Goal: Task Accomplishment & Management: Complete application form

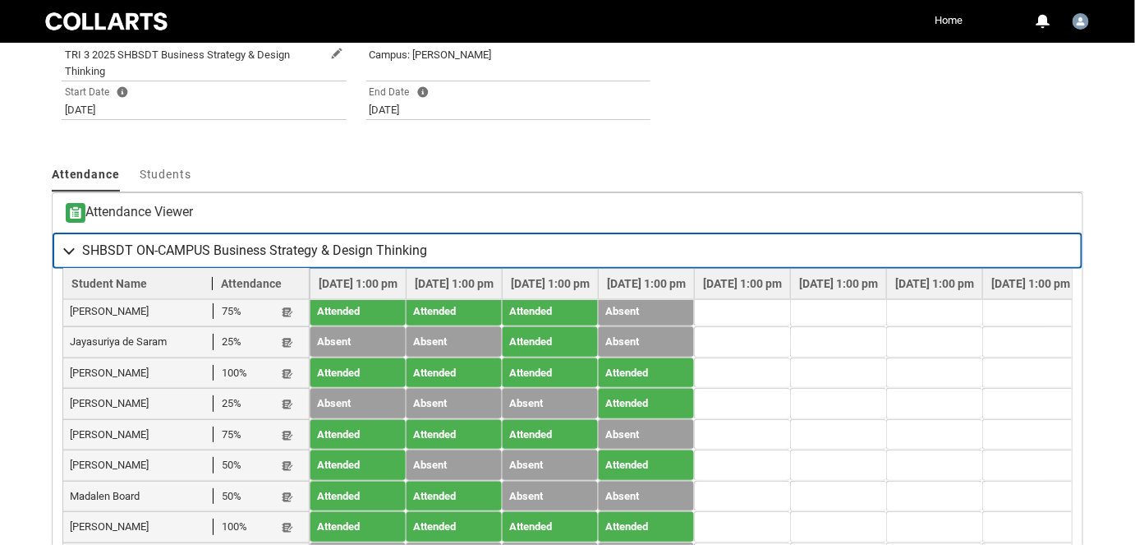
scroll to position [504, 0]
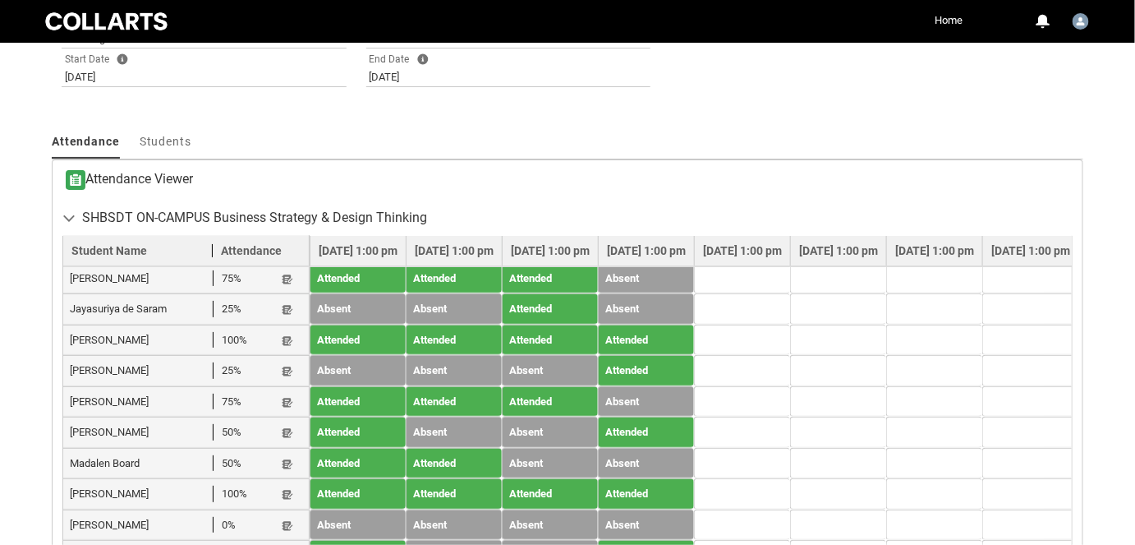
click at [287, 192] on lightning-primitive-icon "button" at bounding box center [288, 186] width 12 height 12
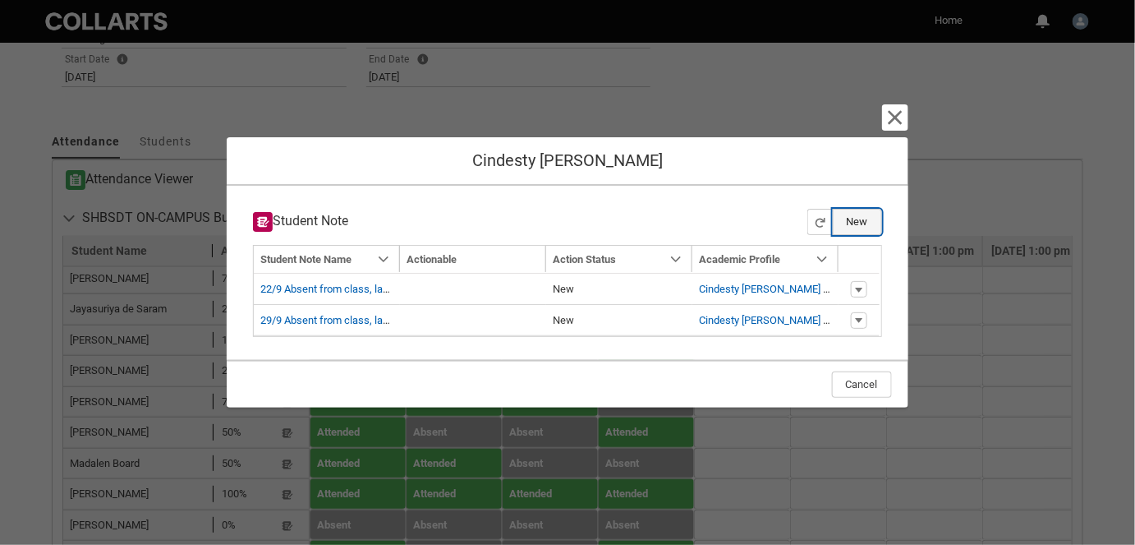
click at [867, 219] on button "New" at bounding box center [857, 222] width 49 height 26
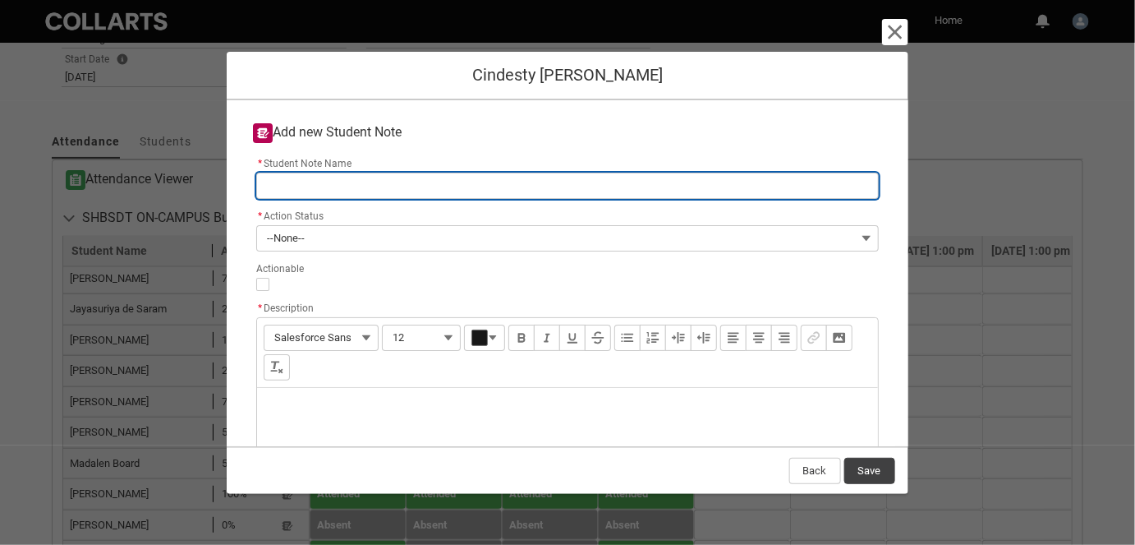
click at [313, 178] on input "* Student Note Name" at bounding box center [567, 186] width 622 height 26
type lightning-primitive-input-simple "6"
type input "6"
type lightning-primitive-input-simple "6/"
type input "6/"
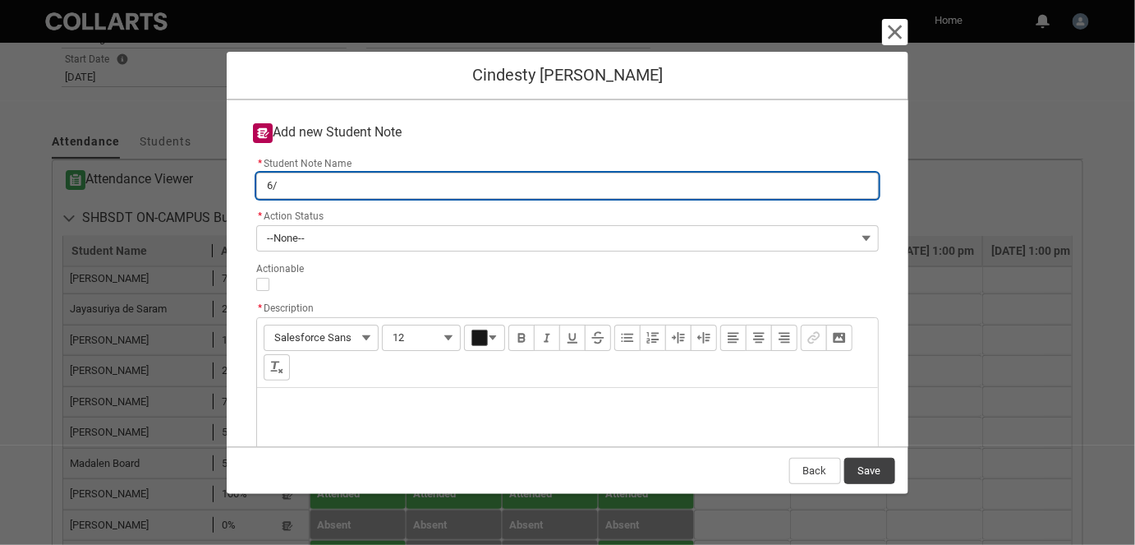
type lightning-primitive-input-simple "6/1"
type input "6/1"
type lightning-primitive-input-simple "6/10"
type input "6/10"
type lightning-primitive-input-simple "6/10"
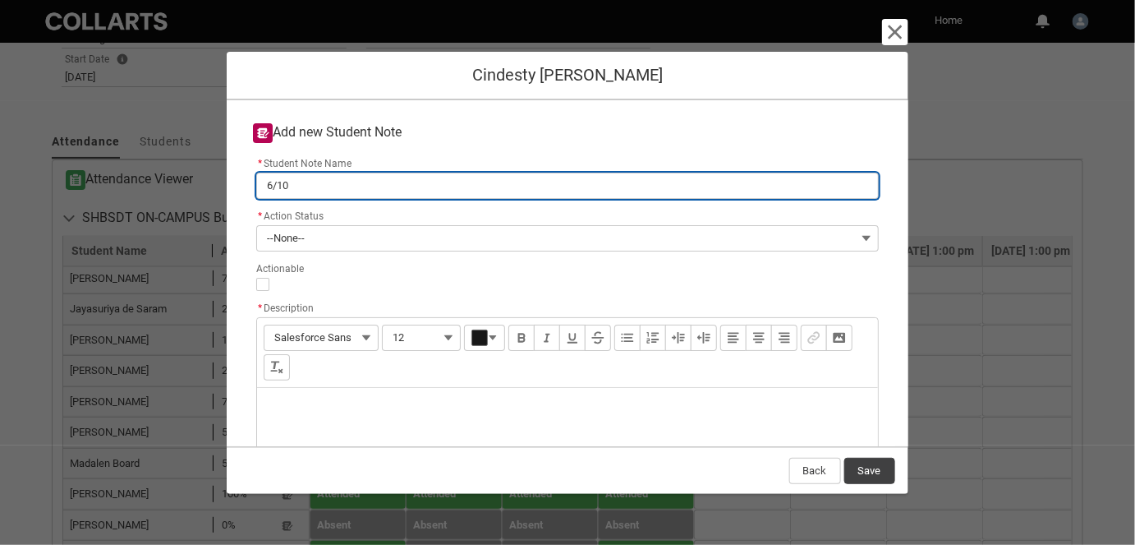
type input "6/10"
type lightning-primitive-input-simple "6/10 A"
type input "6/10 A"
type lightning-primitive-input-simple "6/10 Ab"
type input "6/10 Ab"
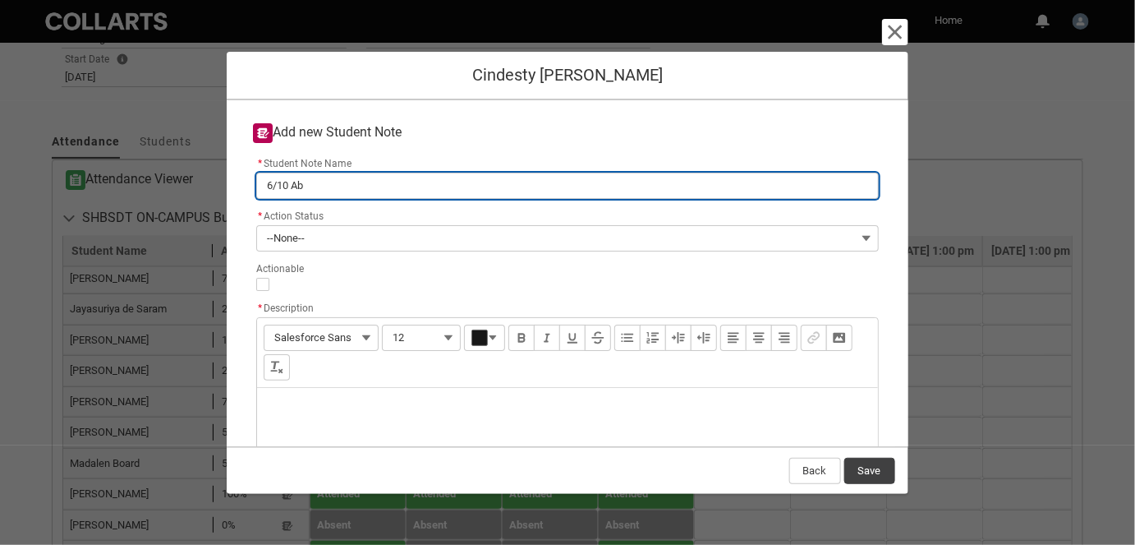
type lightning-primitive-input-simple "6/10 Abs"
type input "6/10 Abs"
type lightning-primitive-input-simple "6/10 Abse"
type input "6/10 Abse"
type lightning-primitive-input-simple "6/10 Abset"
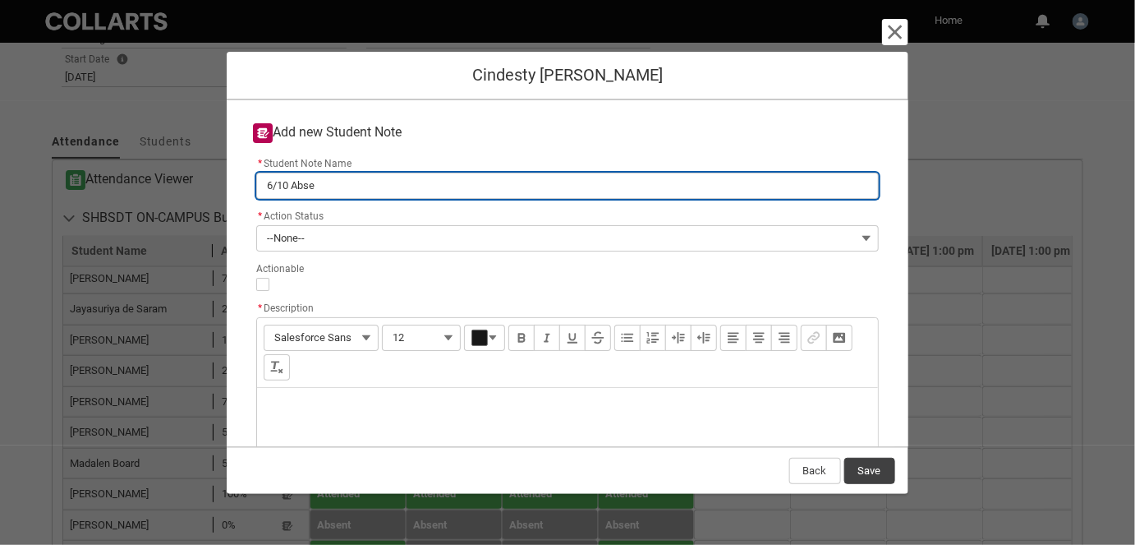
type input "6/10 Abset"
type lightning-primitive-input-simple "6/10 Absetn"
type input "6/10 Absetn"
type lightning-primitive-input-simple "6/10 Absetn"
type input "6/10 Absetn"
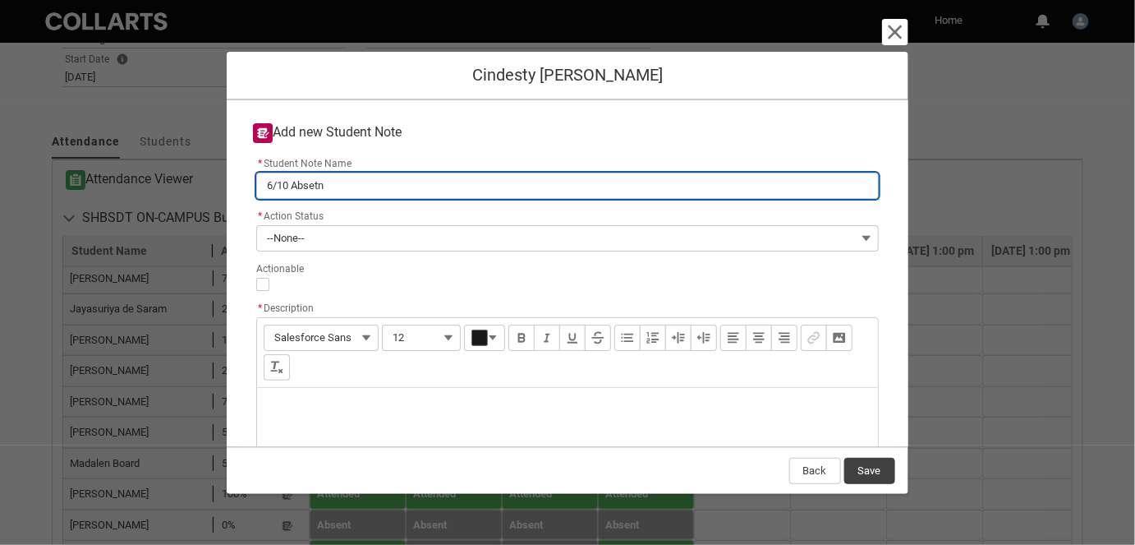
type lightning-primitive-input-simple "6/10 Absetn"
type input "6/10 Absetn"
type lightning-primitive-input-simple "6/10 Abset"
type input "6/10 Abset"
type lightning-primitive-input-simple "6/10 Abse"
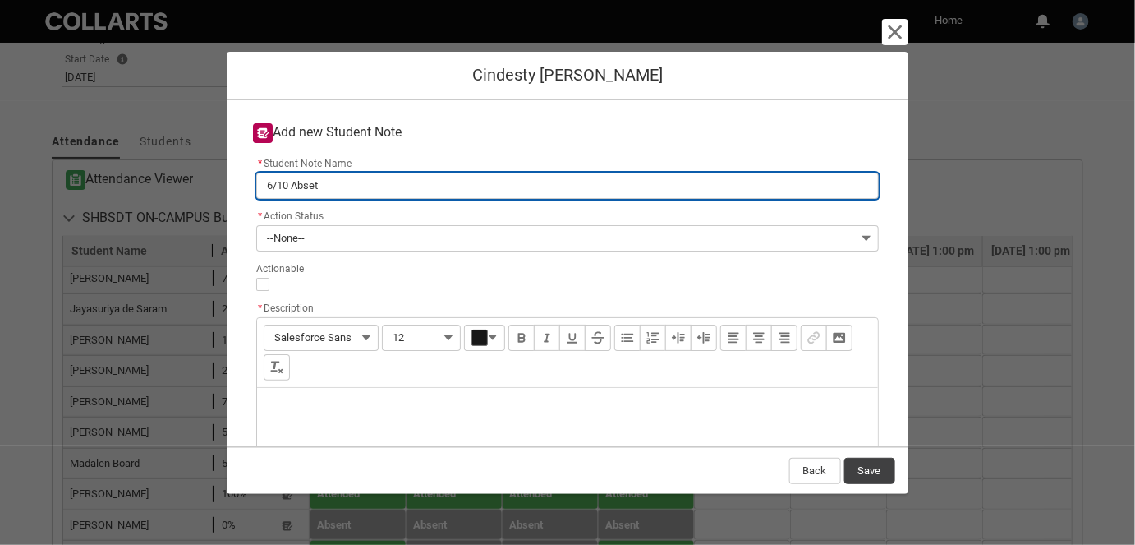
type input "6/10 Abse"
type lightning-primitive-input-simple "6/10 Absen"
type input "6/10 Absen"
type lightning-primitive-input-simple "6/10 Absent"
type input "6/10 Absent"
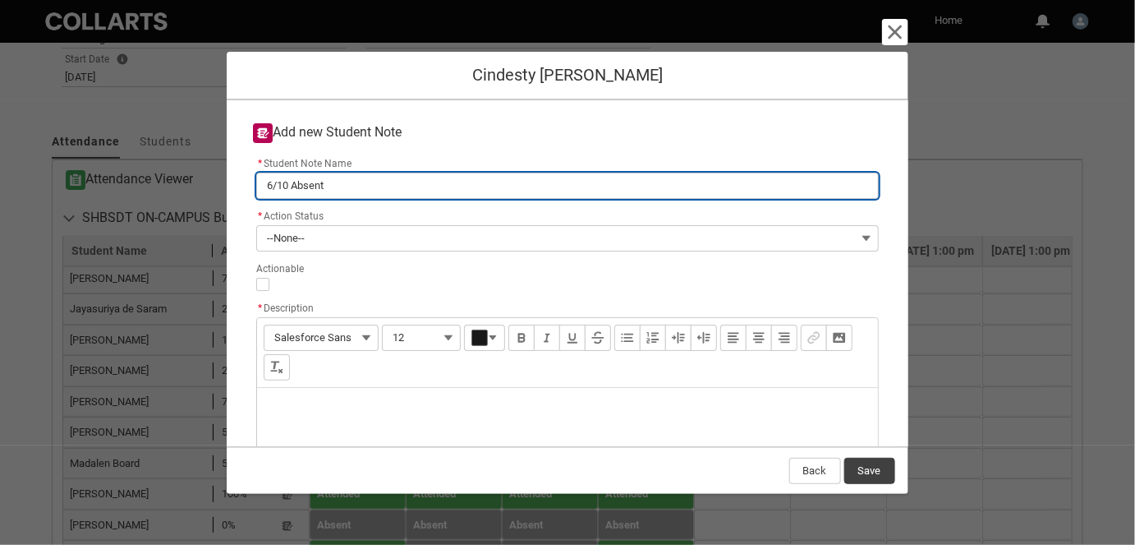
type lightning-primitive-input-simple "6/10 Absent"
type input "6/10 Absent"
type lightning-primitive-input-simple "6/10 Absent f"
type input "6/10 Absent f"
type lightning-primitive-input-simple "6/10 Absent fr"
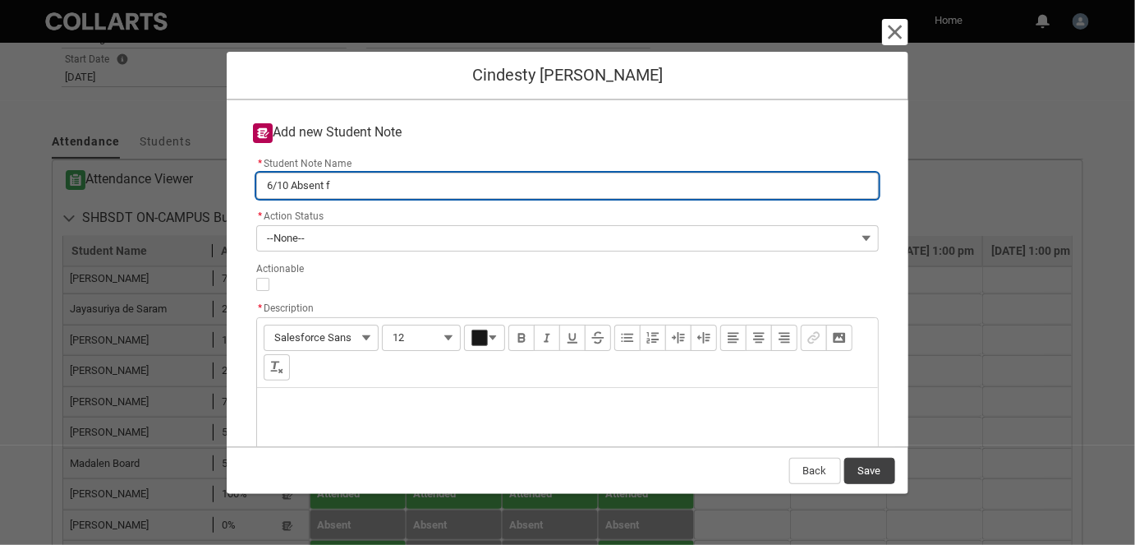
type input "6/10 Absent fr"
type lightning-primitive-input-simple "6/10 Absent fro"
type input "6/10 Absent fro"
type lightning-primitive-input-simple "6/10 Absent from"
type input "6/10 Absent from"
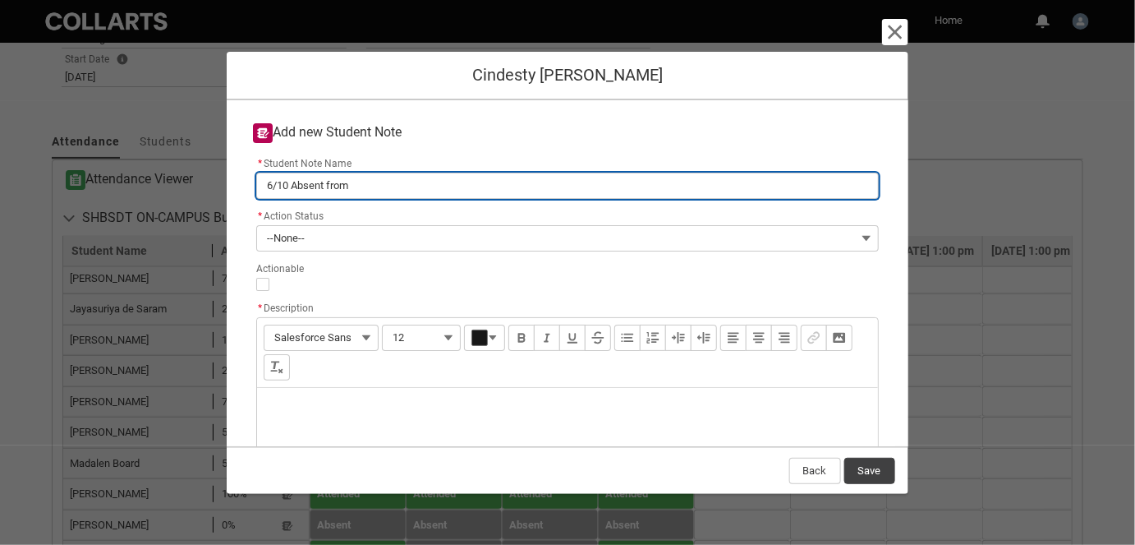
type lightning-primitive-input-simple "6/10 Absent from"
type input "6/10 Absent from"
type lightning-primitive-input-simple "6/10 Absent from c"
type input "6/10 Absent from c"
type lightning-primitive-input-simple "6/10 Absent from cl"
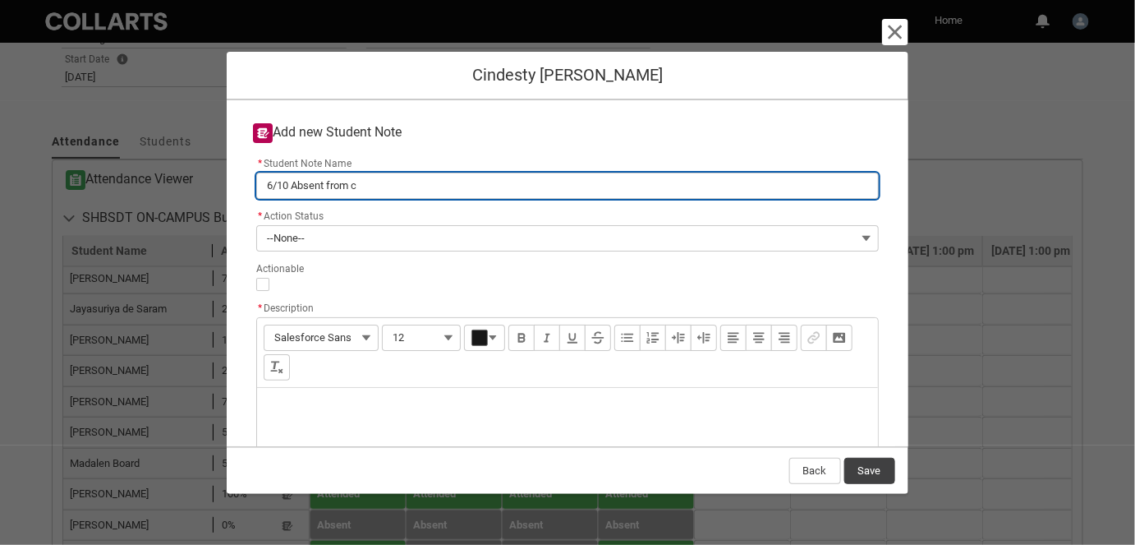
type input "6/10 Absent from cl"
type lightning-primitive-input-simple "6/10 Absent from cla"
type input "6/10 Absent from cla"
type lightning-primitive-input-simple "6/10 Absent from clas"
type input "6/10 Absent from clas"
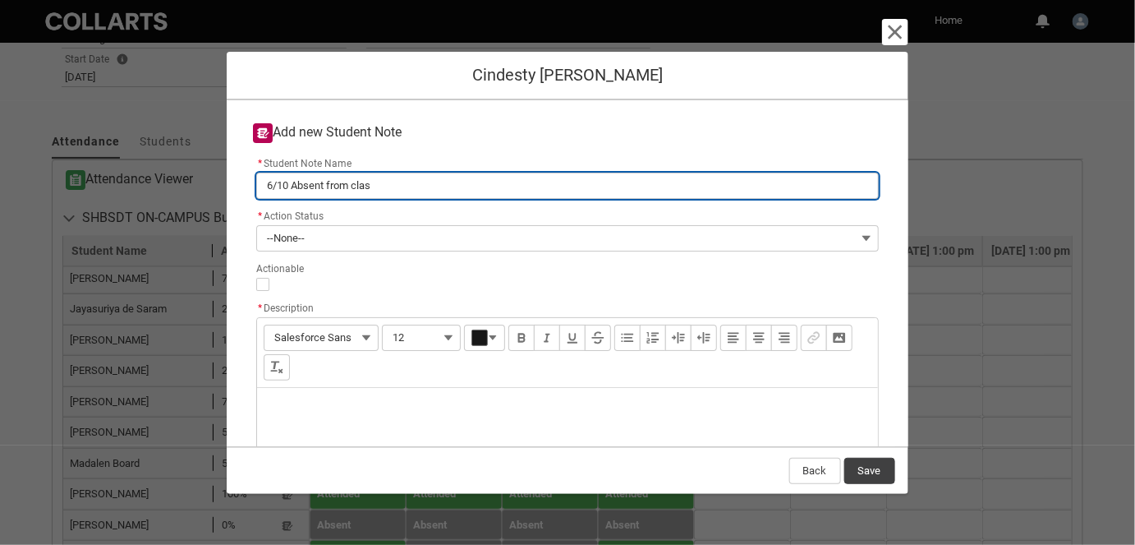
type lightning-primitive-input-simple "6/10 Absent from class"
type input "6/10 Absent from class"
type lightning-primitive-input-simple "6/10 Absent from class,"
type input "6/10 Absent from class,"
type lightning-primitive-input-simple "6/10 Absent from class,"
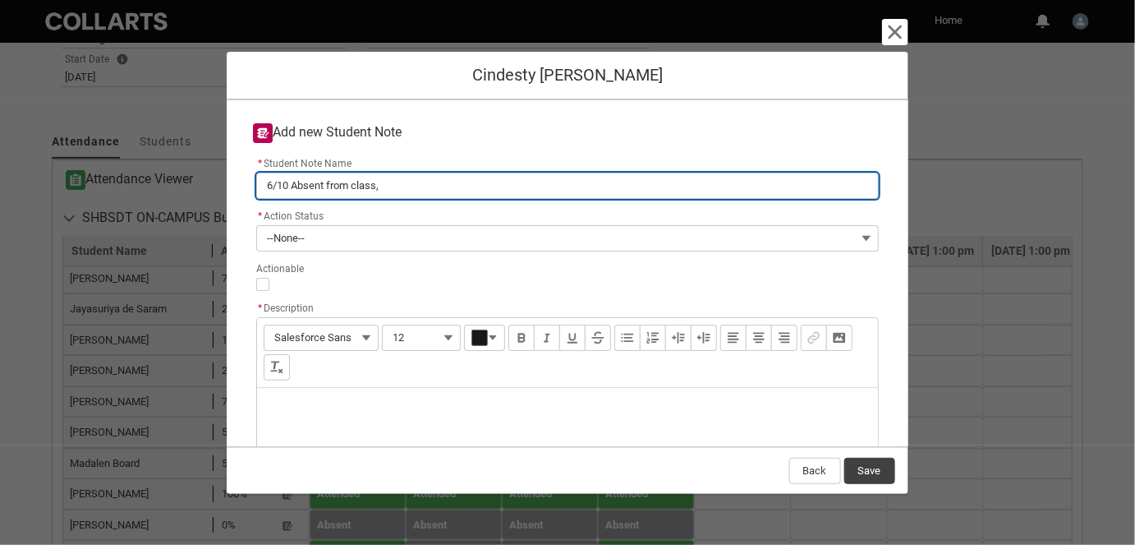
type input "6/10 Absent from class,"
type lightning-primitive-input-simple "6/10 Absent from class, l"
type input "6/10 Absent from class, l"
type lightning-primitive-input-simple "6/10 Absent from class, la"
type input "6/10 Absent from class, la"
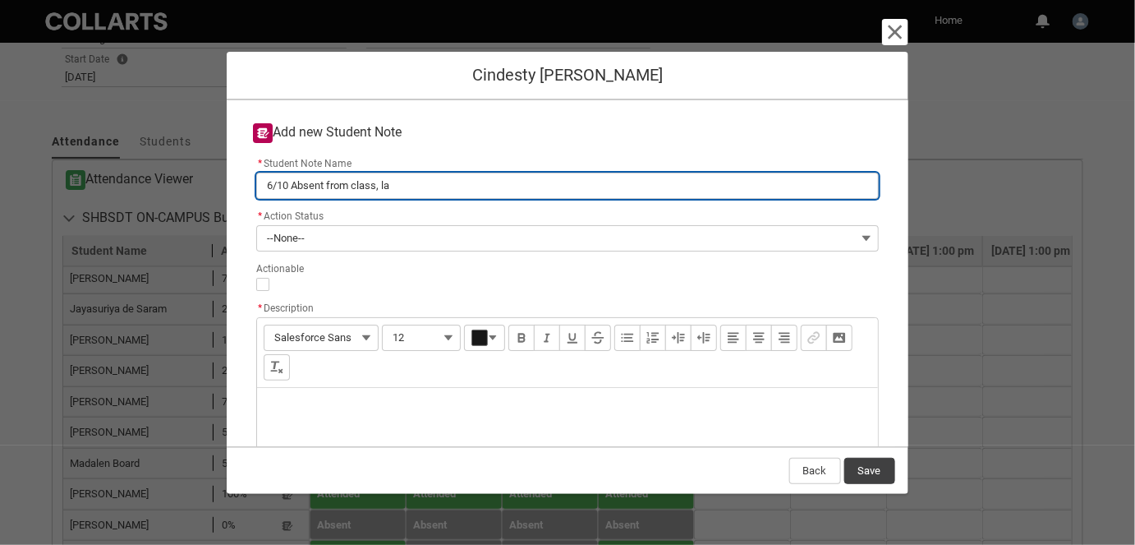
type lightning-primitive-input-simple "6/10 Absent from class, las"
type input "6/10 Absent from class, las"
type lightning-primitive-input-simple "6/10 Absent from class, last"
type input "6/10 Absent from class, last"
type lightning-primitive-input-simple "6/10 Absent from class, last"
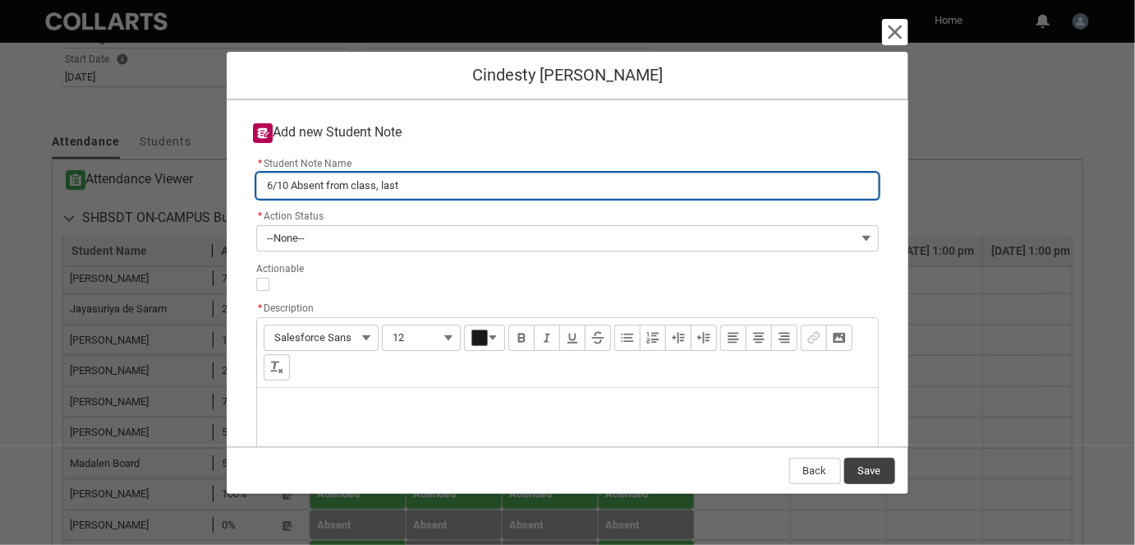
type input "6/10 Absent from class, last"
type lightning-primitive-input-simple "6/10 Absent from class, last c"
type input "6/10 Absent from class, last c"
type lightning-primitive-input-simple "6/10 Absent from class, last cl"
type input "6/10 Absent from class, last cl"
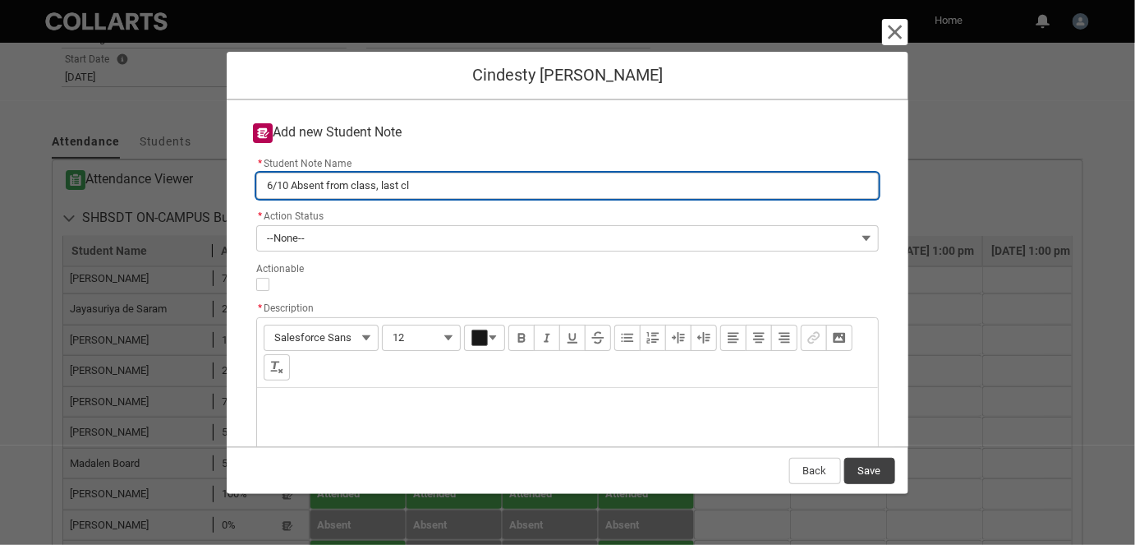
type lightning-primitive-input-simple "6/10 Absent from class, last cla"
type input "6/10 Absent from class, last cla"
type lightning-primitive-input-simple "6/10 Absent from class, last clan"
type input "6/10 Absent from class, last clan"
type lightning-primitive-input-simple "6/10 Absent from class, last cla"
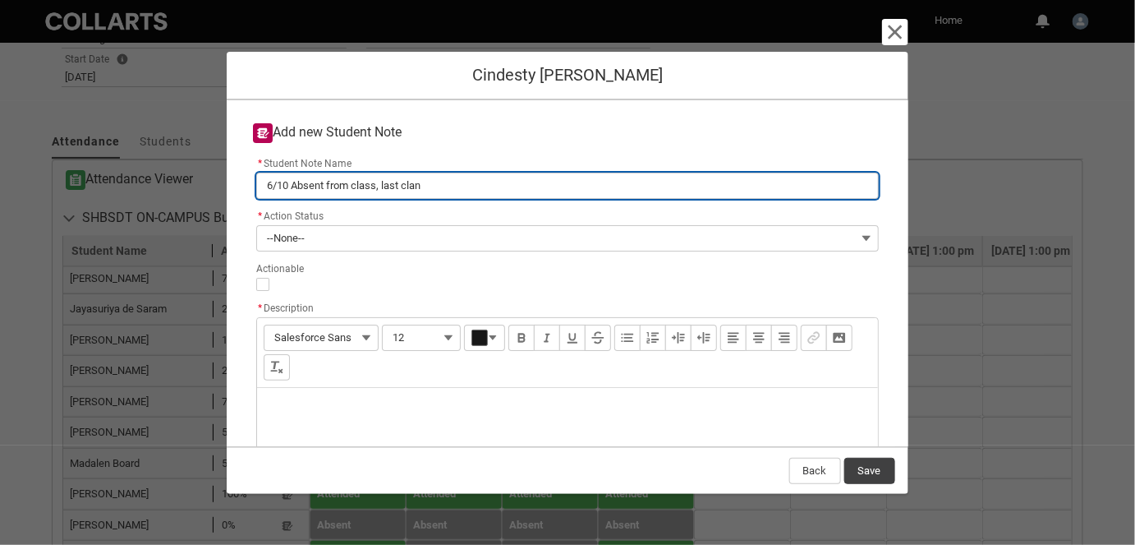
type input "6/10 Absent from class, last cla"
type lightning-primitive-input-simple "6/10 Absent from class, last cl"
type input "6/10 Absent from class, last cl"
type lightning-primitive-input-simple "6/10 Absent from class, last cla"
type input "6/10 Absent from class, last cla"
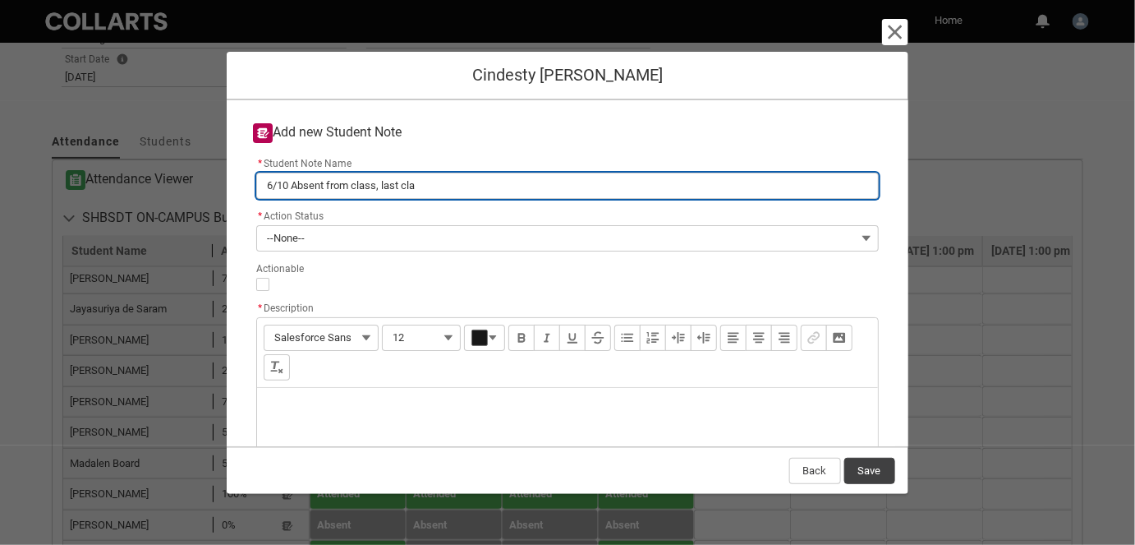
type lightning-primitive-input-simple "6/10 Absent from class, last cl"
type input "6/10 Absent from class, last cl"
type lightning-primitive-input-simple "6/10 Absent from class, last c"
type input "6/10 Absent from class, last c"
type lightning-primitive-input-simple "6/10 Absent from class, last ca"
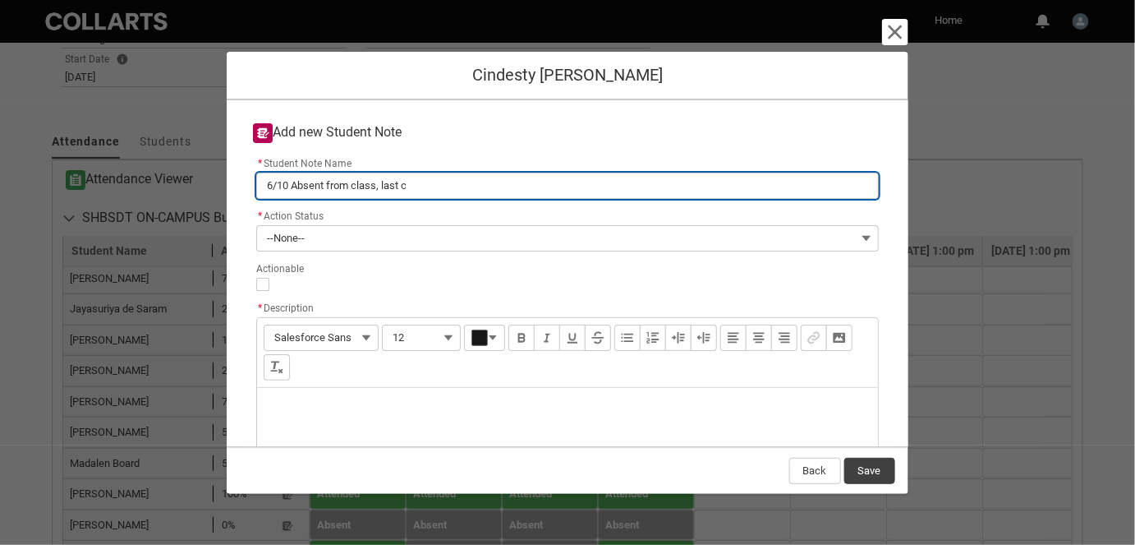
type input "6/10 Absent from class, last ca"
type lightning-primitive-input-simple "6/10 Absent from class, last can"
type input "6/10 Absent from class, last can"
type lightning-primitive-input-simple "6/10 Absent from class, last canv"
type input "6/10 Absent from class, last canv"
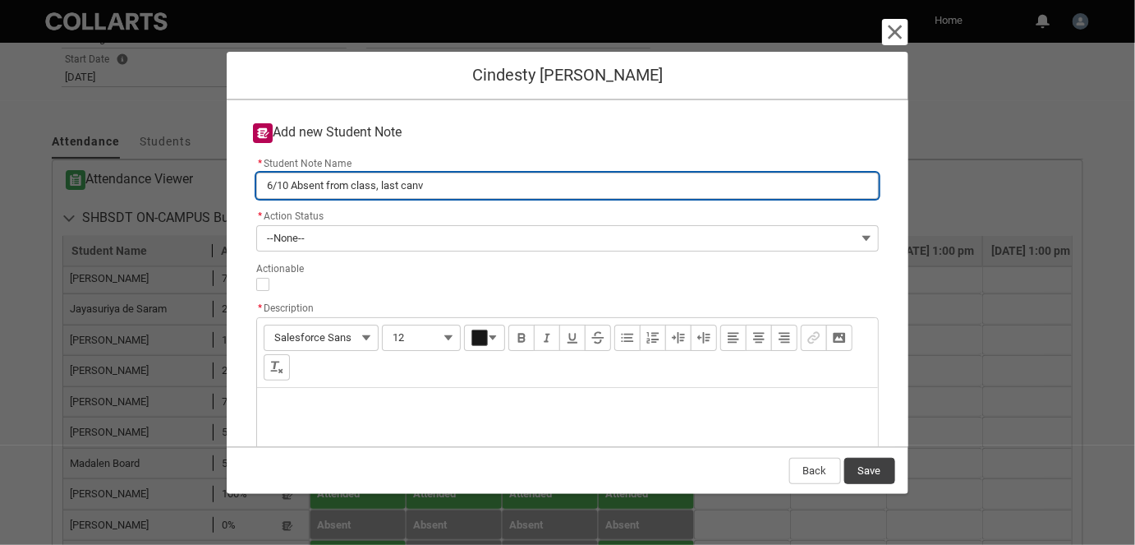
type lightning-primitive-input-simple "6/10 Absent from class, last canva"
type input "6/10 Absent from class, last canva"
type lightning-primitive-input-simple "6/10 Absent from class, last canvas"
type input "6/10 Absent from class, last canvas"
type lightning-primitive-input-simple "6/10 Absent from class, last canvas"
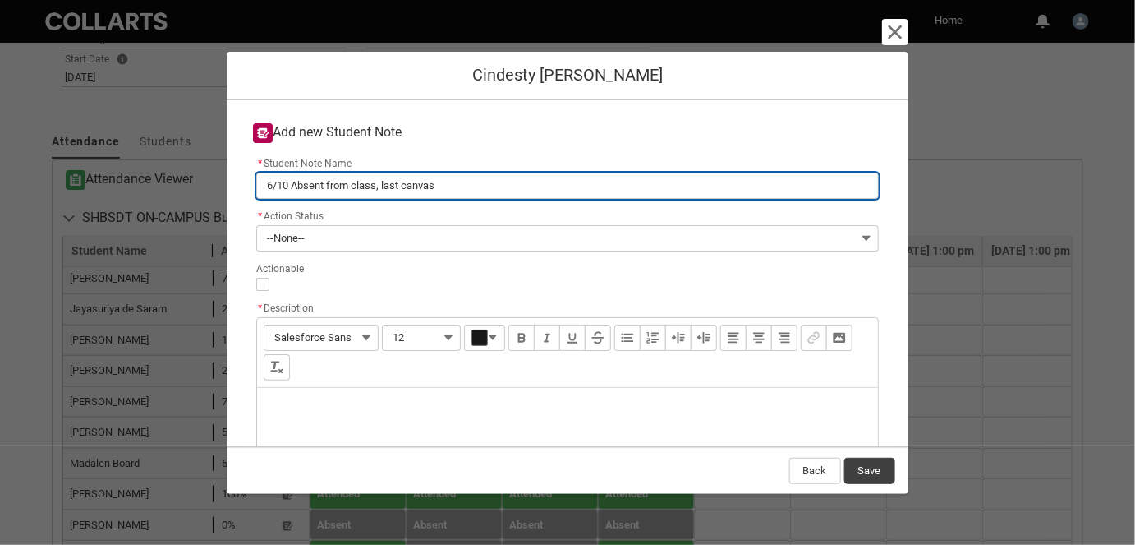
type input "6/10 Absent from class, last canvas"
type lightning-primitive-input-simple "6/10 Absent from class, last canvas 2"
type input "6/10 Absent from class, last canvas 2"
type lightning-primitive-input-simple "6/10 Absent from class, last canvas 2/"
type input "6/10 Absent from class, last canvas 2/"
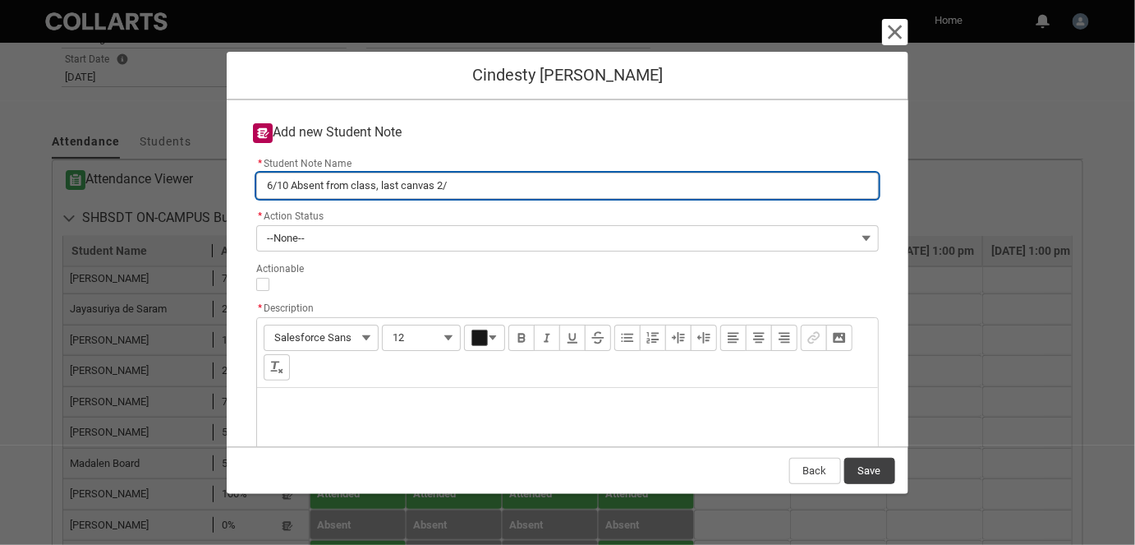
type lightning-primitive-input-simple "6/10 Absent from class, last canvas 2/1"
type input "6/10 Absent from class, last canvas 2/1"
type lightning-primitive-input-simple "6/10 Absent from class, last canvas 2/10"
type input "6/10 Absent from class, last canvas 2/10"
type lightning-primitive-input-simple "6/10 Absent from class, last canvas 2/10"
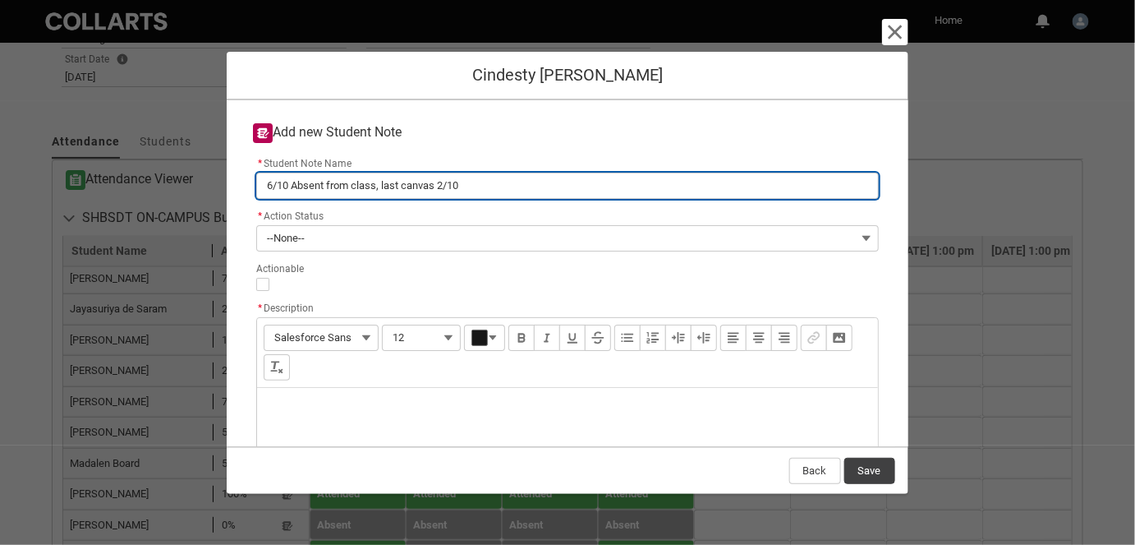
type input "6/10 Absent from class, last canvas 2/10"
type lightning-primitive-input-simple "6/10 Absent from class, last canvas 2/10 R"
type input "6/10 Absent from class, last canvas 2/10 R"
type lightning-primitive-input-simple "6/10 Absent from class, last canvas 2/10 RM"
type input "6/10 Absent from class, last canvas 2/10 RM"
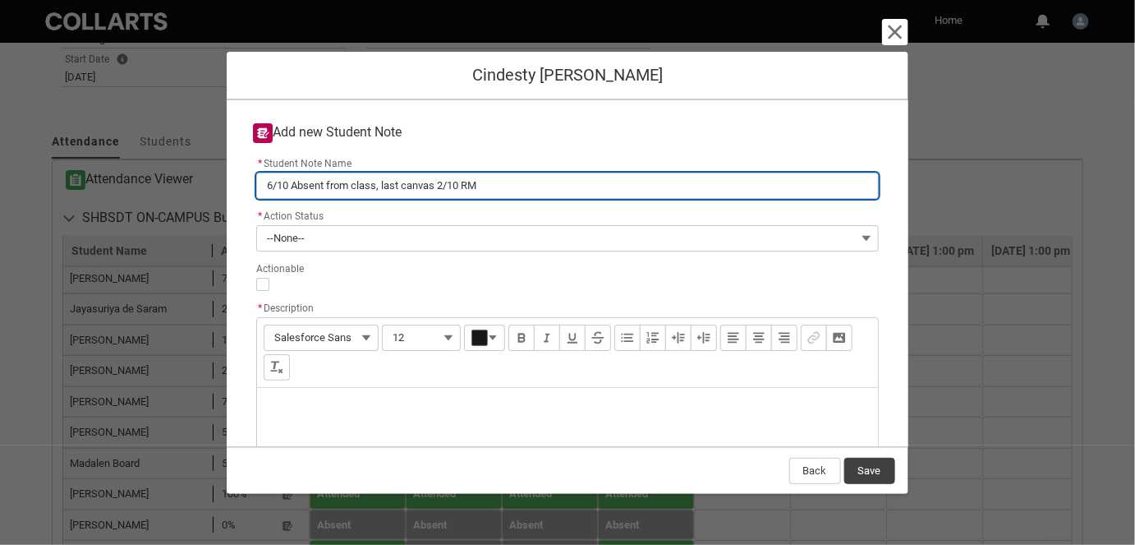
type lightning-primitive-input-simple "6/10 Absent from class, last canvas 2/10 RM"
type input "6/10 Absent from class, last canvas 2/10 RM"
type lightning-primitive-input-simple "6/10 Absent from class, last canvas 2/10 RM 2"
type input "6/10 Absent from class, last canvas 2/10 RM 2"
type lightning-primitive-input-simple "6/10 Absent from class, last canvas 2/10 RM"
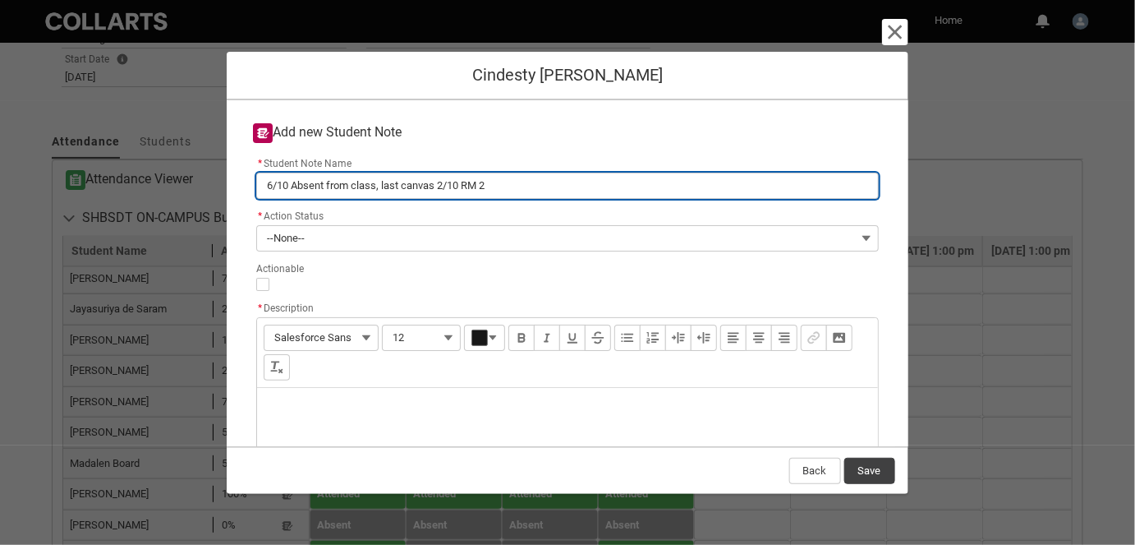
type input "6/10 Absent from class, last canvas 2/10 RM"
type lightning-primitive-input-simple "6/10 Absent from class, last canvas 2/10 RM 6"
type input "6/10 Absent from class, last canvas 2/10 RM 6"
type lightning-primitive-input-simple "6/10 Absent from class, last canvas 2/10 RM 6/"
type input "6/10 Absent from class, last canvas 2/10 RM 6/"
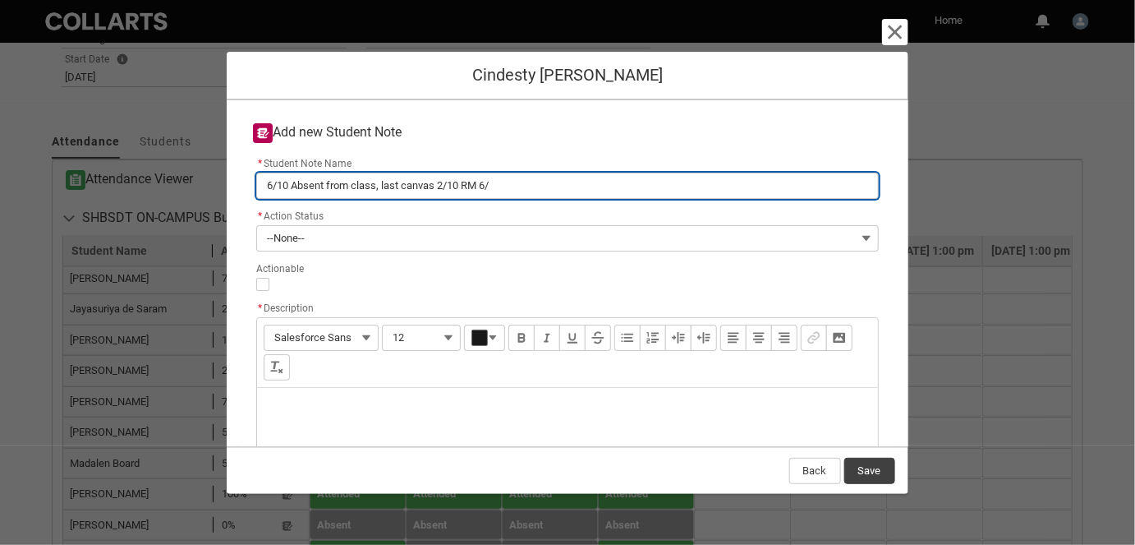
type lightning-primitive-input-simple "6/10 Absent from class, last canvas 2/10 RM 6/1"
type input "6/10 Absent from class, last canvas 2/10 RM 6/1"
type lightning-primitive-input-simple "6/10 Absent from class, last canvas 2/10 RM 6/10"
type input "6/10 Absent from class, last canvas 2/10 RM 6/10"
click at [493, 176] on input "6/10 Absent from class, last canvas 2/10 RM 6/10" at bounding box center [567, 186] width 622 height 26
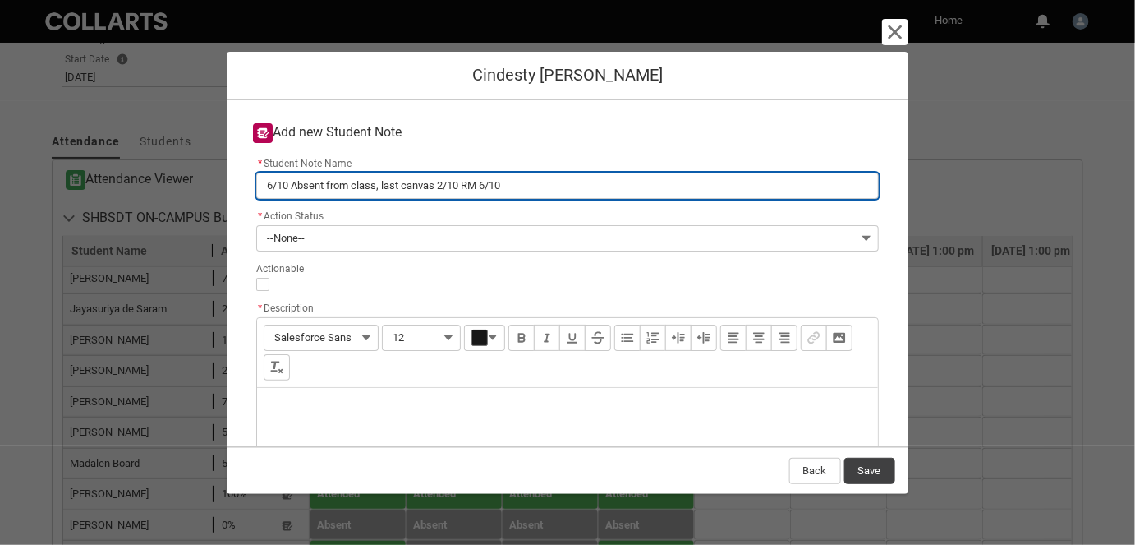
click at [493, 177] on input "6/10 Absent from class, last canvas 2/10 RM 6/10" at bounding box center [567, 186] width 622 height 26
click at [488, 182] on input "6/10 Absent from class, last canvas 2/10 RM 6/10" at bounding box center [567, 186] width 622 height 26
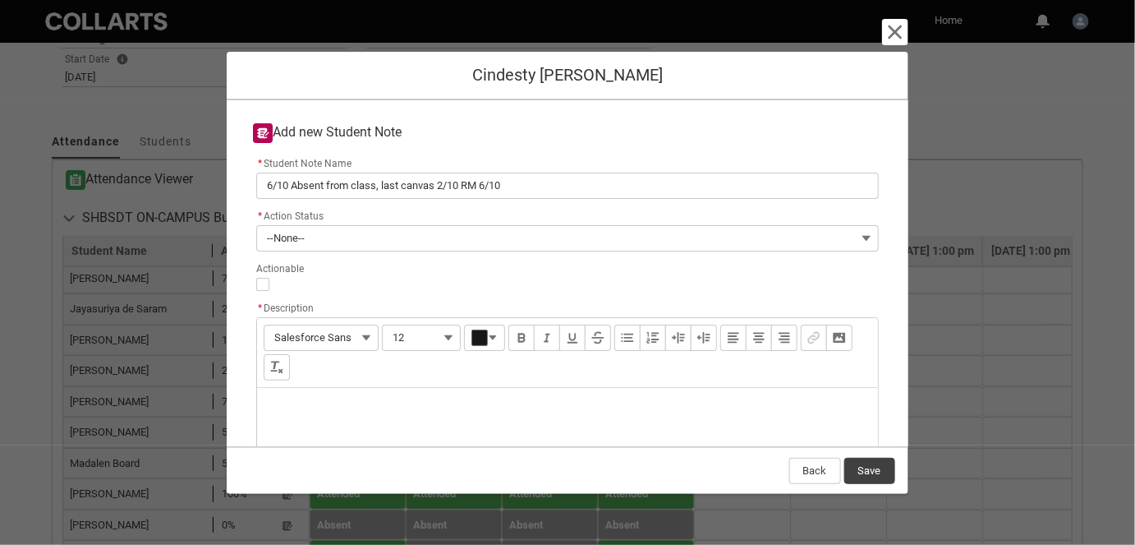
click at [315, 405] on div "Description" at bounding box center [567, 427] width 620 height 79
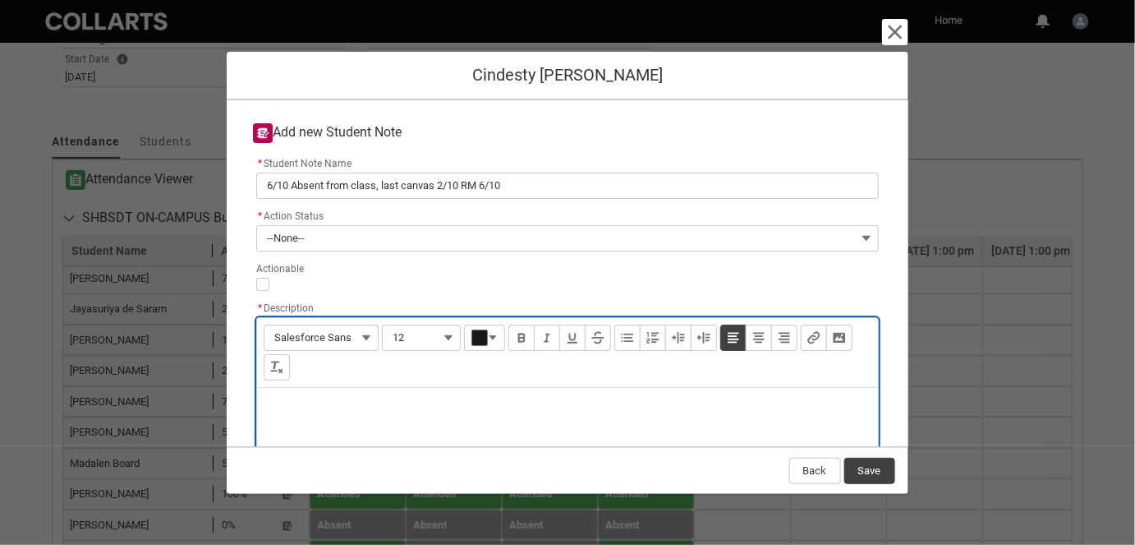
paste div "Description"
type lightning-input-rich-text "<p>6/10 Absent from class, last canvas 2/10 RM 6/10</p>"
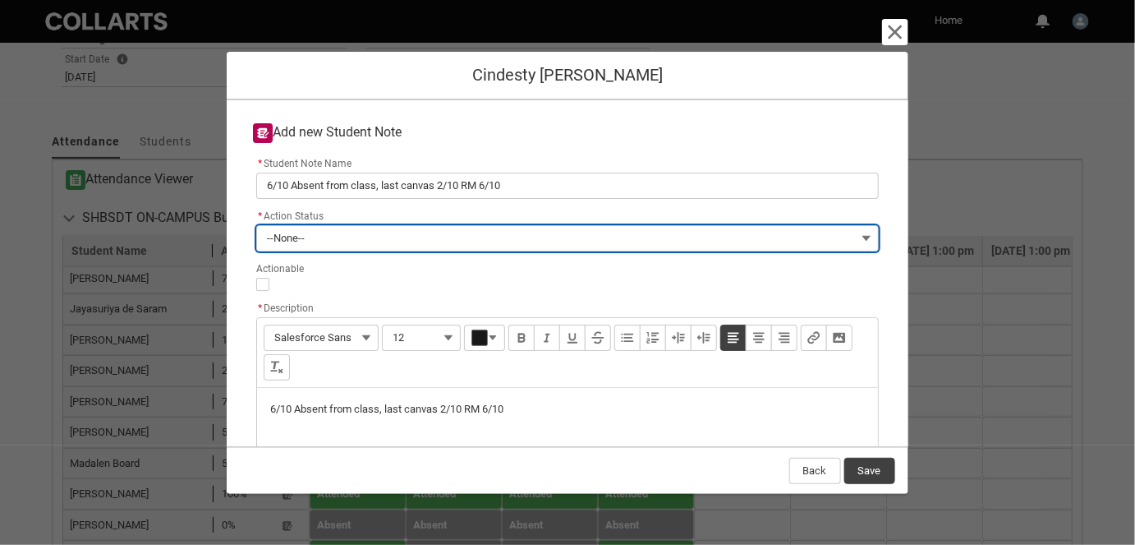
click at [306, 240] on button "--None--" at bounding box center [567, 238] width 622 height 26
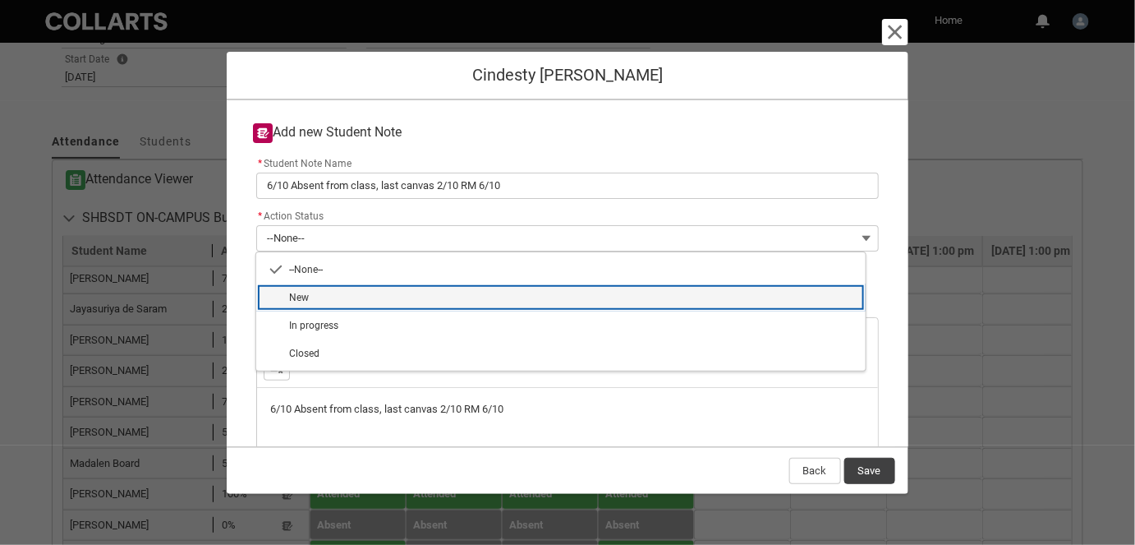
click at [329, 290] on span "New" at bounding box center [572, 297] width 567 height 15
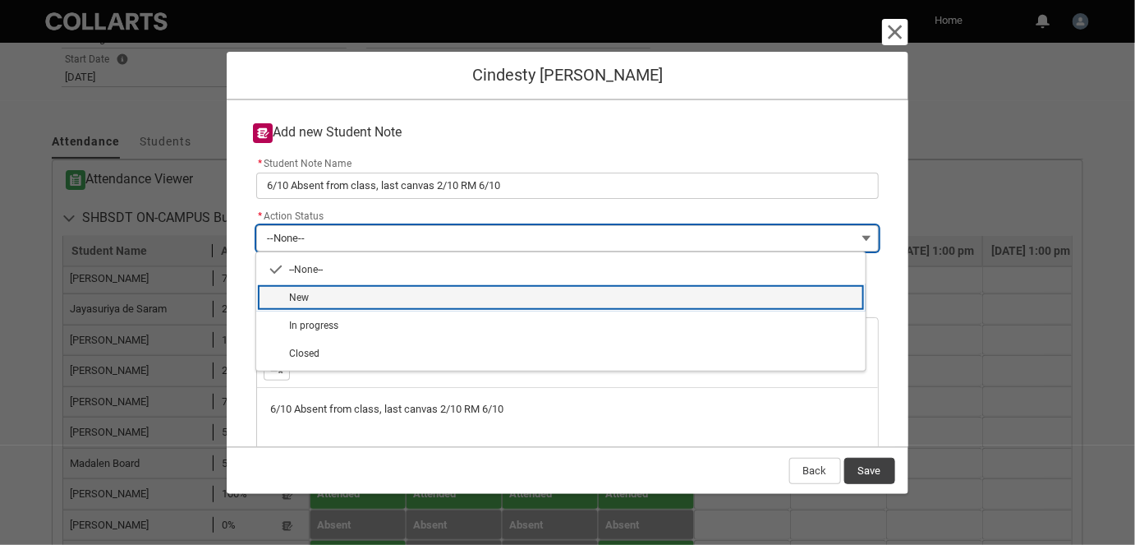
type lightning-combobox "New"
type lightning-picklist "New"
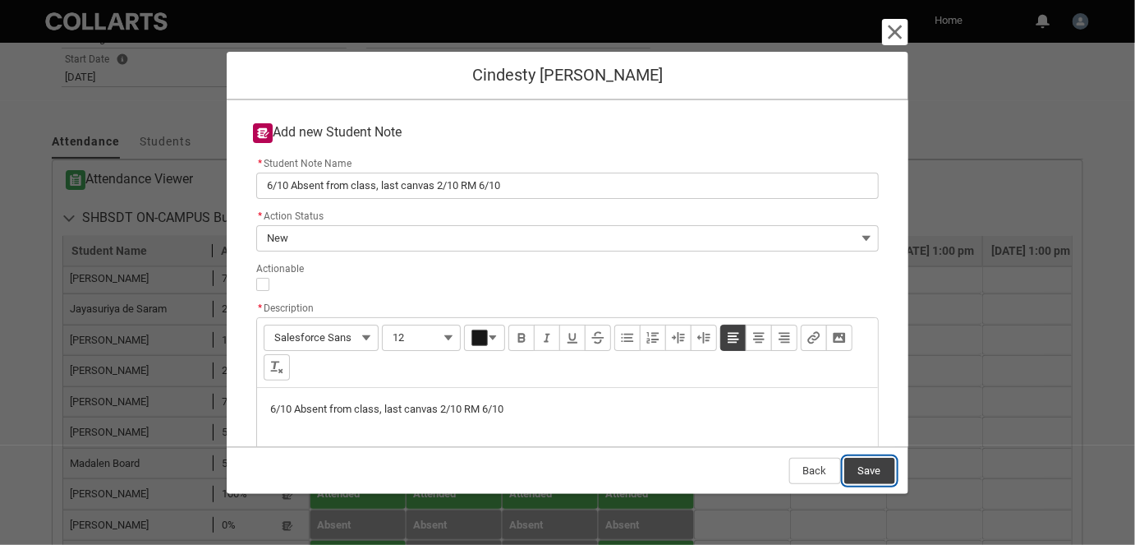
click at [868, 462] on button "Save" at bounding box center [869, 471] width 51 height 26
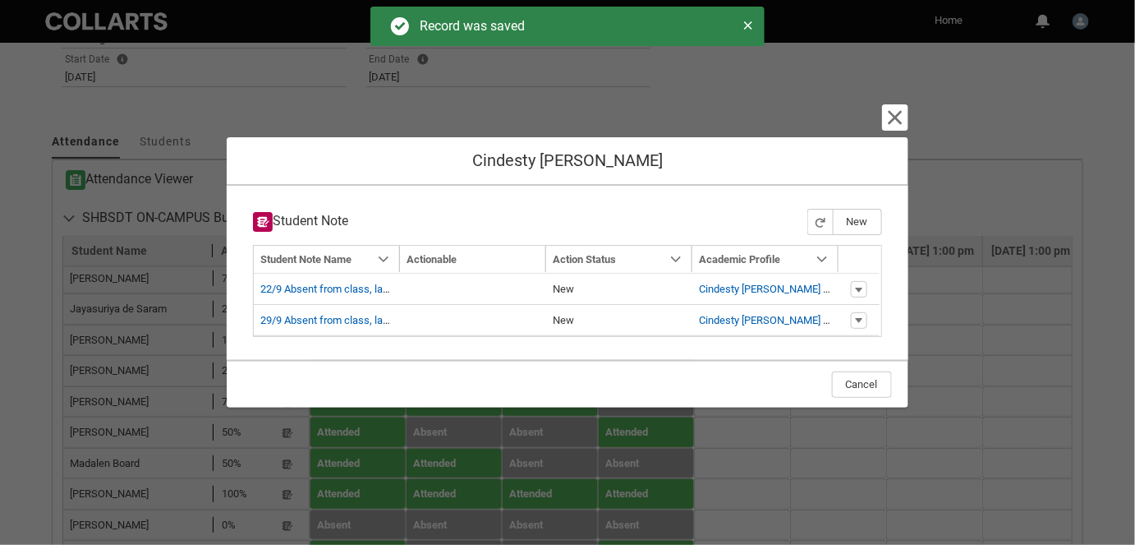
type input "178"
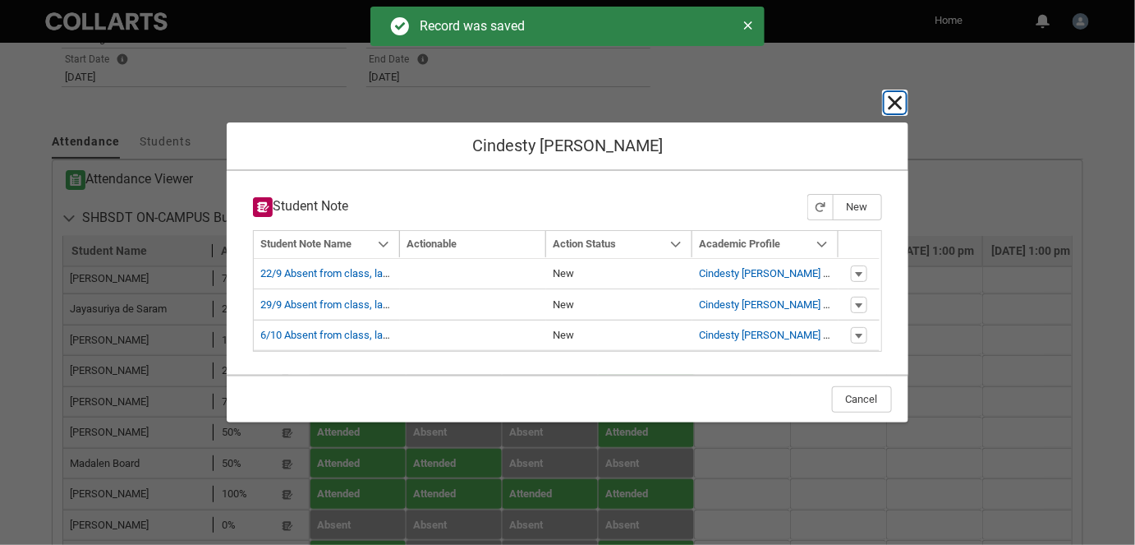
click at [885, 95] on button "Cancel and close" at bounding box center [895, 102] width 21 height 21
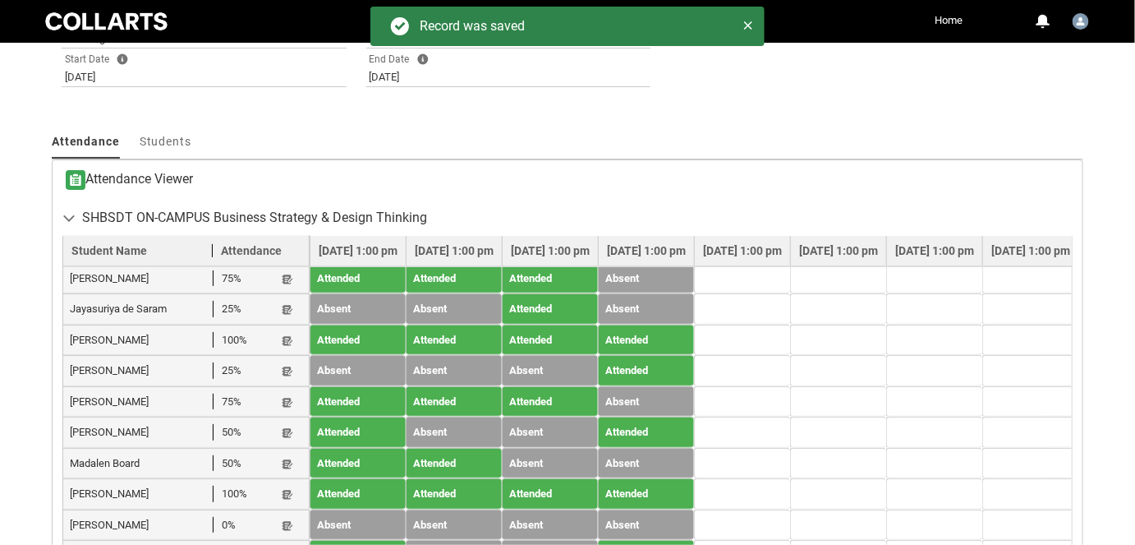
click at [283, 223] on lightning-primitive-icon "button" at bounding box center [288, 217] width 12 height 12
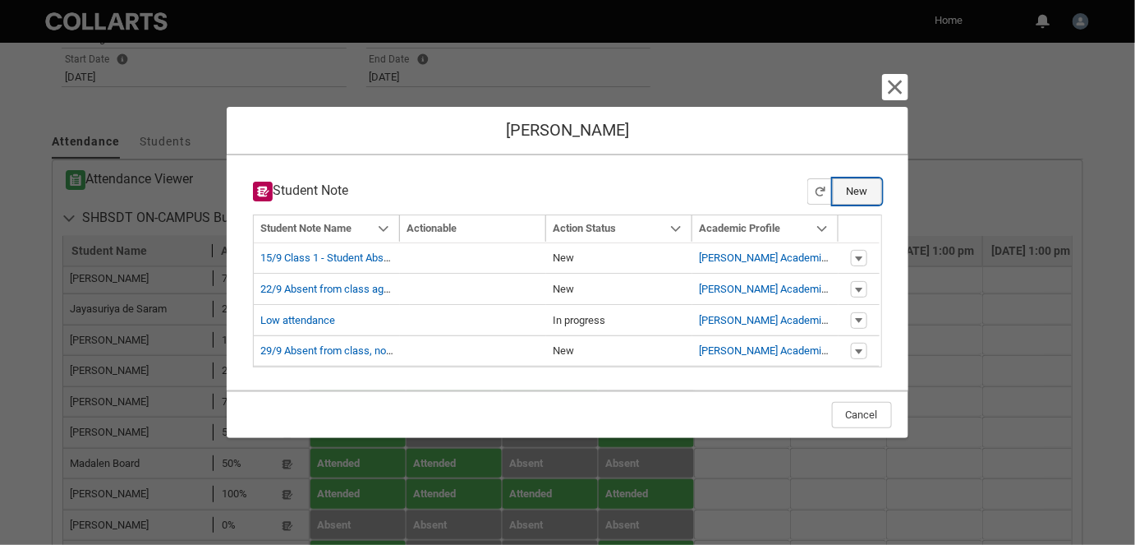
click at [870, 198] on button "New" at bounding box center [857, 191] width 49 height 26
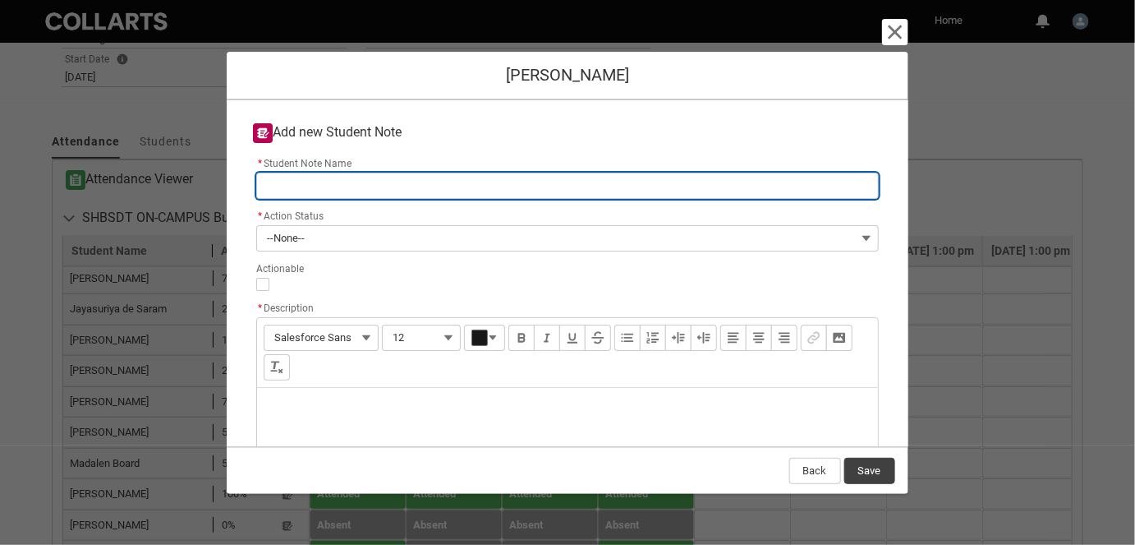
click at [313, 177] on input "* Student Note Name" at bounding box center [567, 186] width 622 height 26
type lightning-primitive-input-simple "6"
type input "6"
type lightning-primitive-input-simple "6/"
type input "6/"
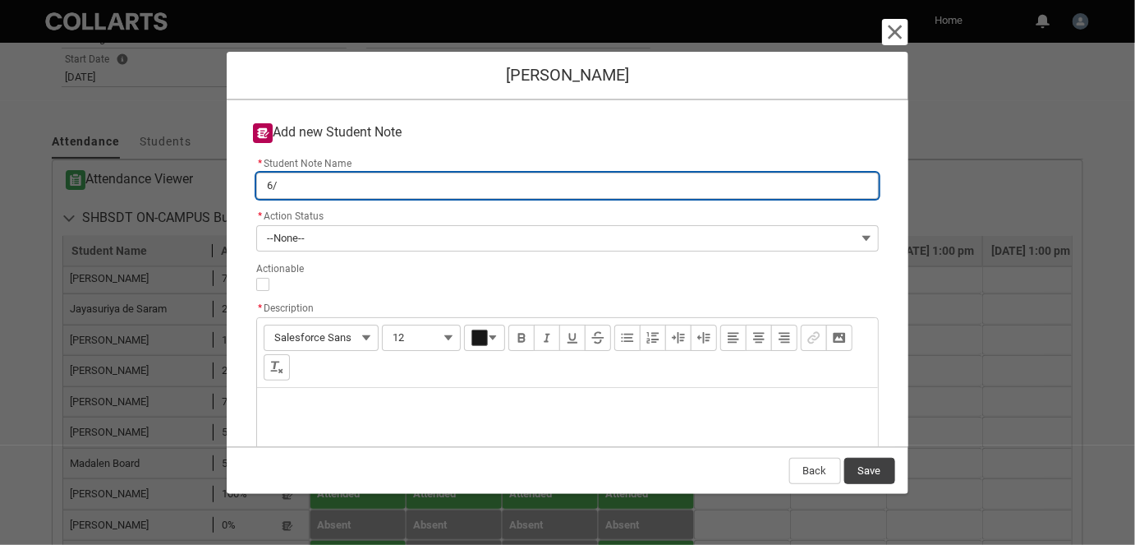
type lightning-primitive-input-simple "6/1"
type input "6/1"
type lightning-primitive-input-simple "6/10"
type input "6/10"
type lightning-primitive-input-simple "6/10"
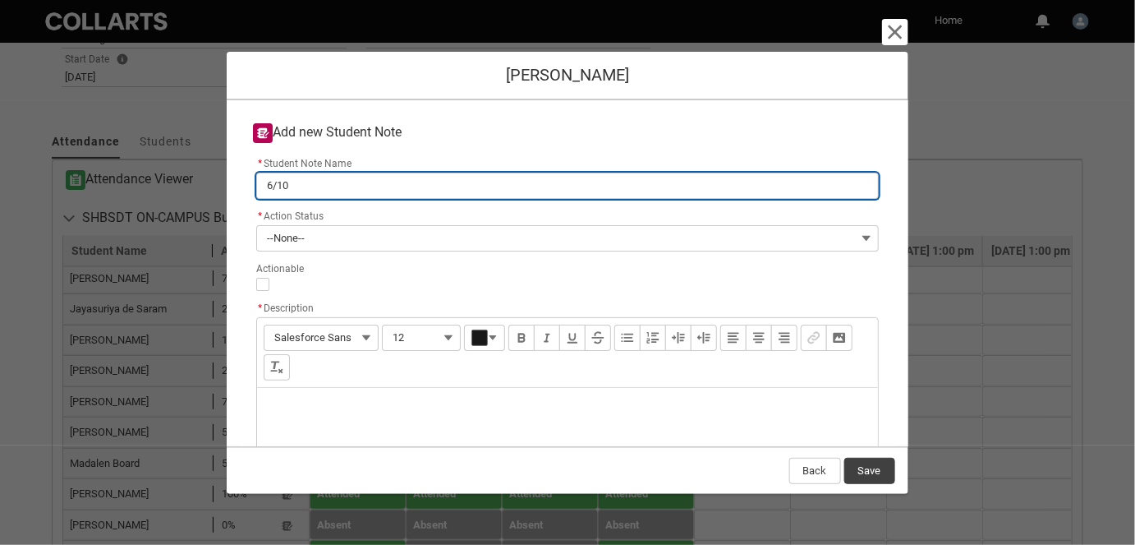
type input "6/10"
type lightning-primitive-input-simple "6/10 A"
type input "6/10 A"
type lightning-primitive-input-simple "6/10 Ab"
type input "6/10 Ab"
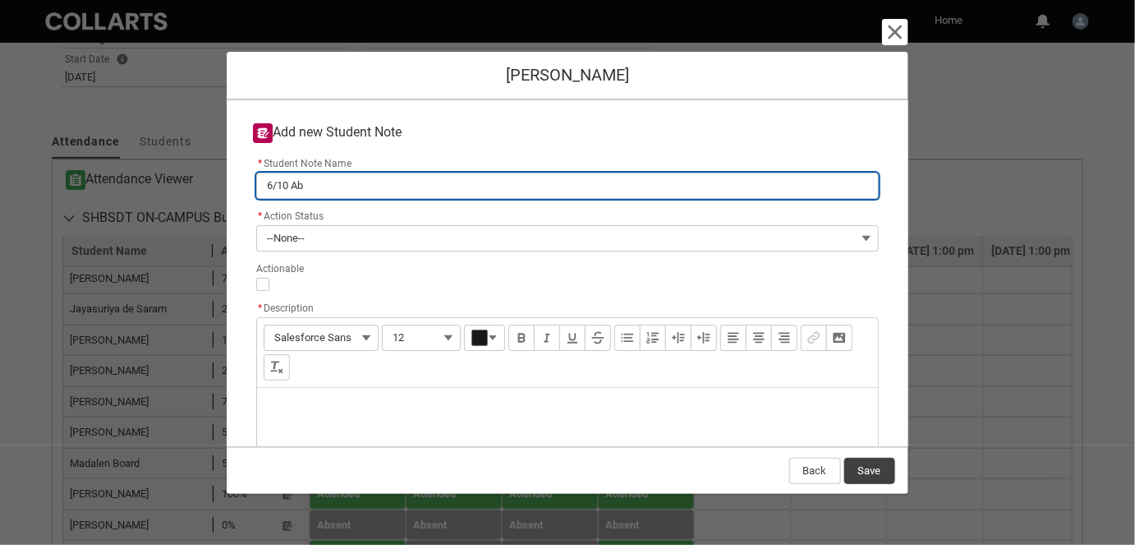
type lightning-primitive-input-simple "6/10 Abs"
type input "6/10 Abs"
type lightning-primitive-input-simple "6/10 Abse"
type input "6/10 Abse"
type lightning-primitive-input-simple "6/10 Absen"
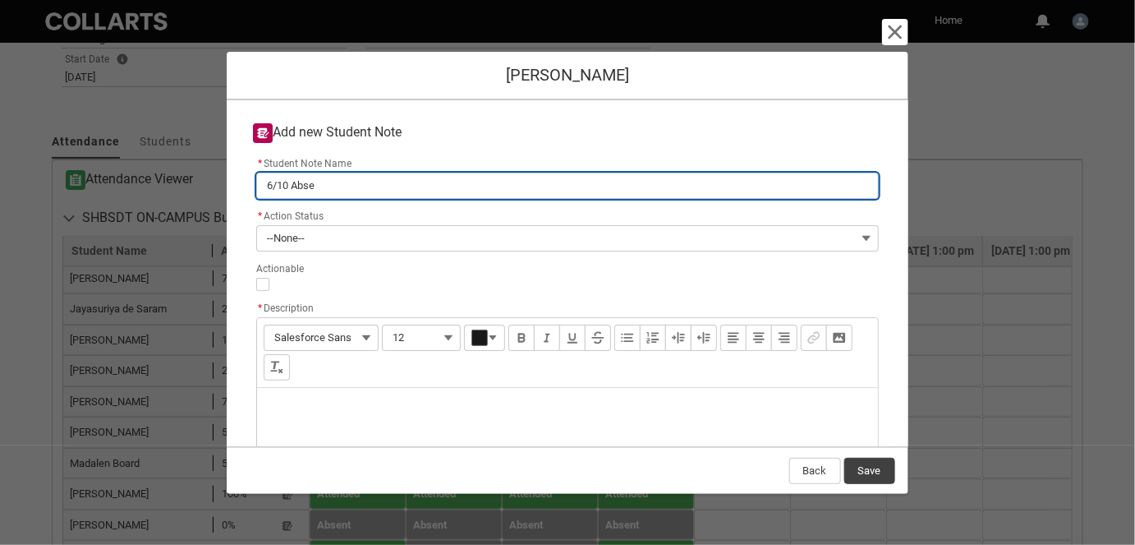
type input "6/10 Absen"
type lightning-primitive-input-simple "6/10 Absent"
type input "6/10 Absent"
type lightning-primitive-input-simple "6/10 Absent"
type input "6/10 Absent"
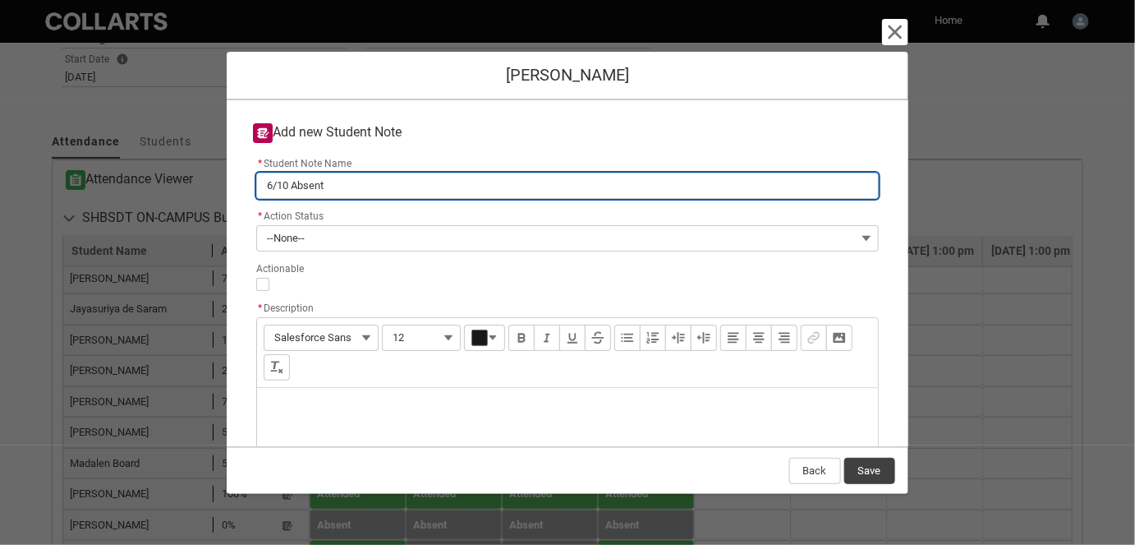
type lightning-primitive-input-simple "6/10 Absent f"
type input "6/10 Absent f"
type lightning-primitive-input-simple "6/10 Absent fr"
type input "6/10 Absent fr"
type lightning-primitive-input-simple "6/10 Absent fro"
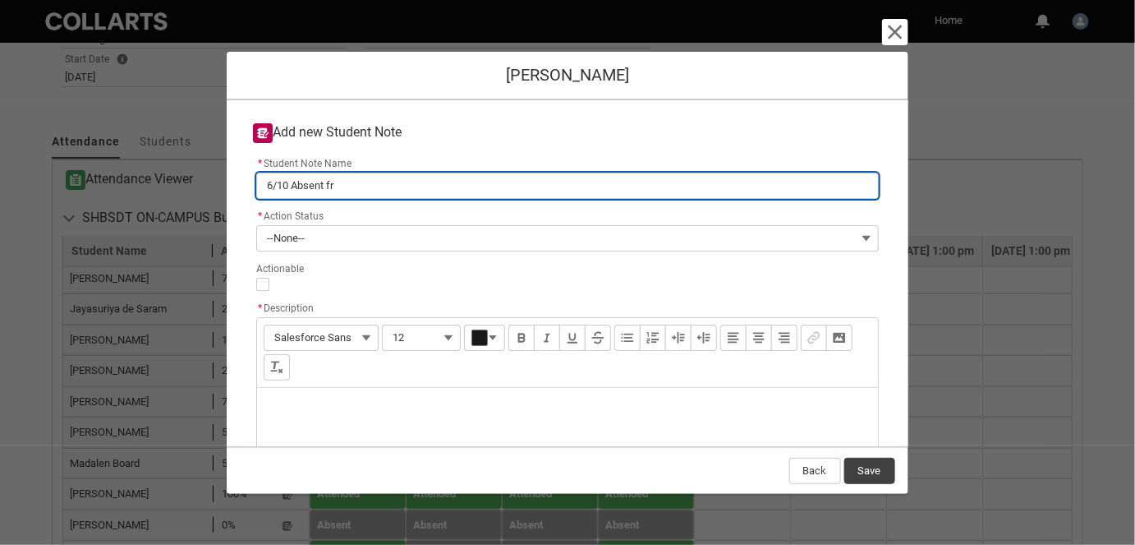
type input "6/10 Absent fro"
type lightning-primitive-input-simple "6/10 Absent from"
type input "6/10 Absent from"
type lightning-primitive-input-simple "6/10 Absent from"
type input "6/10 Absent from"
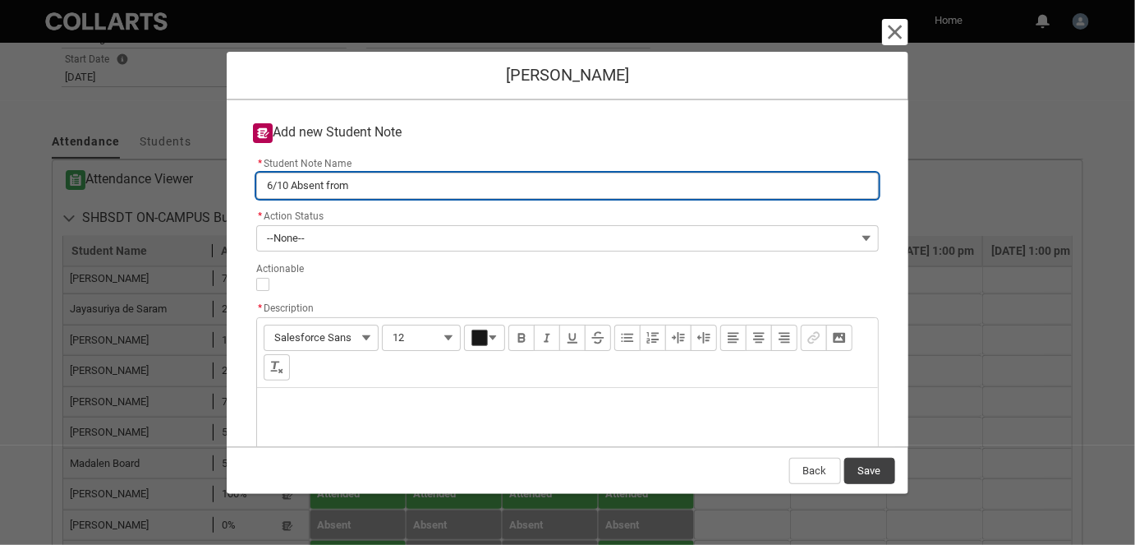
type lightning-primitive-input-simple "6/10 Absent from c"
type input "6/10 Absent from c"
type lightning-primitive-input-simple "6/10 Absent from cl"
type input "6/10 Absent from cl"
type lightning-primitive-input-simple "6/10 Absent from cla"
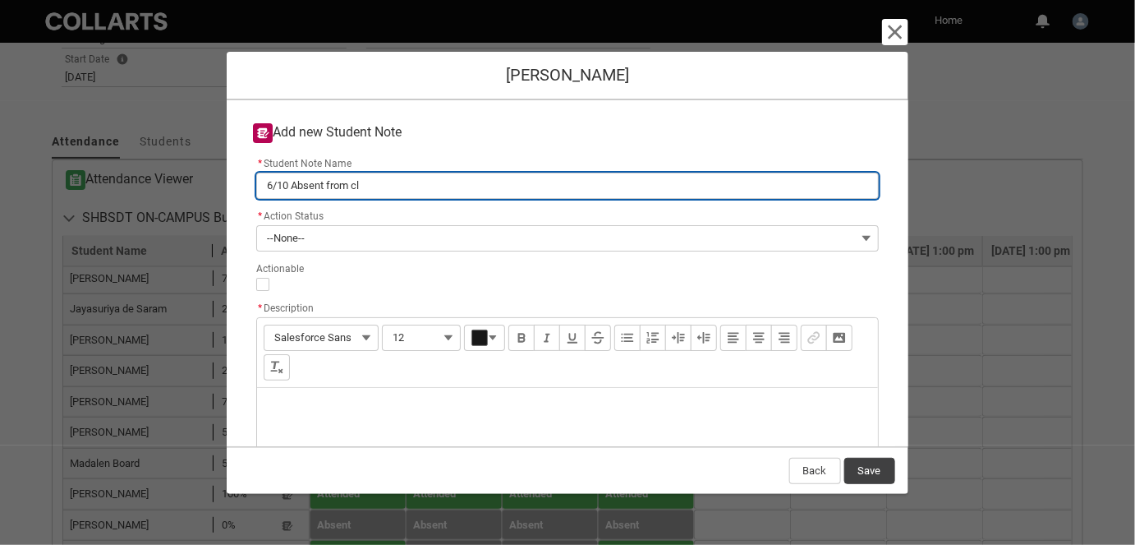
type input "6/10 Absent from cla"
type lightning-primitive-input-simple "6/10 Absent from clas"
type input "6/10 Absent from clas"
type lightning-primitive-input-simple "6/10 Absent from class"
type input "6/10 Absent from class"
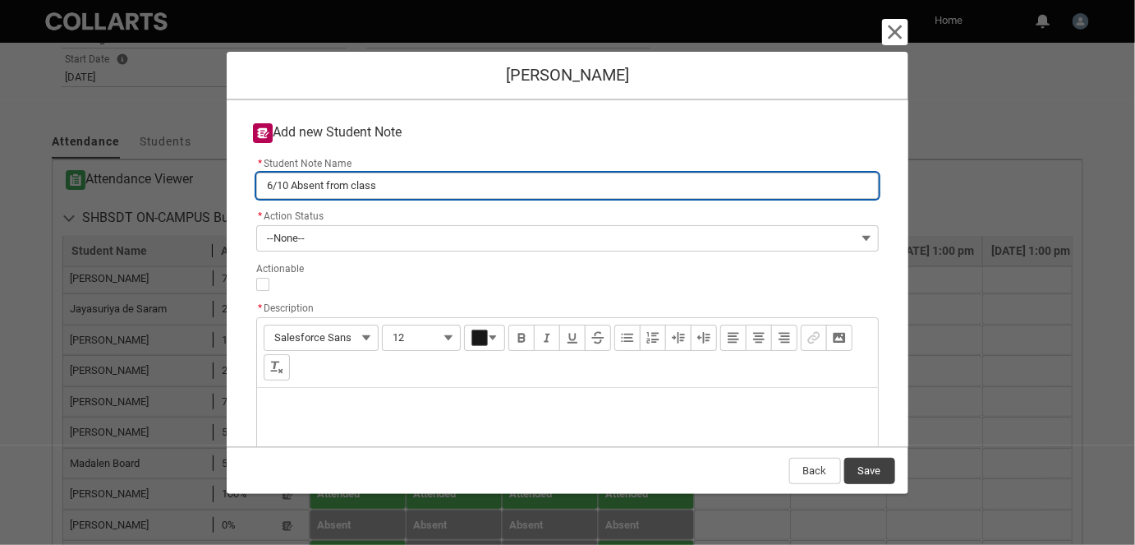
type lightning-primitive-input-simple "6/10 Absent from class,"
type input "6/10 Absent from class,"
type lightning-primitive-input-simple "6/10 Absent from class,"
type input "6/10 Absent from class,"
type lightning-primitive-input-simple "6/10 Absent from class, l"
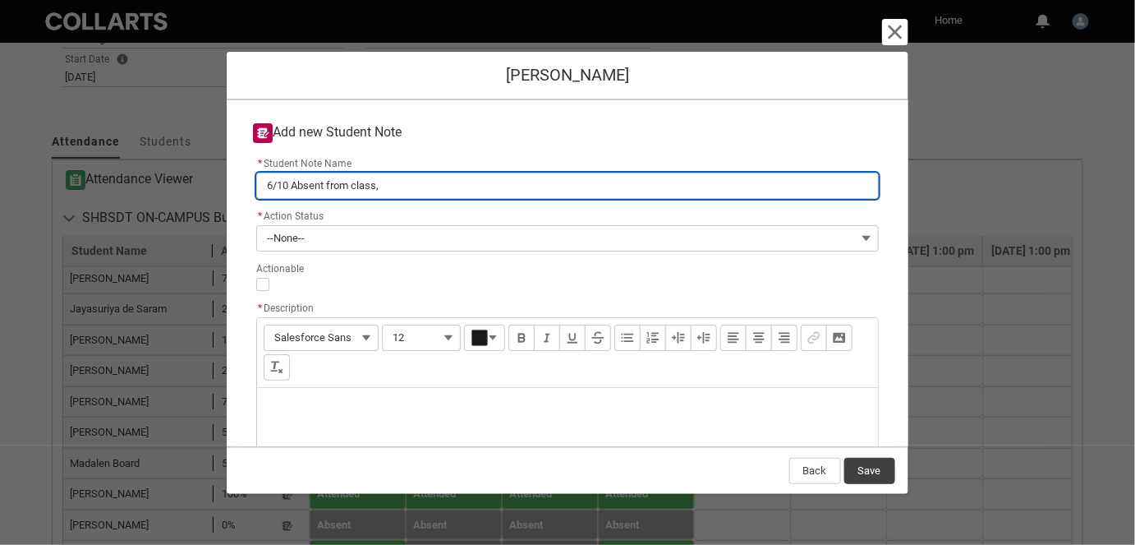
type input "6/10 Absent from class, l"
type lightning-primitive-input-simple "6/10 Absent from class, la"
type input "6/10 Absent from class, la"
type lightning-primitive-input-simple "6/10 Absent from class, las"
type input "6/10 Absent from class, las"
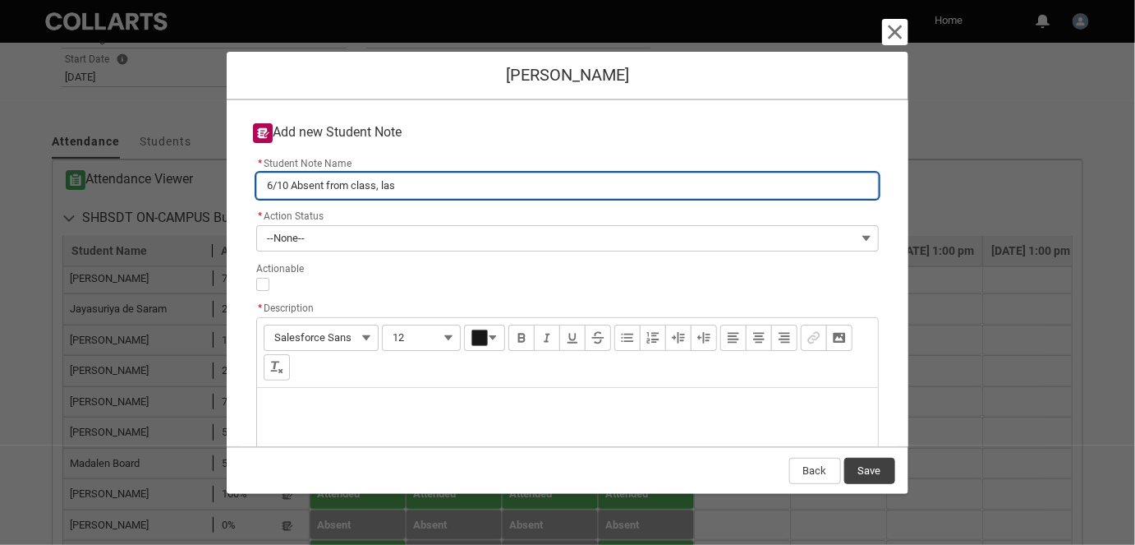
type lightning-primitive-input-simple "6/10 Absent from class, last"
type input "6/10 Absent from class, last"
type lightning-primitive-input-simple "6/10 Absent from class, last"
type input "6/10 Absent from class, last"
type lightning-primitive-input-simple "6/10 Absent from class, last c"
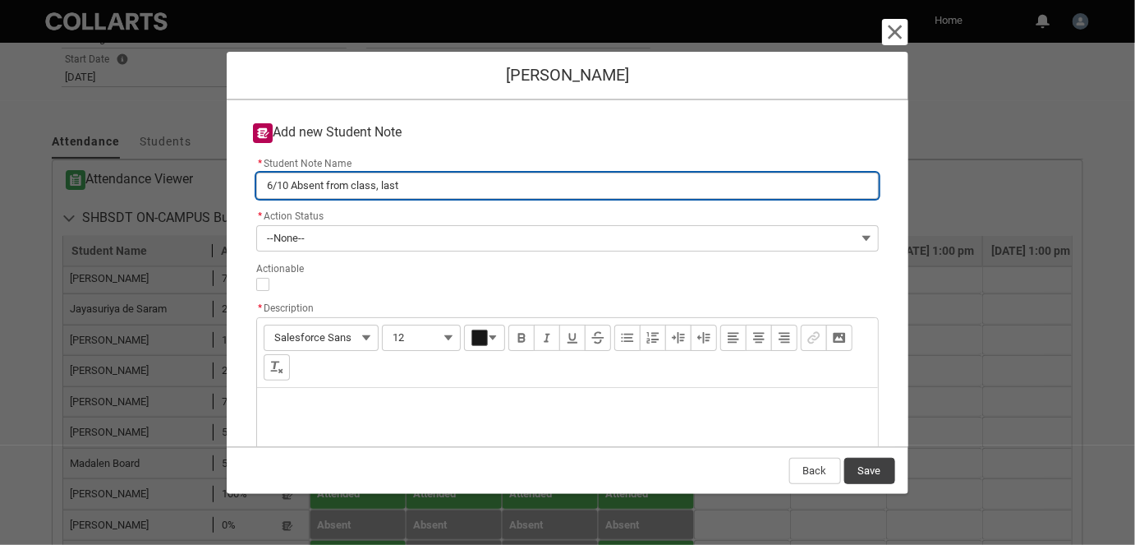
type input "6/10 Absent from class, last c"
type lightning-primitive-input-simple "6/10 Absent from class, last ca"
type input "6/10 Absent from class, last ca"
type lightning-primitive-input-simple "6/10 Absent from class, last can"
type input "6/10 Absent from class, last can"
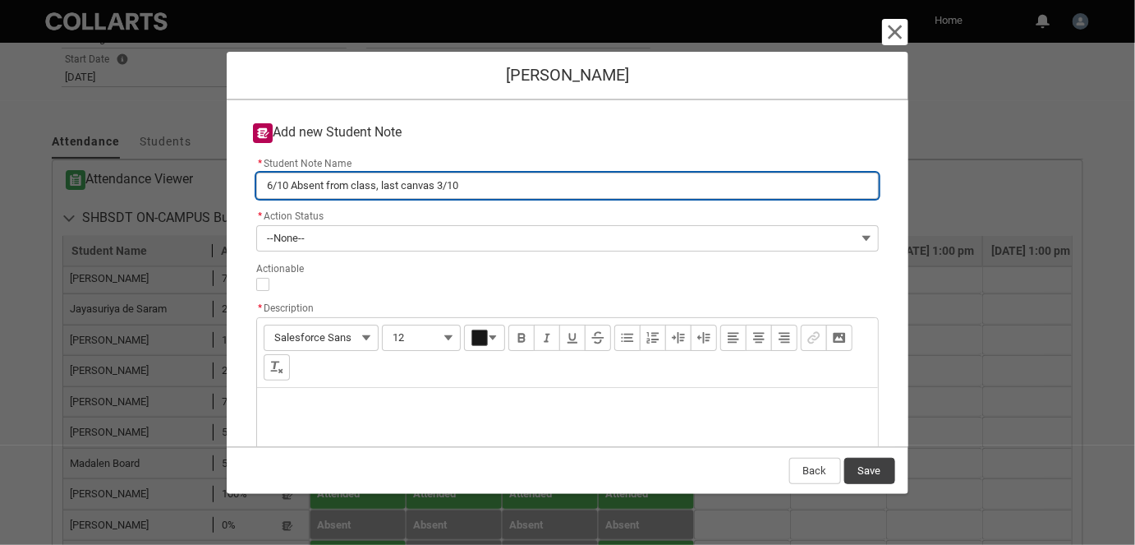
click at [350, 186] on input "6/10 Absent from class, last canvas 3/10" at bounding box center [567, 186] width 622 height 26
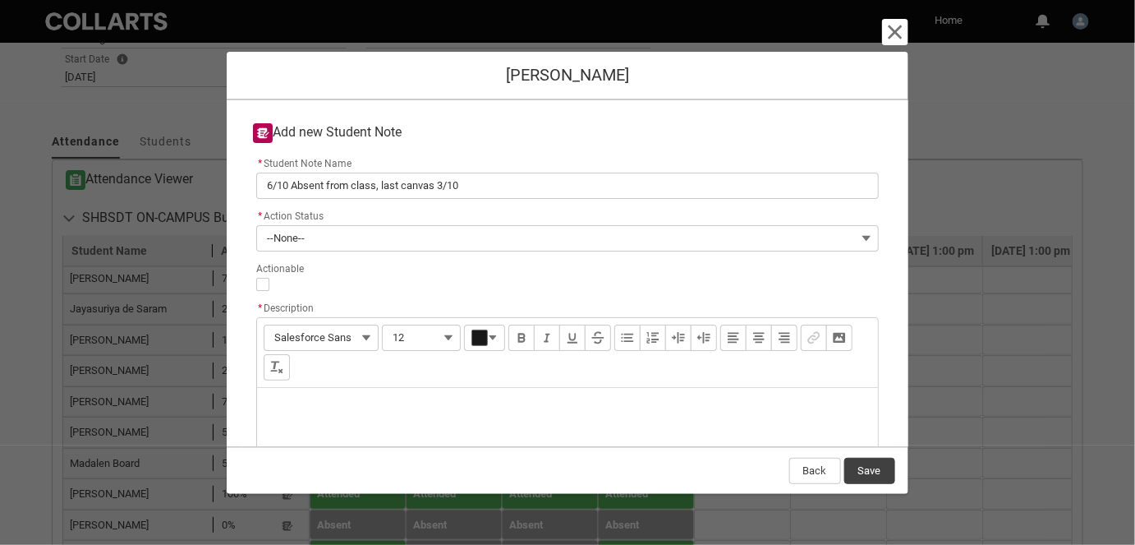
click at [356, 436] on div "Description" at bounding box center [567, 427] width 620 height 79
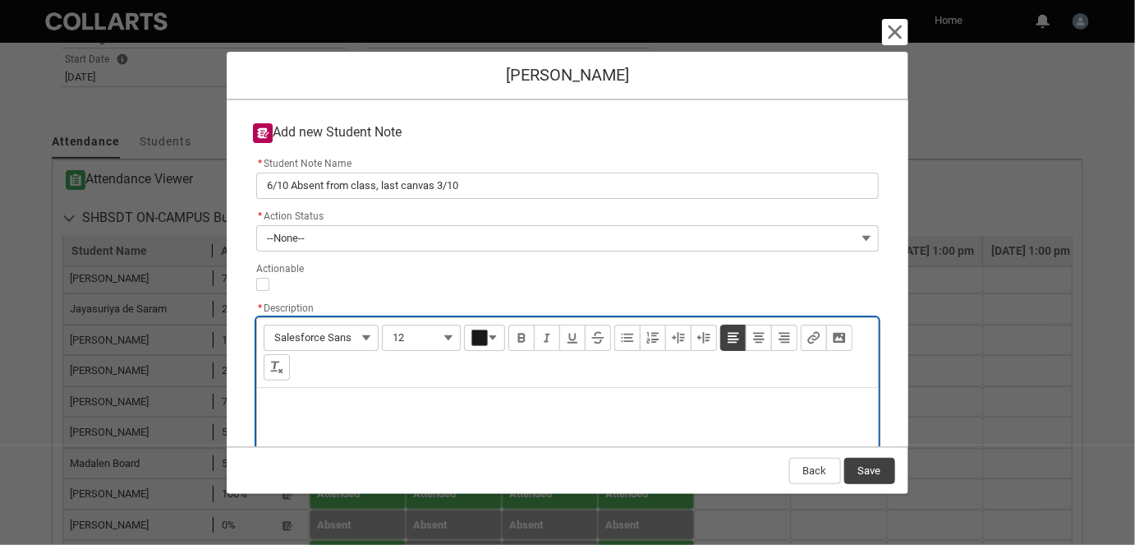
paste div "Description"
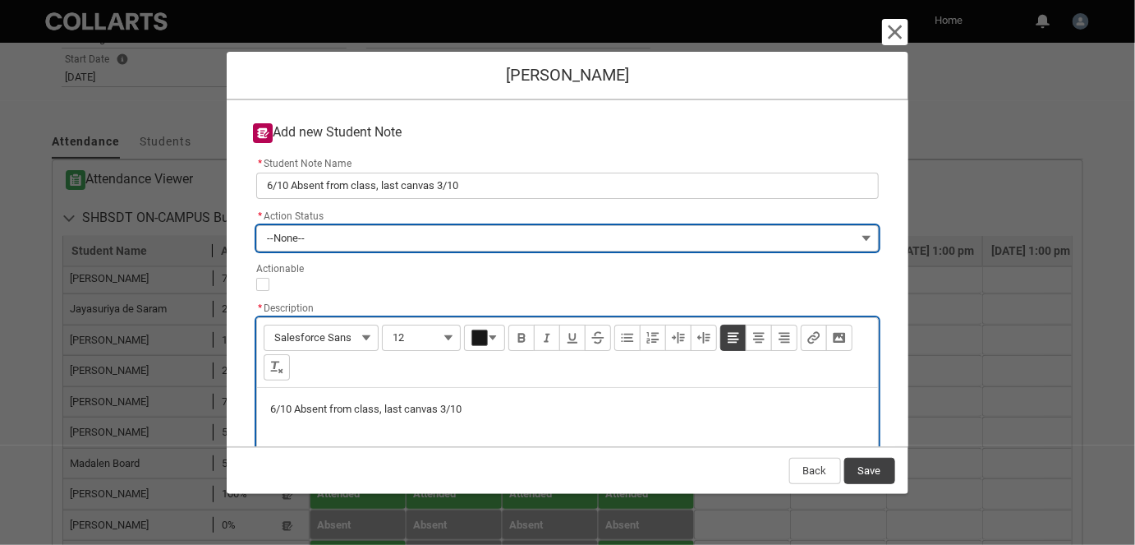
click at [320, 237] on button "--None--" at bounding box center [567, 238] width 622 height 26
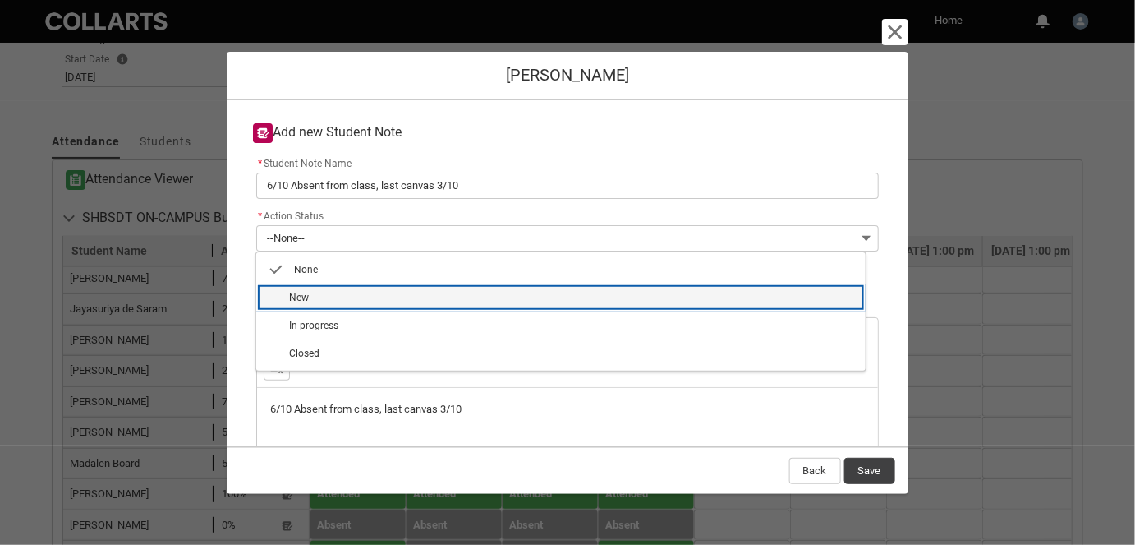
click at [329, 301] on span "New" at bounding box center [572, 297] width 567 height 15
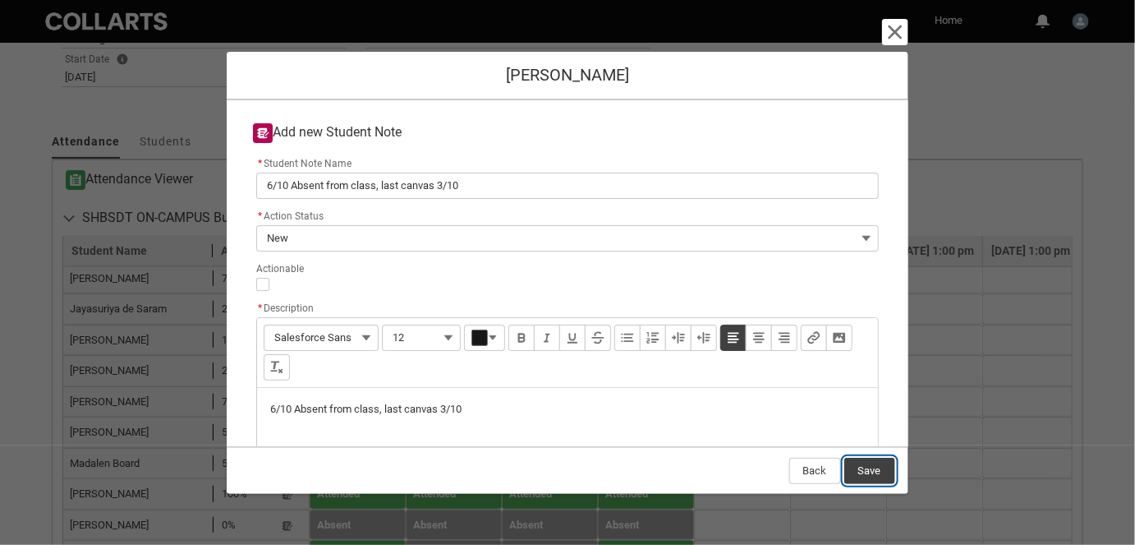
click at [853, 463] on button "Save" at bounding box center [869, 471] width 51 height 26
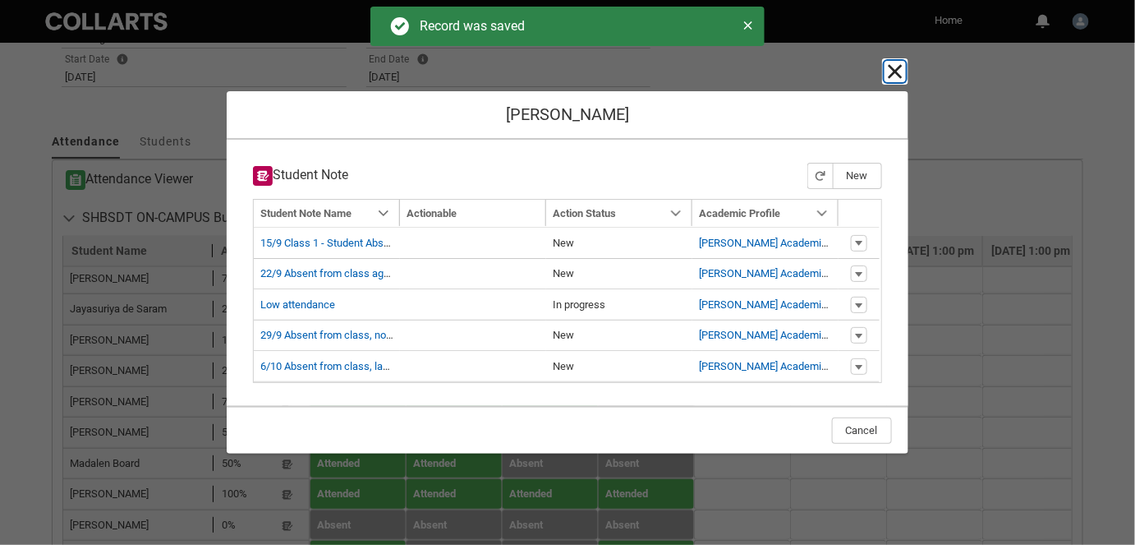
click at [885, 77] on button "Cancel and close" at bounding box center [895, 71] width 21 height 21
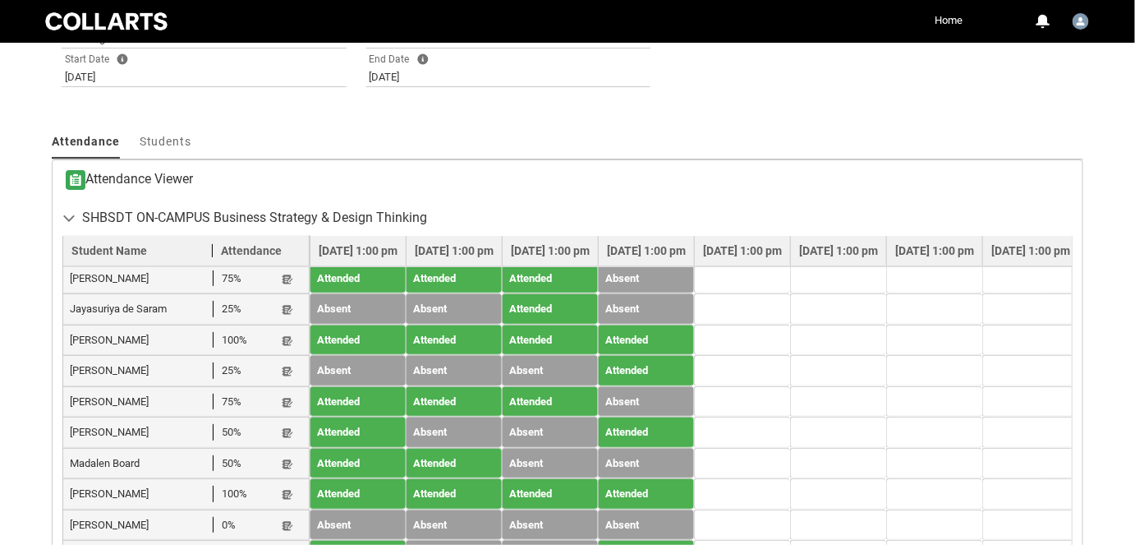
click at [290, 254] on lightning-primitive-icon "button" at bounding box center [288, 248] width 12 height 12
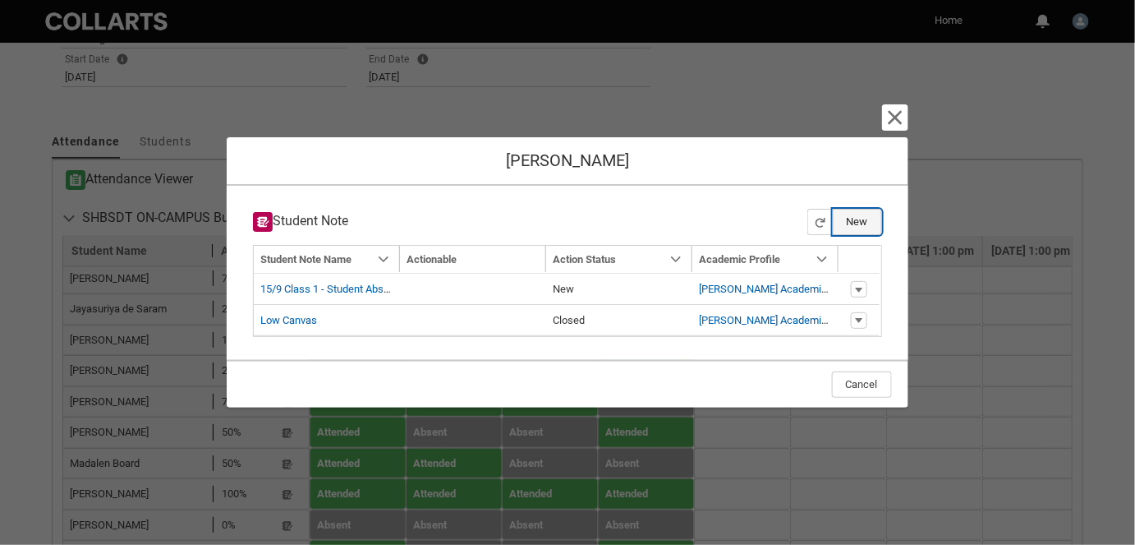
click at [858, 222] on button "New" at bounding box center [857, 222] width 49 height 26
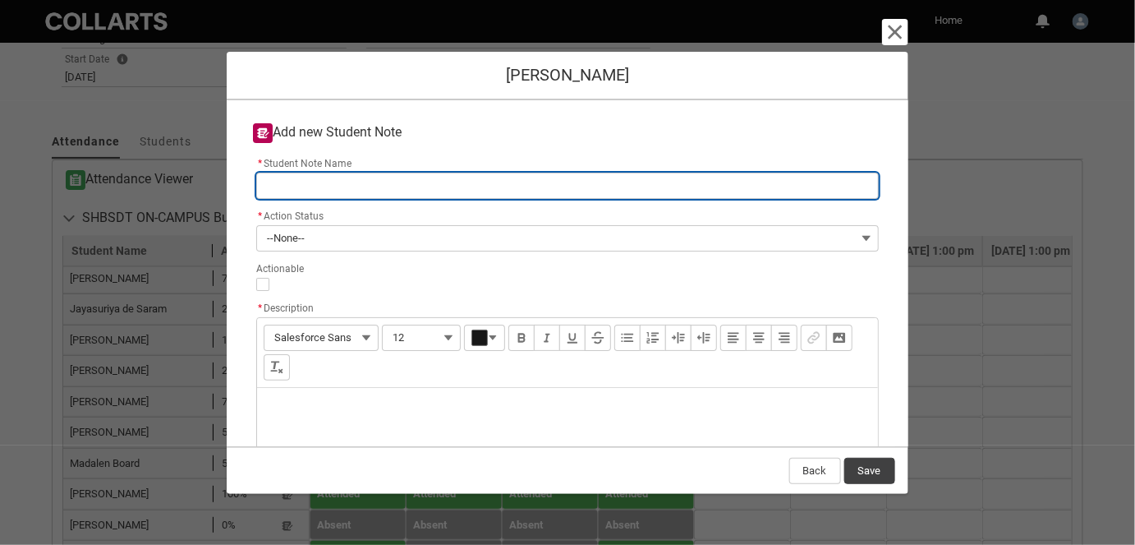
click at [303, 184] on input "* Student Note Name" at bounding box center [567, 186] width 622 height 26
click at [390, 189] on input "6/10 Absent from class, last canvas [DATE]. RM 6/10" at bounding box center [567, 186] width 622 height 26
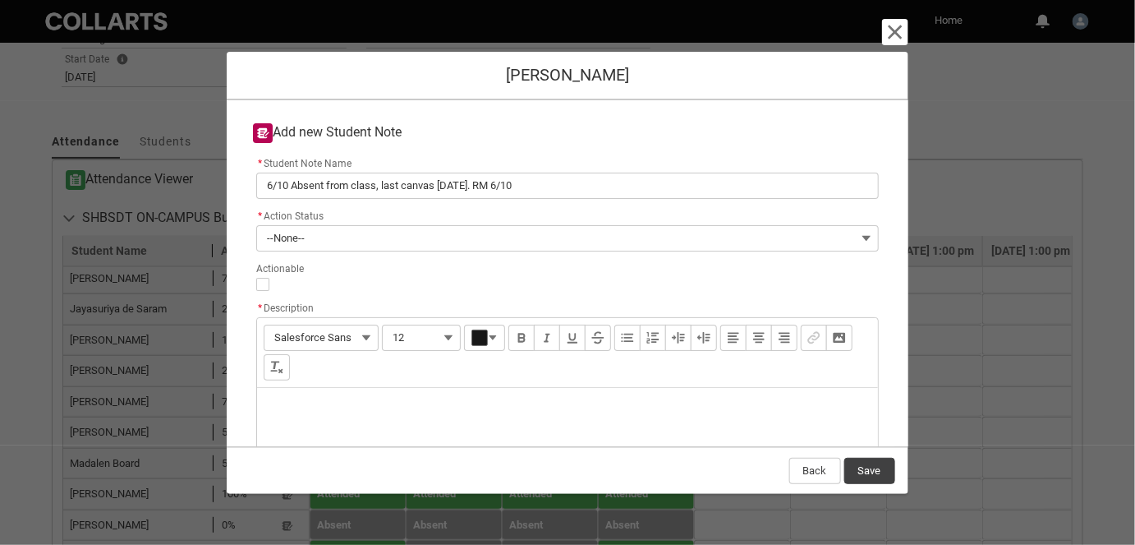
click at [335, 435] on div "Description" at bounding box center [567, 427] width 620 height 79
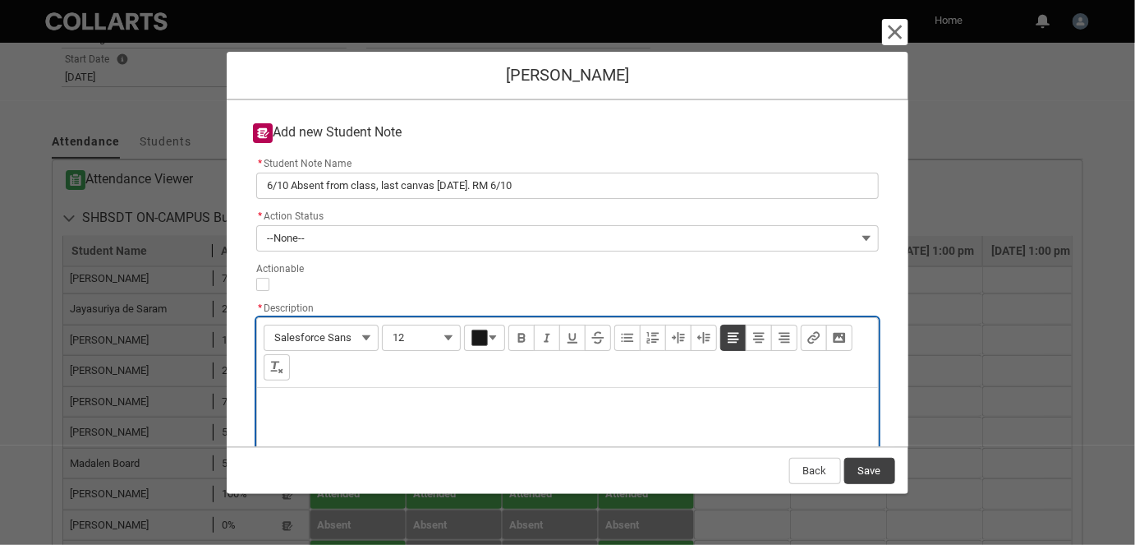
paste div "Description"
click at [312, 222] on label "* Action Status" at bounding box center [293, 214] width 74 height 18
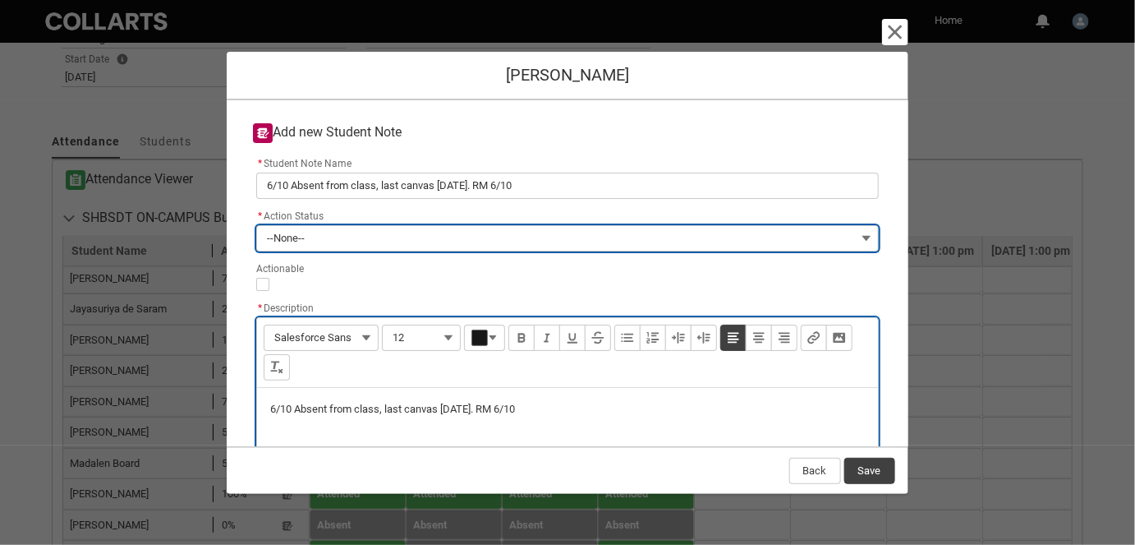
click at [312, 225] on button "--None--" at bounding box center [567, 238] width 622 height 26
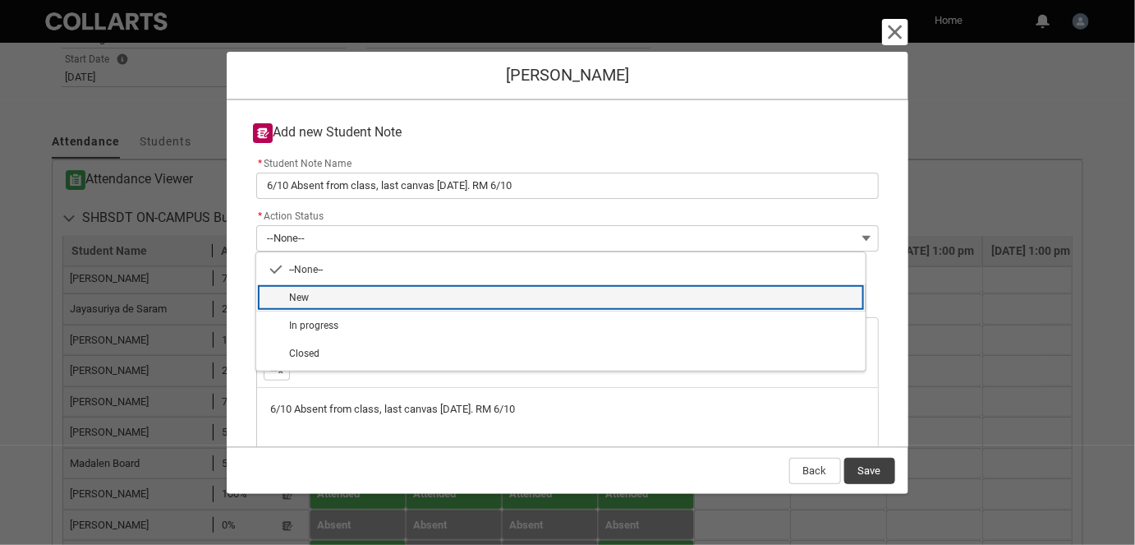
click at [325, 290] on span "New" at bounding box center [572, 297] width 567 height 15
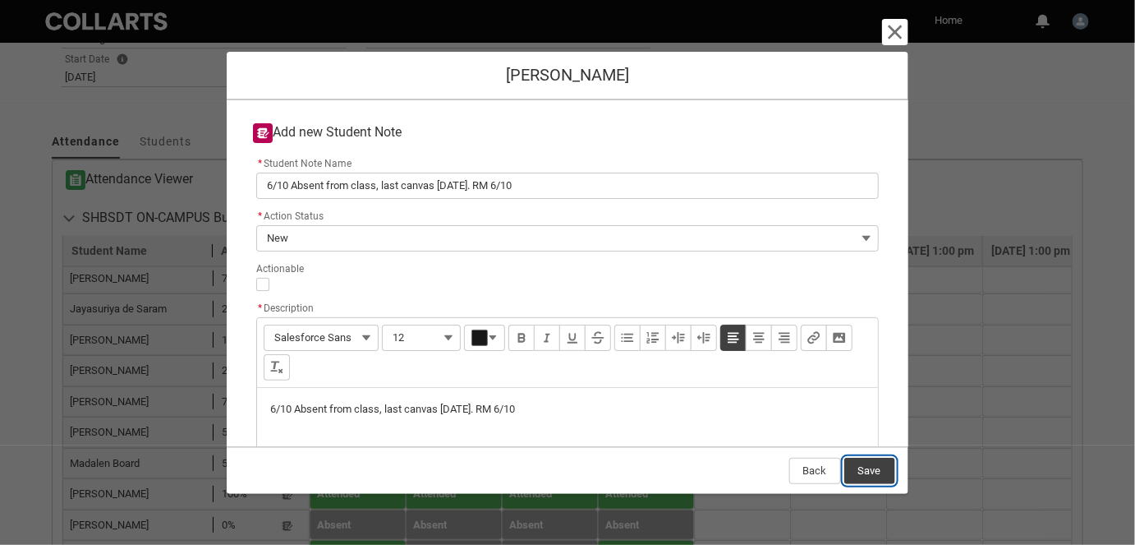
click at [876, 465] on button "Save" at bounding box center [869, 471] width 51 height 26
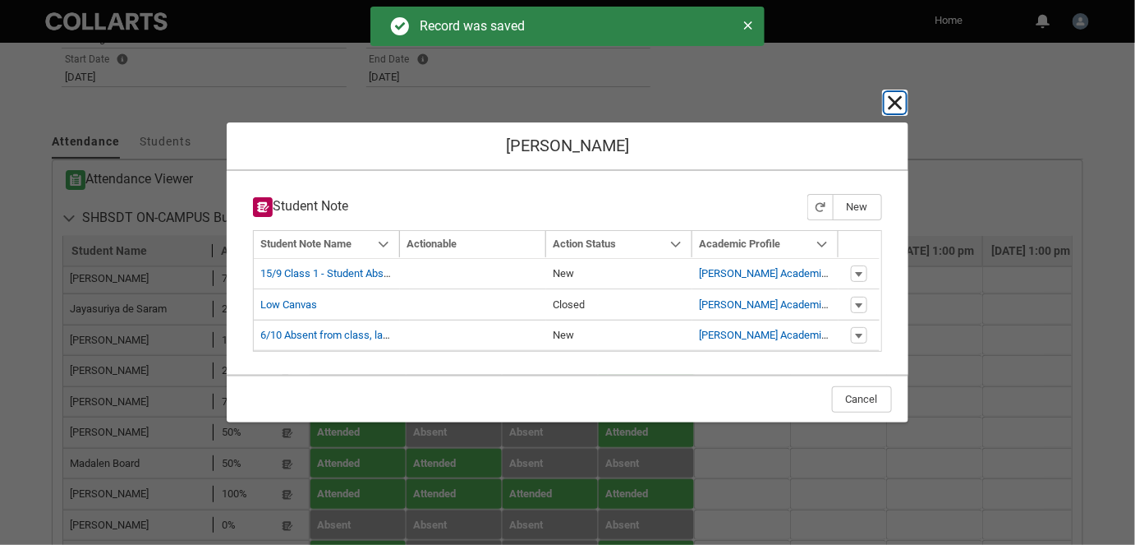
click at [894, 104] on lightning-primitive-icon "button" at bounding box center [896, 103] width 20 height 20
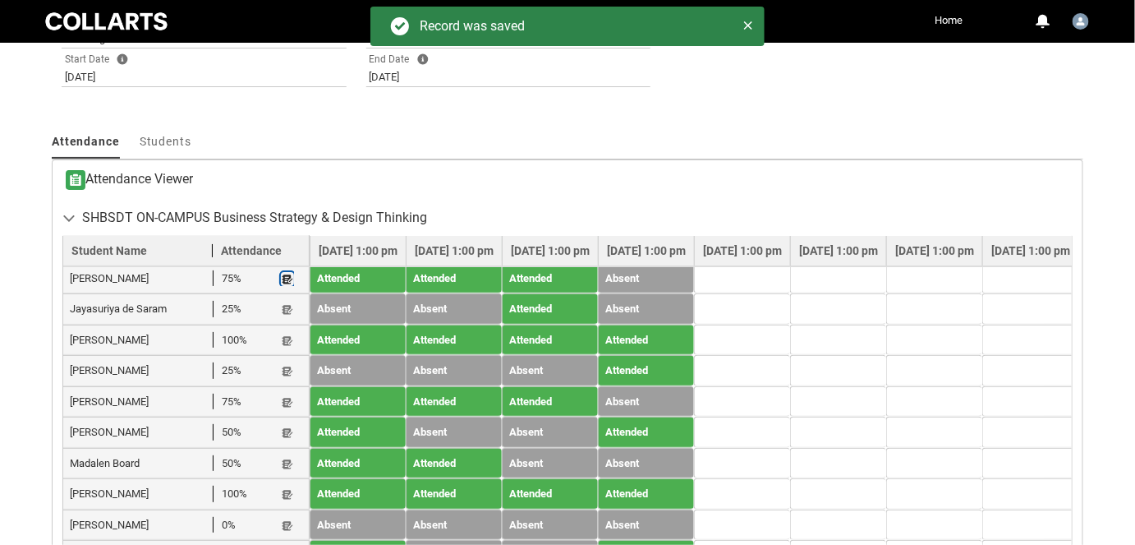
click at [286, 285] on lightning-primitive-icon "button" at bounding box center [288, 279] width 12 height 12
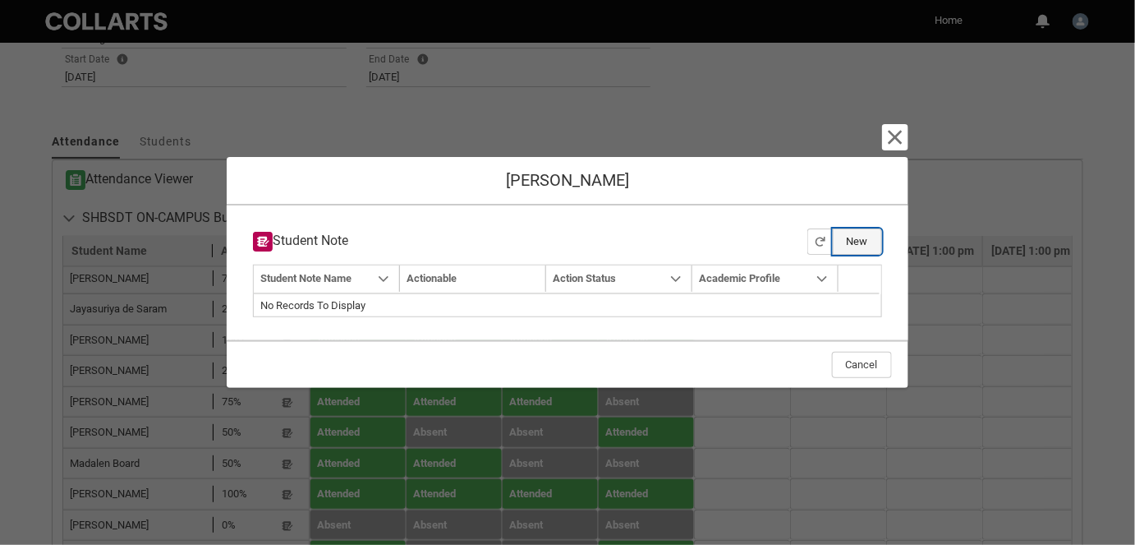
click at [869, 238] on button "New" at bounding box center [857, 241] width 49 height 26
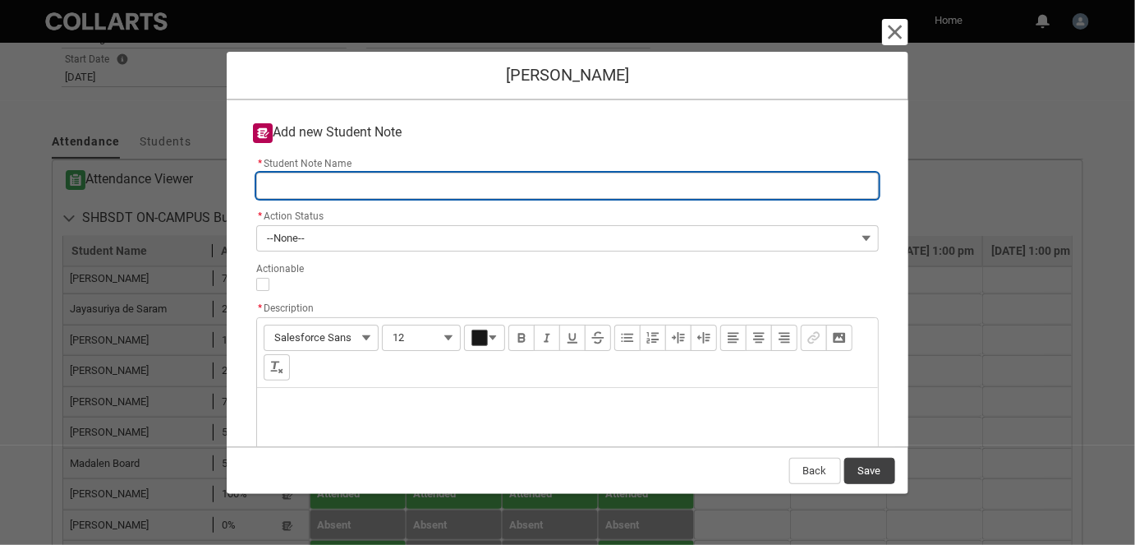
click at [312, 191] on input "* Student Note Name" at bounding box center [567, 186] width 622 height 26
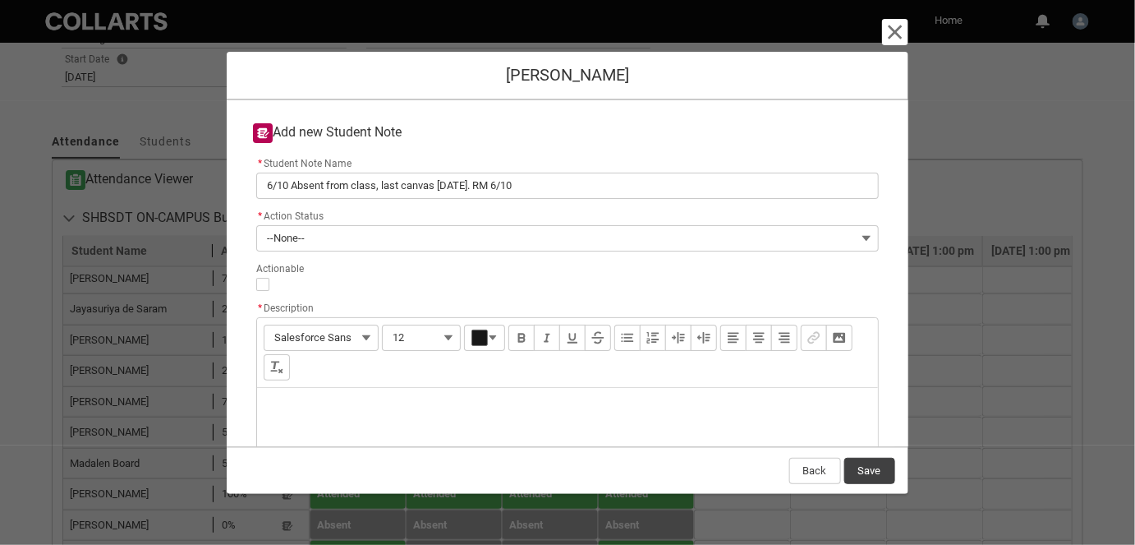
click at [304, 398] on div "Description" at bounding box center [567, 427] width 620 height 79
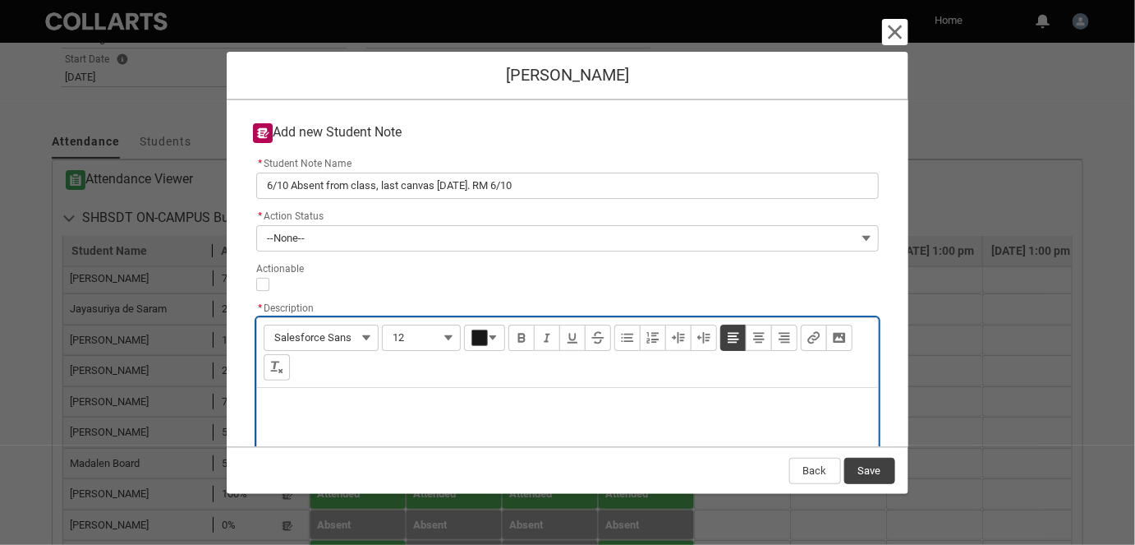
click at [304, 401] on p "Description" at bounding box center [567, 409] width 594 height 16
paste div "Description"
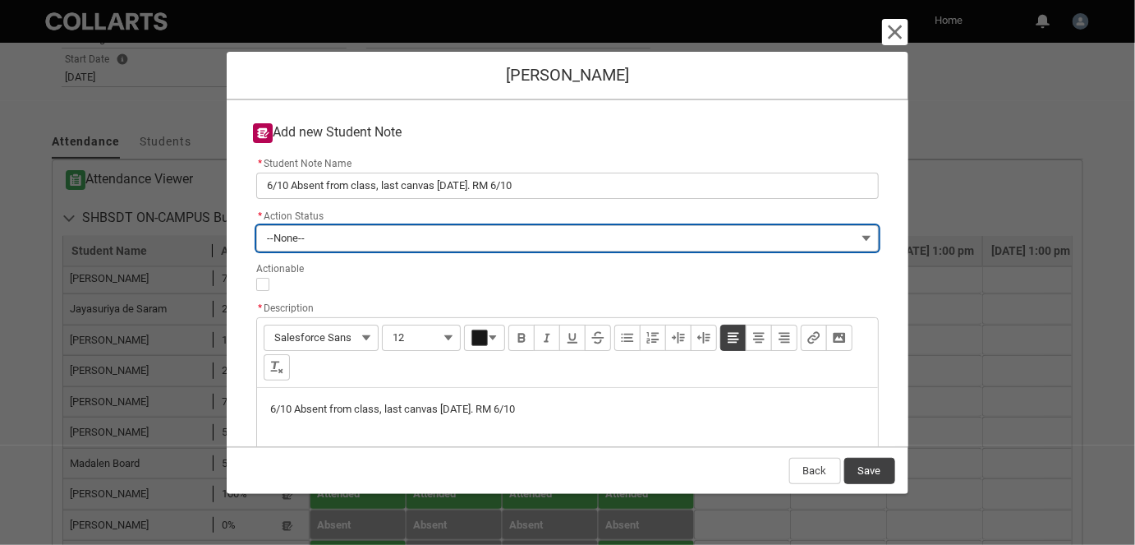
click at [366, 240] on button "--None--" at bounding box center [567, 238] width 622 height 26
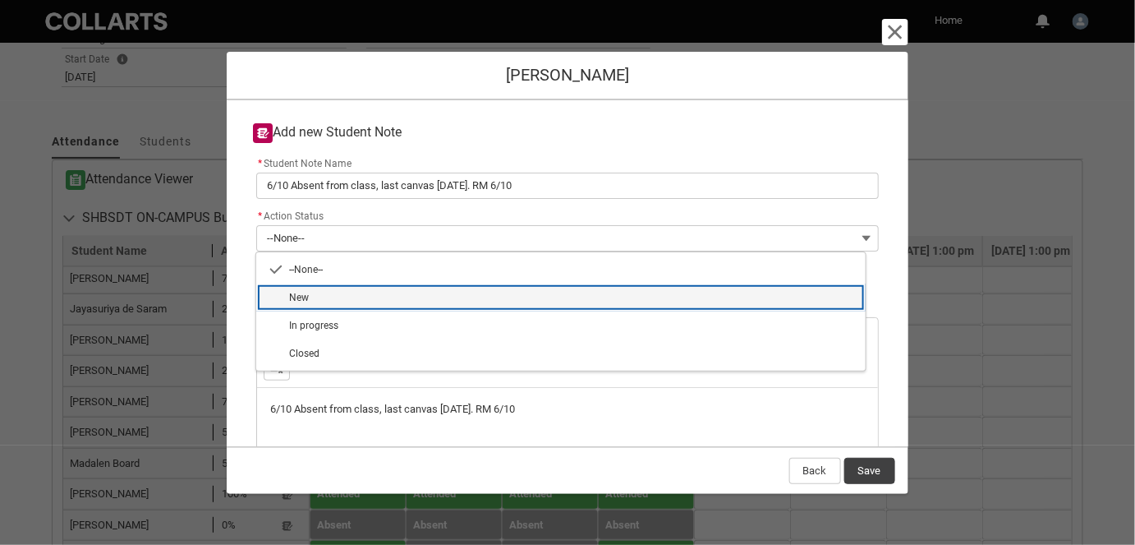
click at [375, 297] on span "New" at bounding box center [572, 297] width 567 height 15
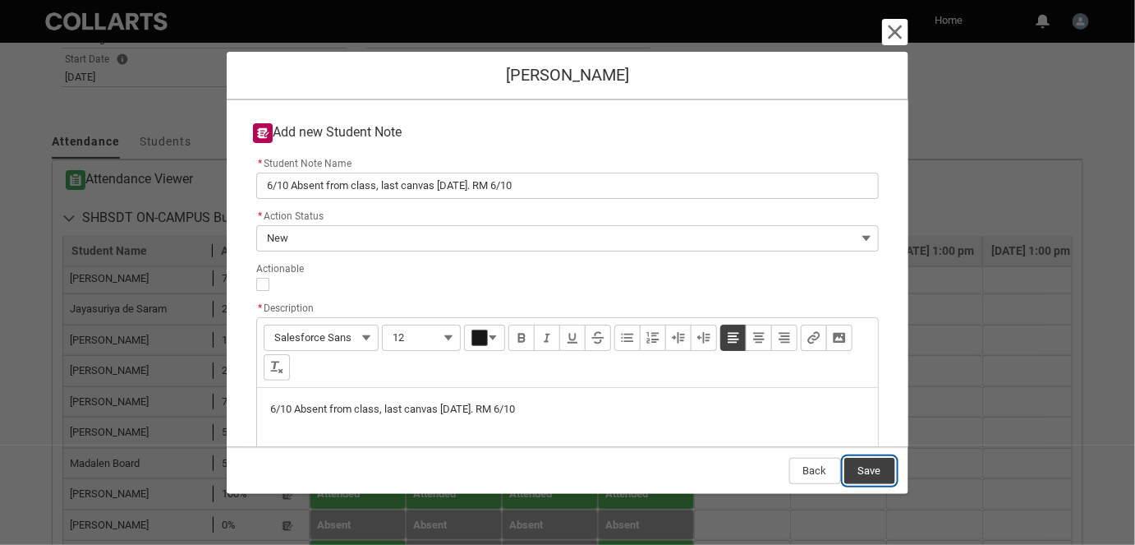
click at [880, 464] on button "Save" at bounding box center [869, 471] width 51 height 26
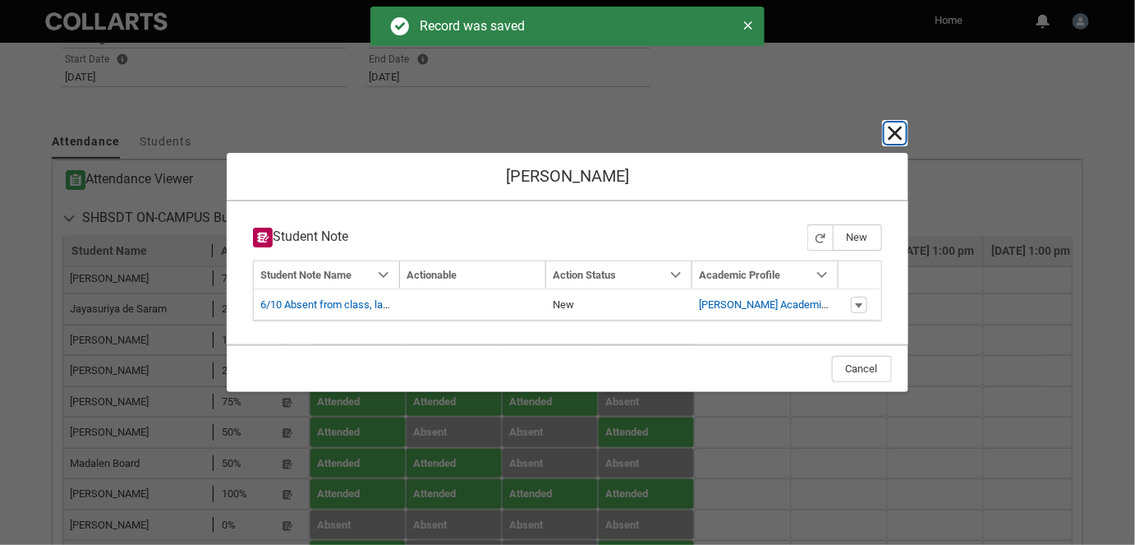
click at [894, 140] on lightning-primitive-icon "button" at bounding box center [896, 133] width 20 height 20
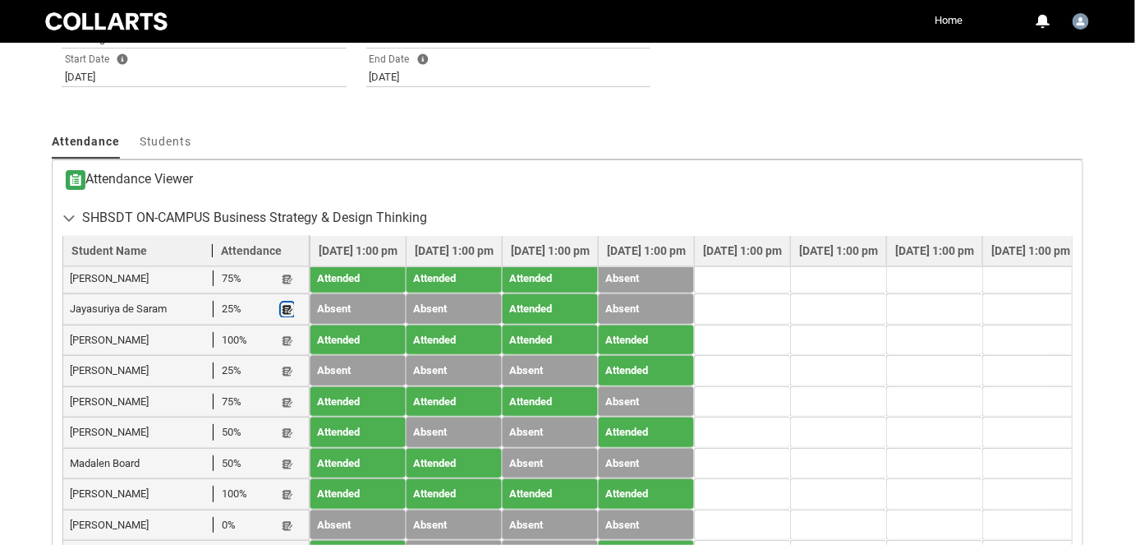
click at [287, 315] on lightning-primitive-icon "button" at bounding box center [288, 309] width 12 height 12
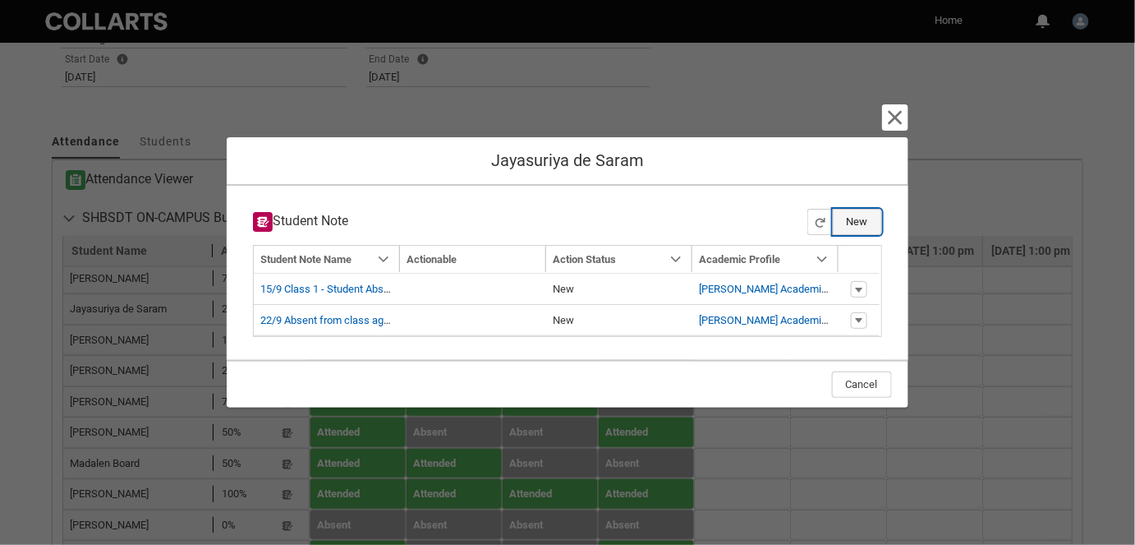
click at [846, 218] on button "New" at bounding box center [857, 222] width 49 height 26
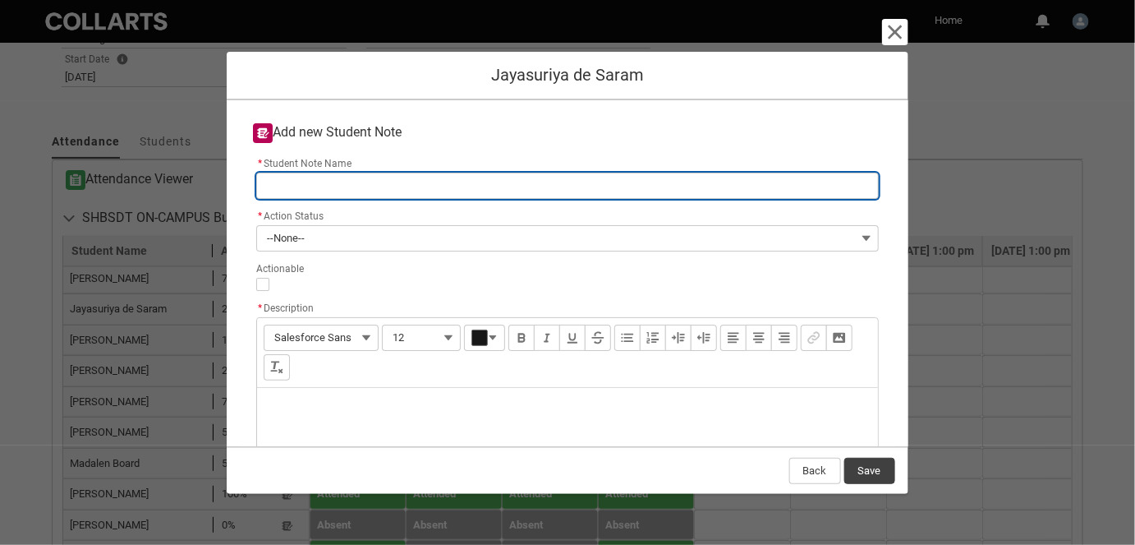
click at [265, 184] on input "* Student Note Name" at bounding box center [567, 186] width 622 height 26
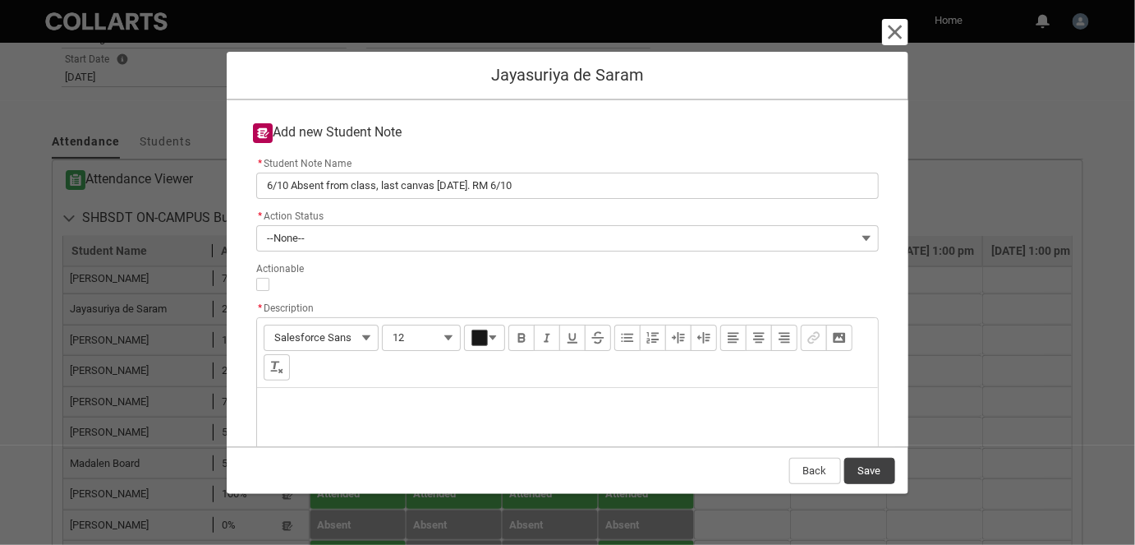
click at [309, 421] on div "Description" at bounding box center [567, 427] width 620 height 79
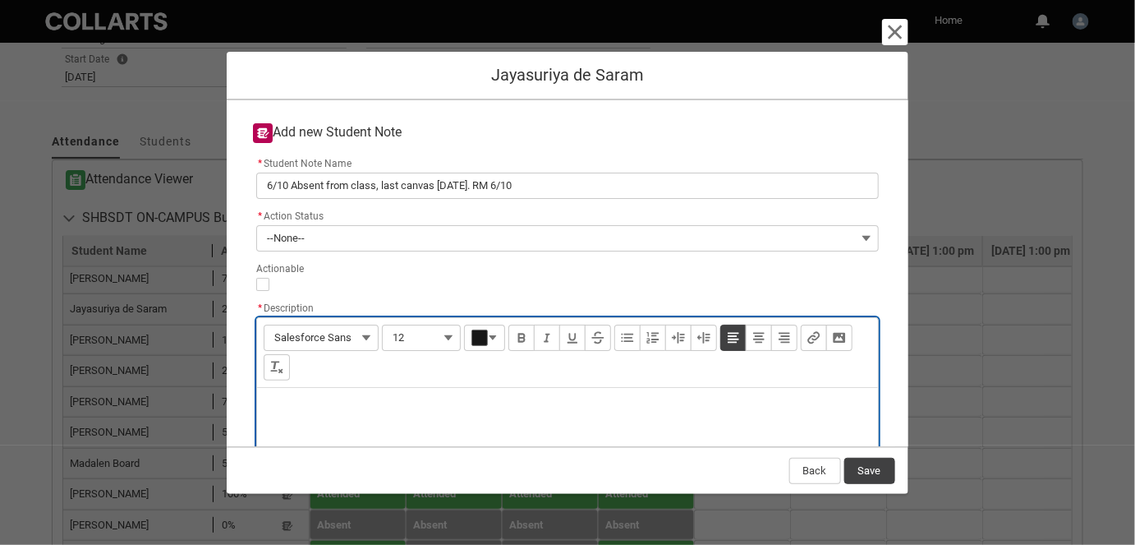
paste div "Description"
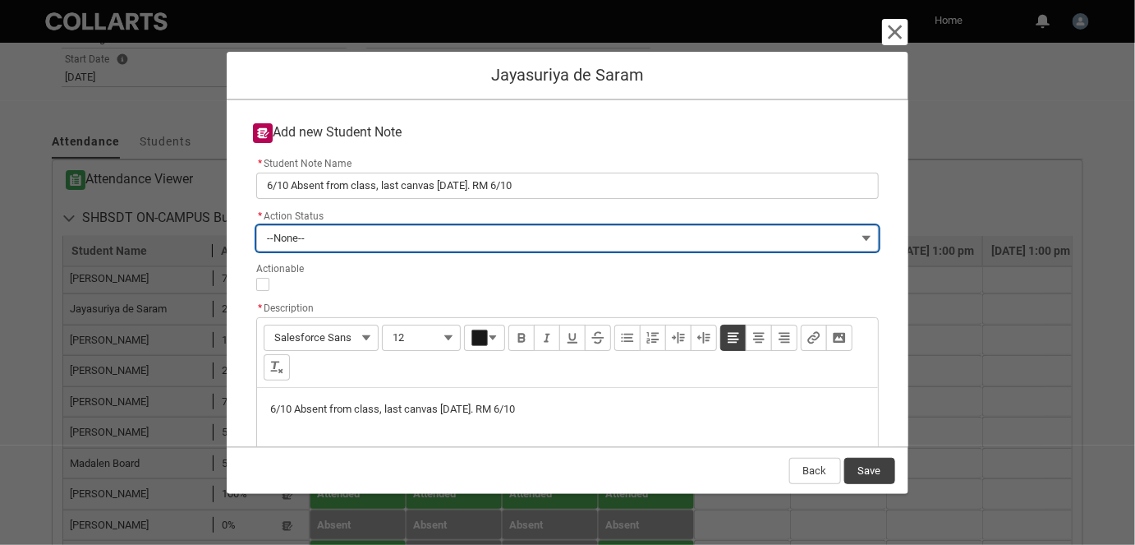
click at [342, 243] on button "--None--" at bounding box center [567, 238] width 622 height 26
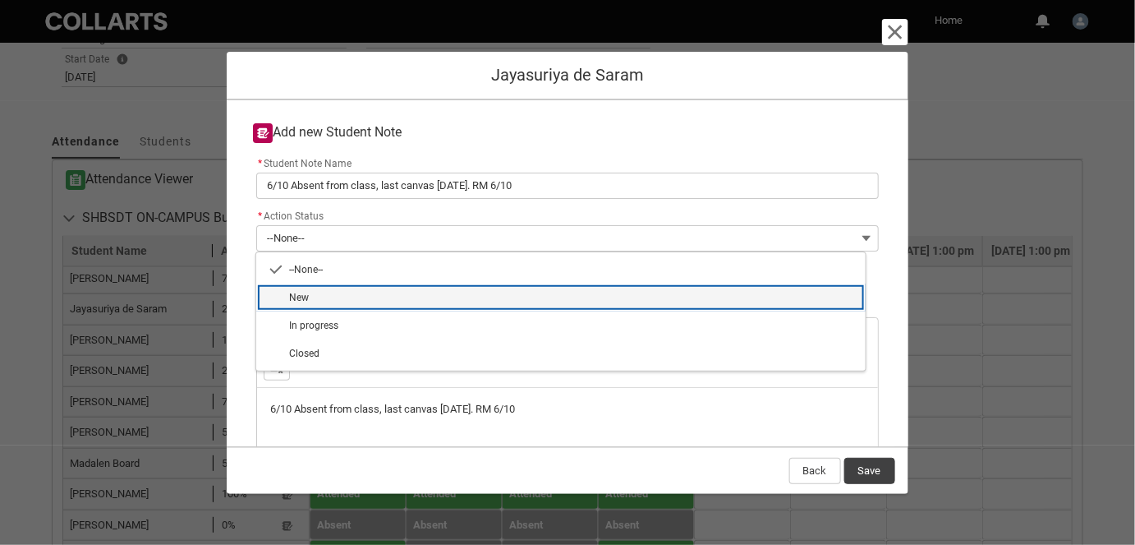
click at [339, 295] on span "New" at bounding box center [572, 297] width 567 height 15
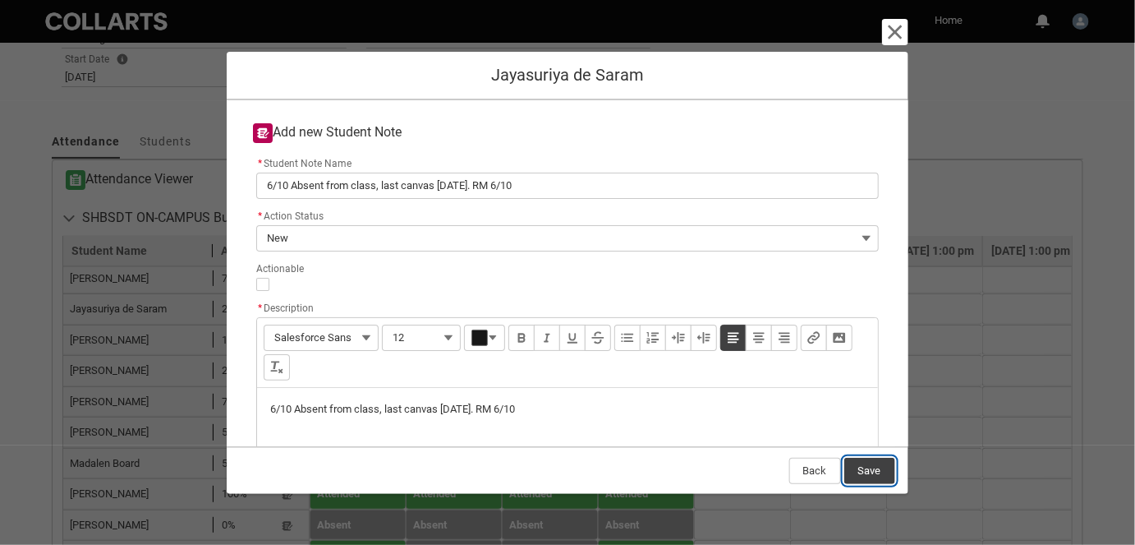
click at [867, 467] on button "Save" at bounding box center [869, 471] width 51 height 26
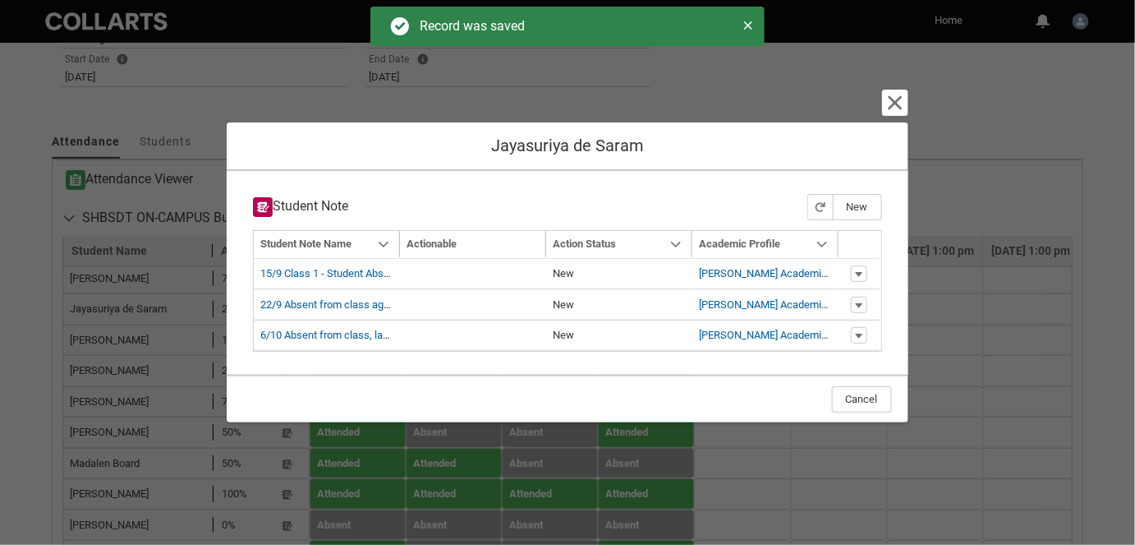
click at [891, 92] on lightning-button-icon "Cancel and close" at bounding box center [895, 103] width 26 height 26
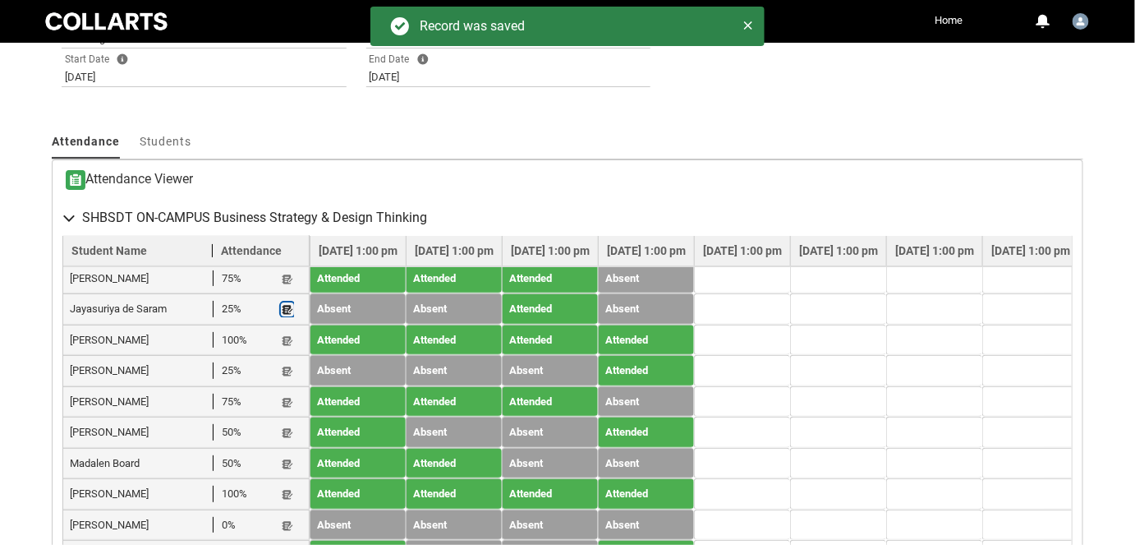
scroll to position [578, 0]
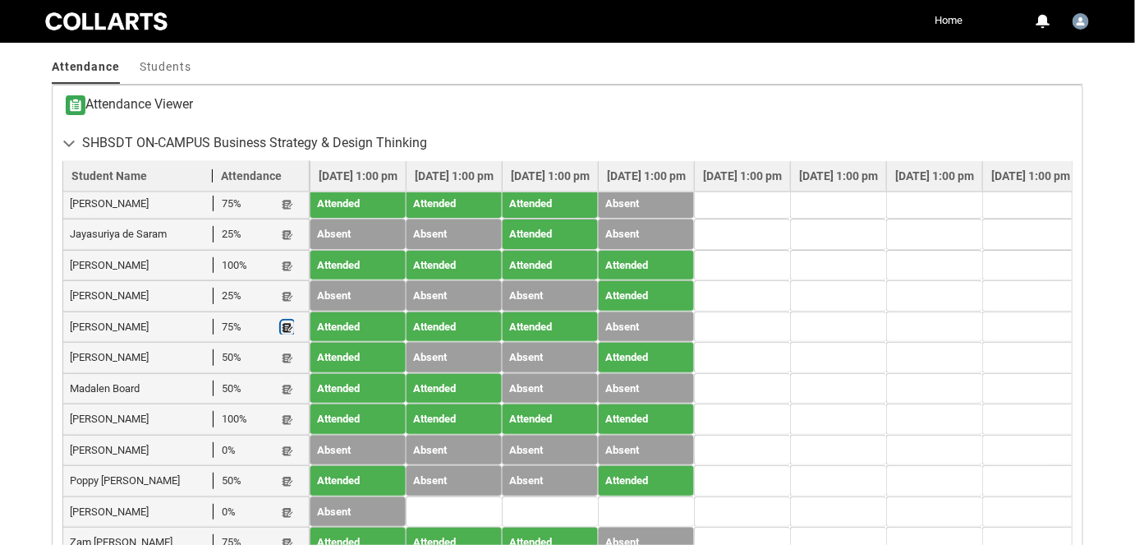
click at [288, 334] on lightning-primitive-icon "button" at bounding box center [288, 327] width 12 height 12
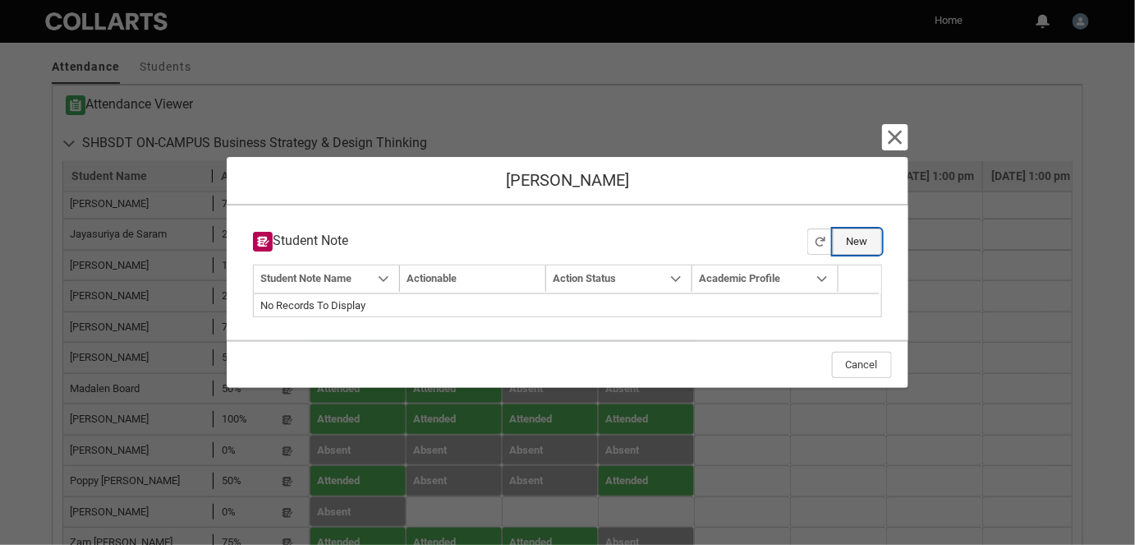
click at [850, 237] on button "New" at bounding box center [857, 241] width 49 height 26
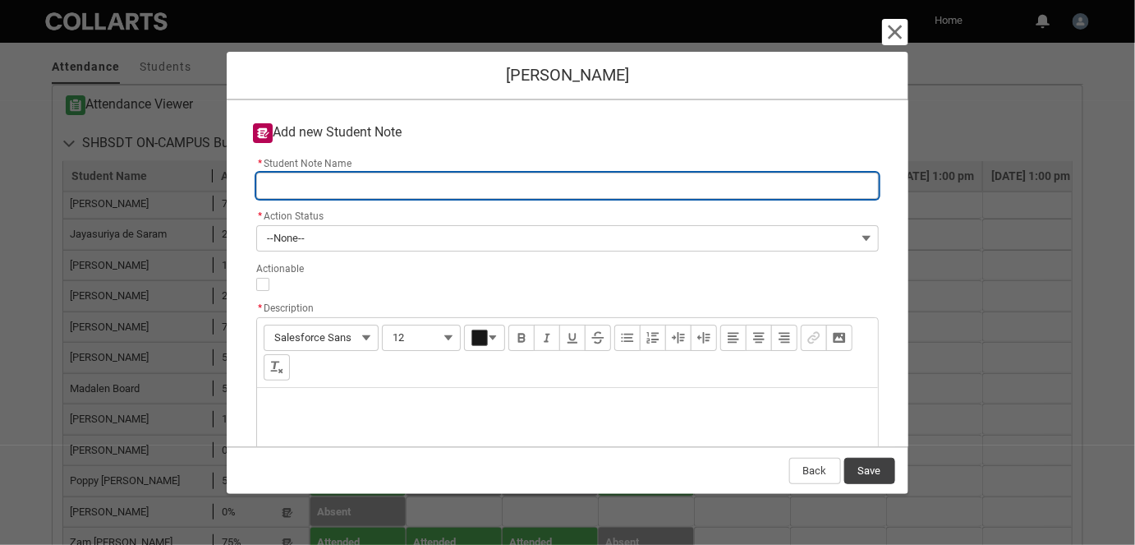
click at [375, 189] on input "* Student Note Name" at bounding box center [567, 186] width 622 height 26
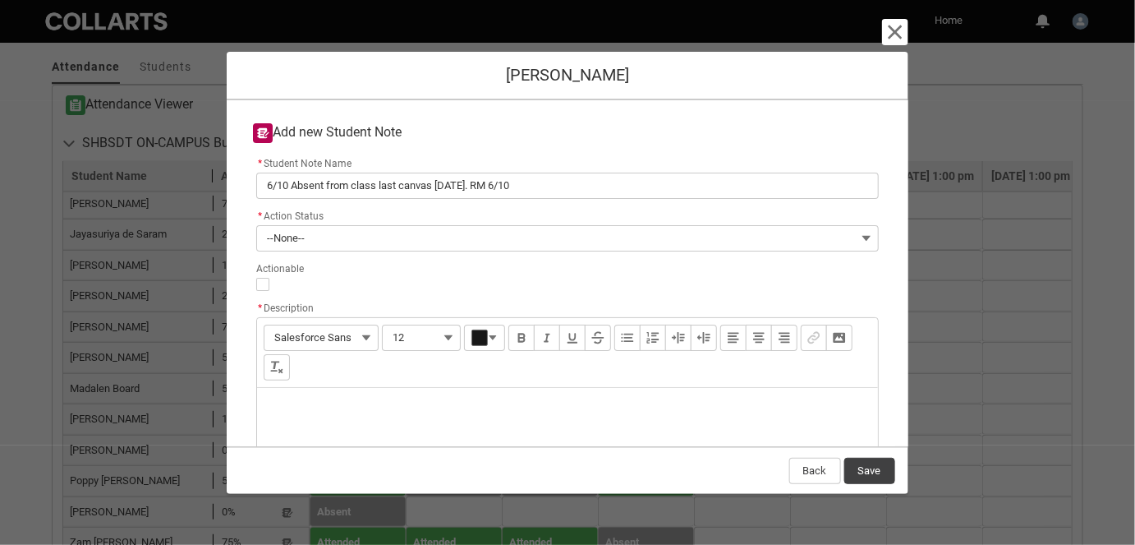
click at [287, 409] on div "Description" at bounding box center [567, 427] width 620 height 79
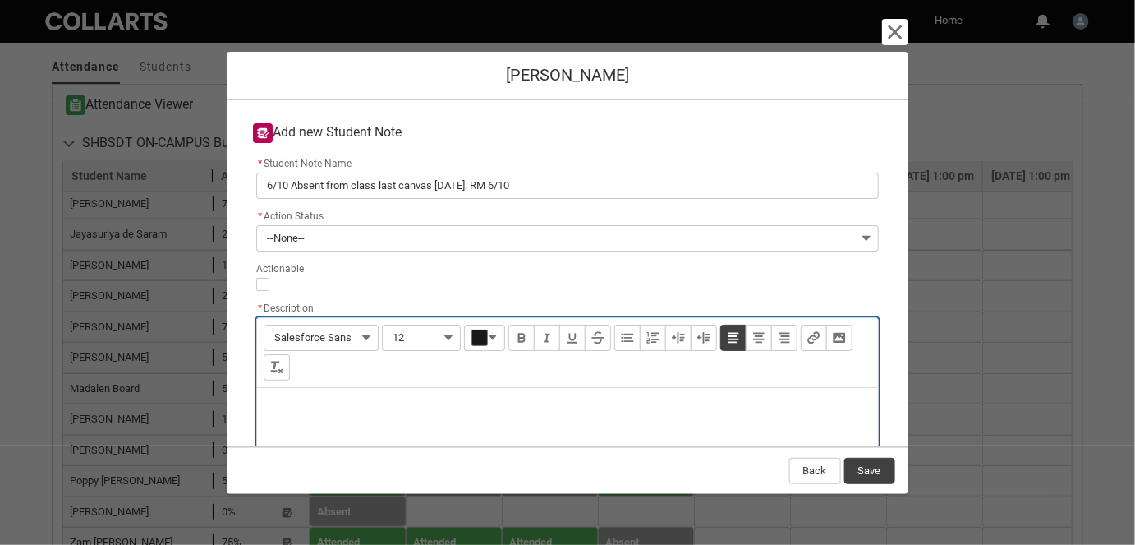
paste div "Description"
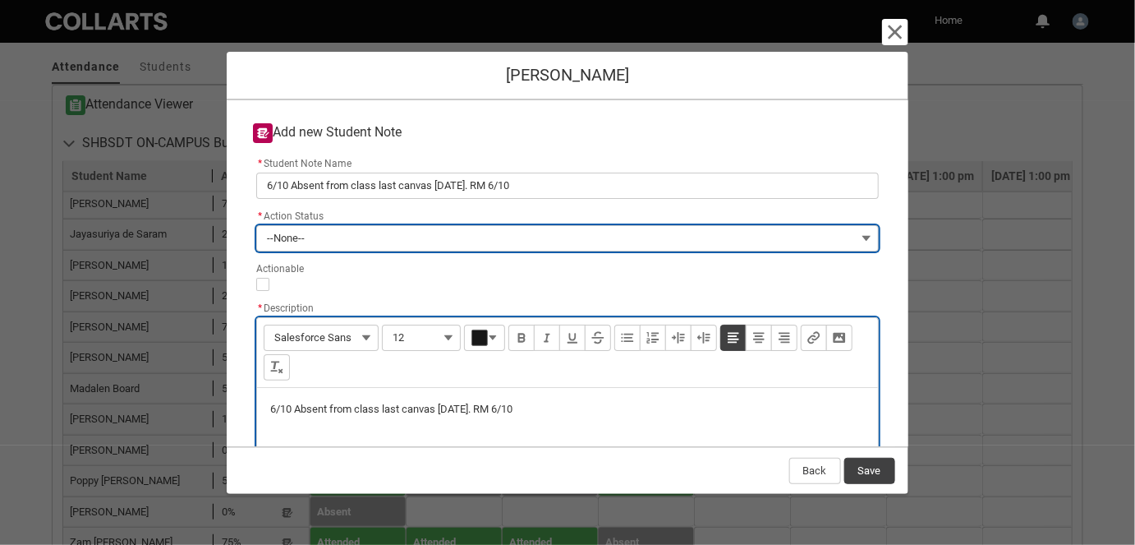
click at [312, 242] on button "--None--" at bounding box center [567, 238] width 622 height 26
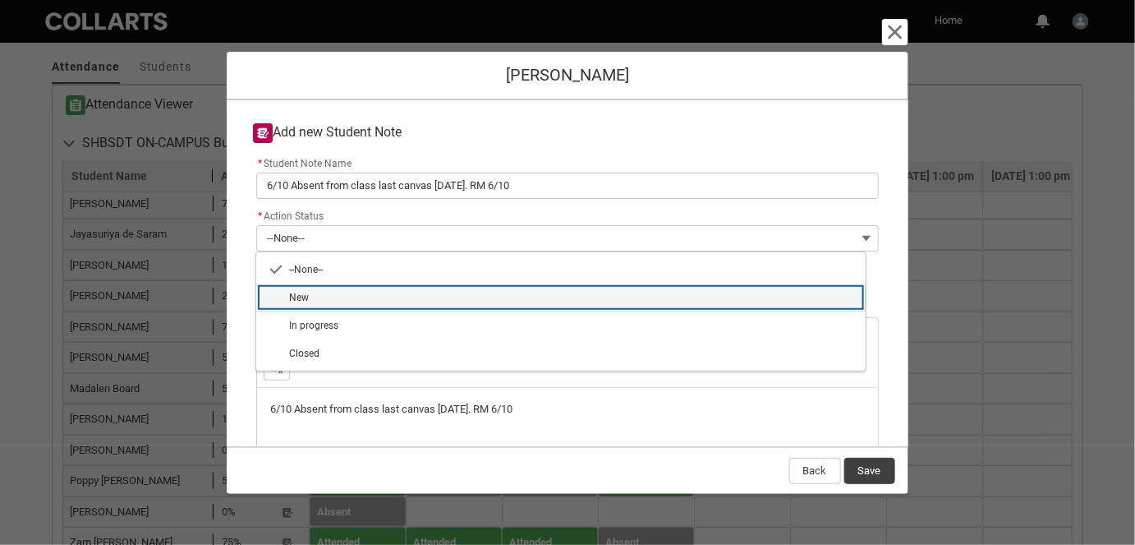
click at [320, 294] on span "New" at bounding box center [572, 297] width 567 height 15
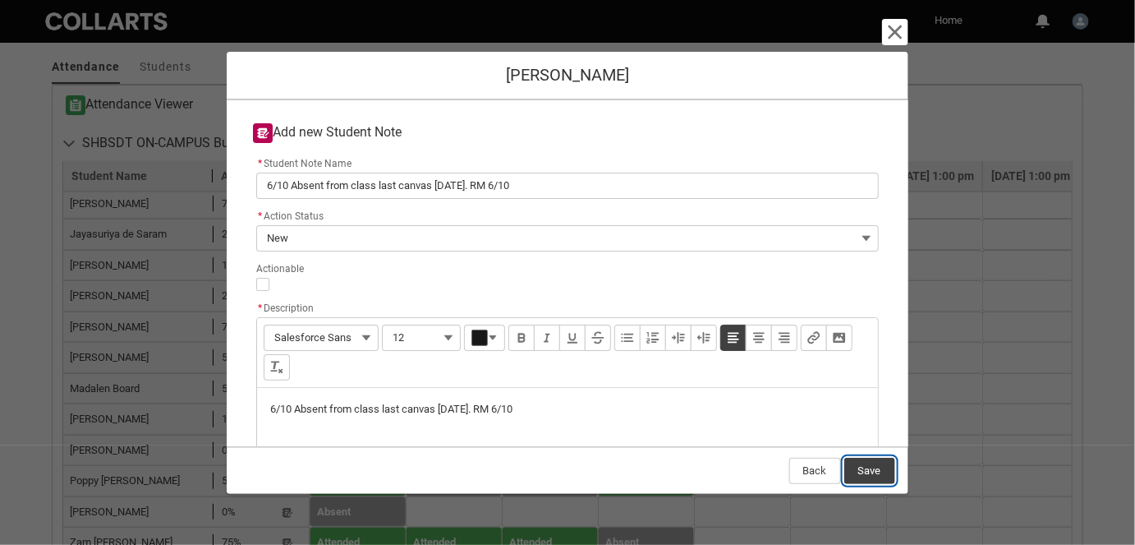
click at [865, 462] on button "Save" at bounding box center [869, 471] width 51 height 26
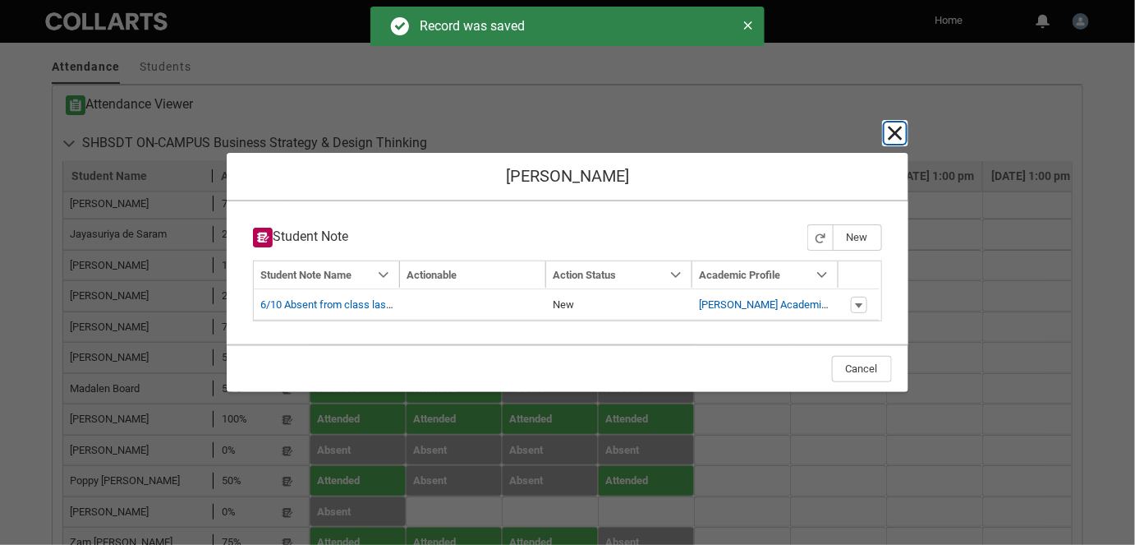
click at [896, 128] on lightning-primitive-icon "button" at bounding box center [896, 133] width 20 height 20
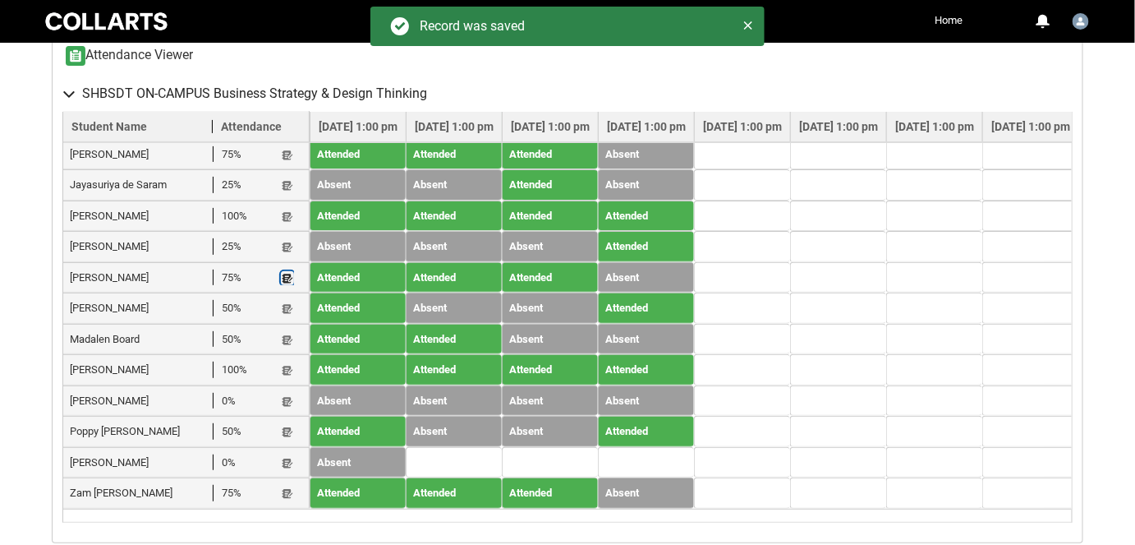
scroll to position [701, 0]
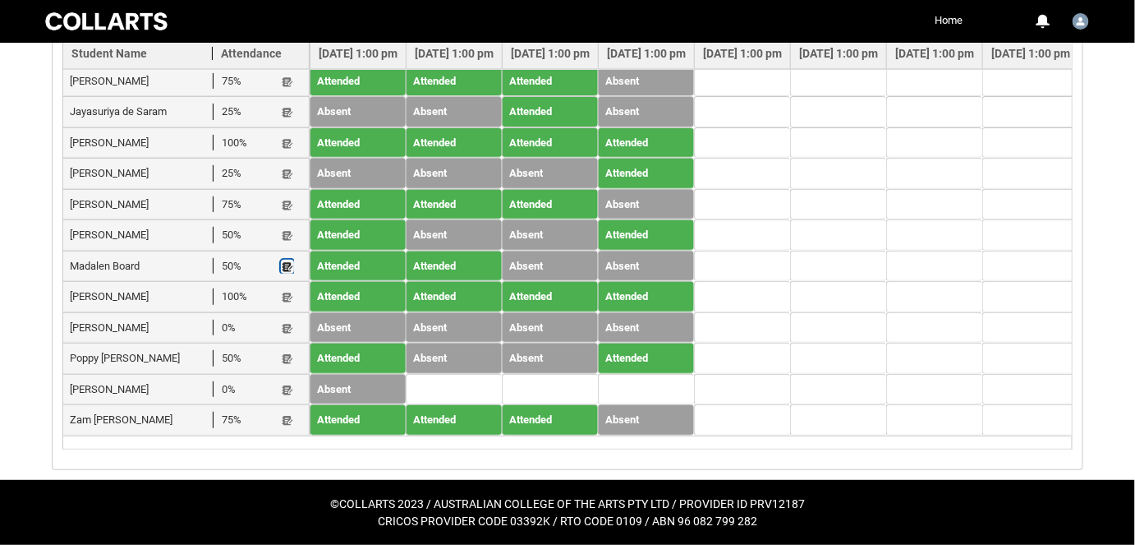
click at [286, 268] on lightning-primitive-icon "button" at bounding box center [288, 266] width 12 height 12
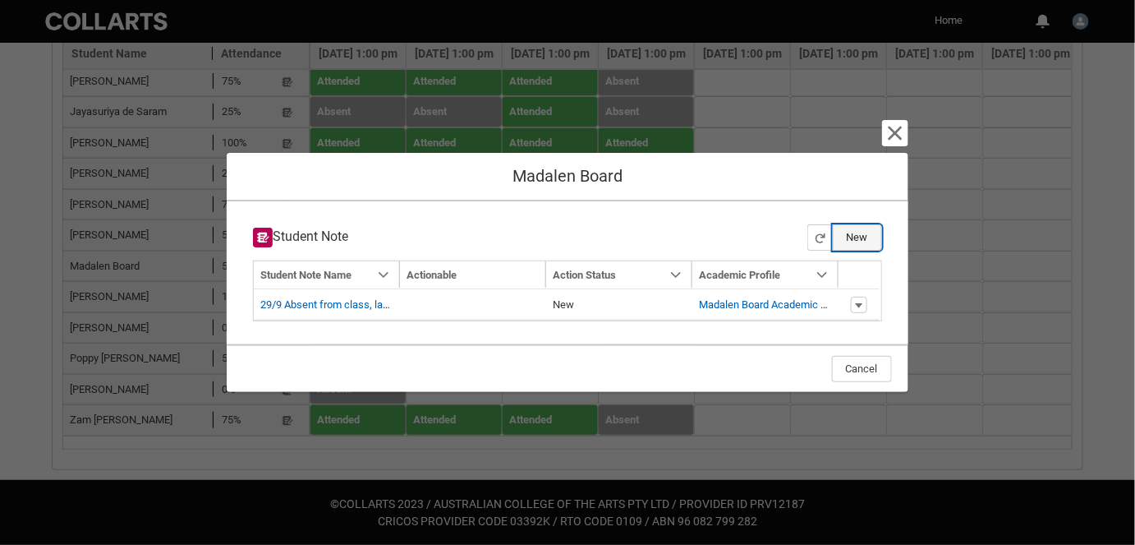
click at [849, 241] on button "New" at bounding box center [857, 237] width 49 height 26
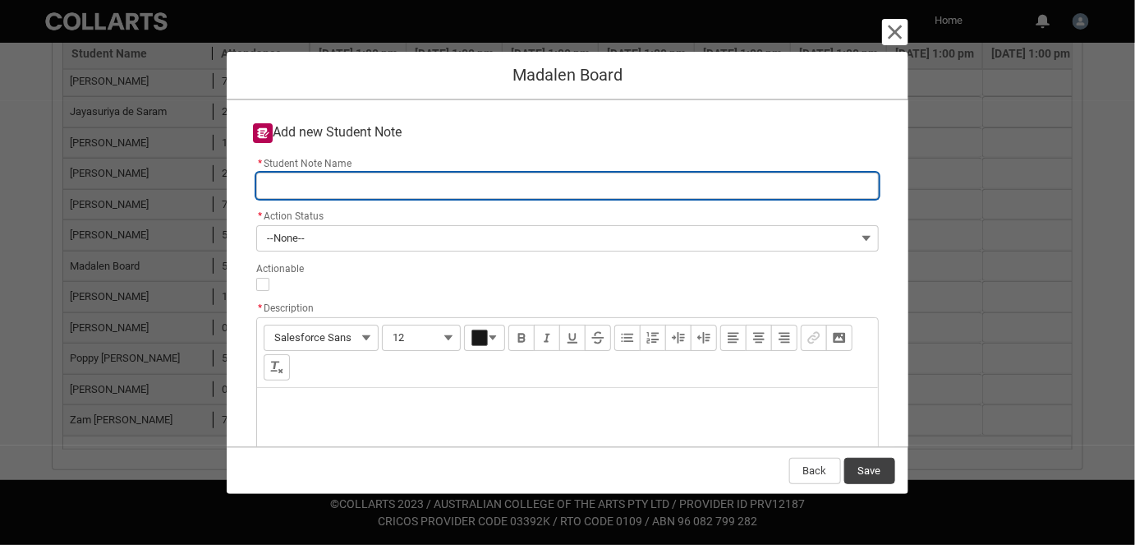
click at [354, 183] on input "* Student Note Name" at bounding box center [567, 186] width 622 height 26
click at [283, 190] on input "6/10 Absent from class, last canvas [DATE] RM 6/10" at bounding box center [567, 186] width 622 height 26
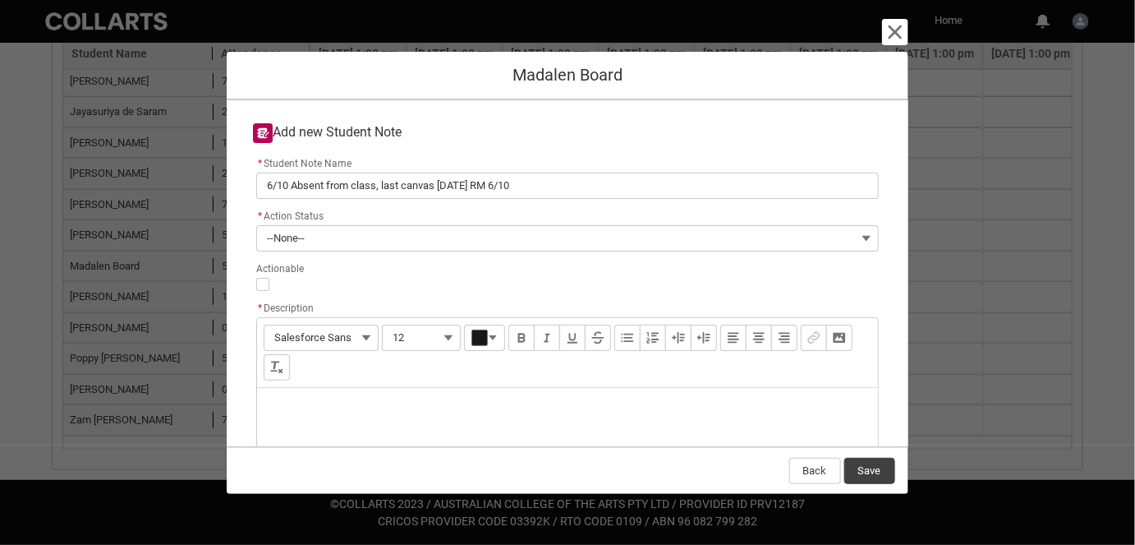
click at [346, 426] on div "Description" at bounding box center [567, 427] width 620 height 79
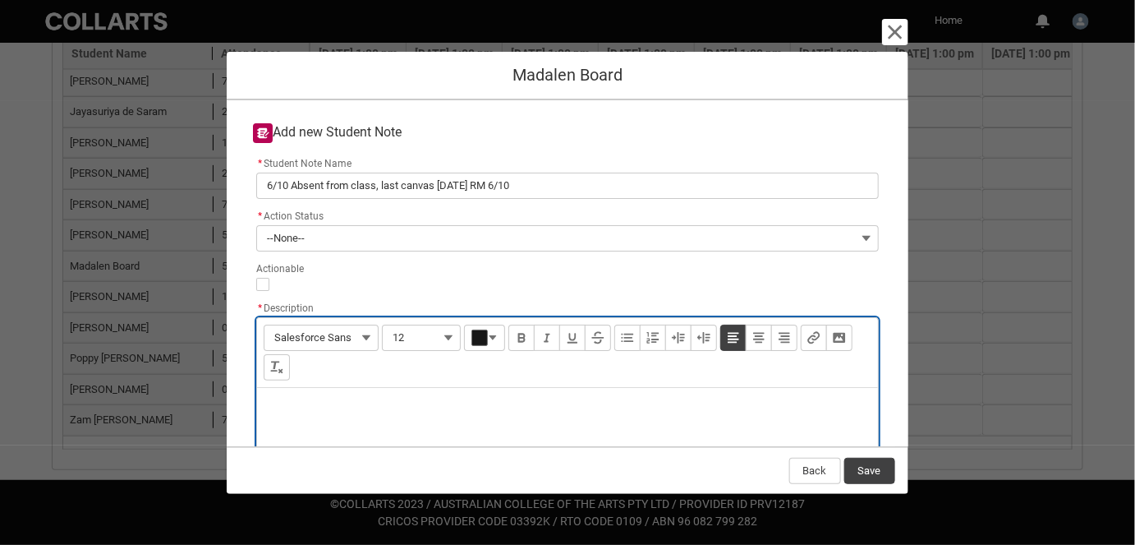
paste div "Description"
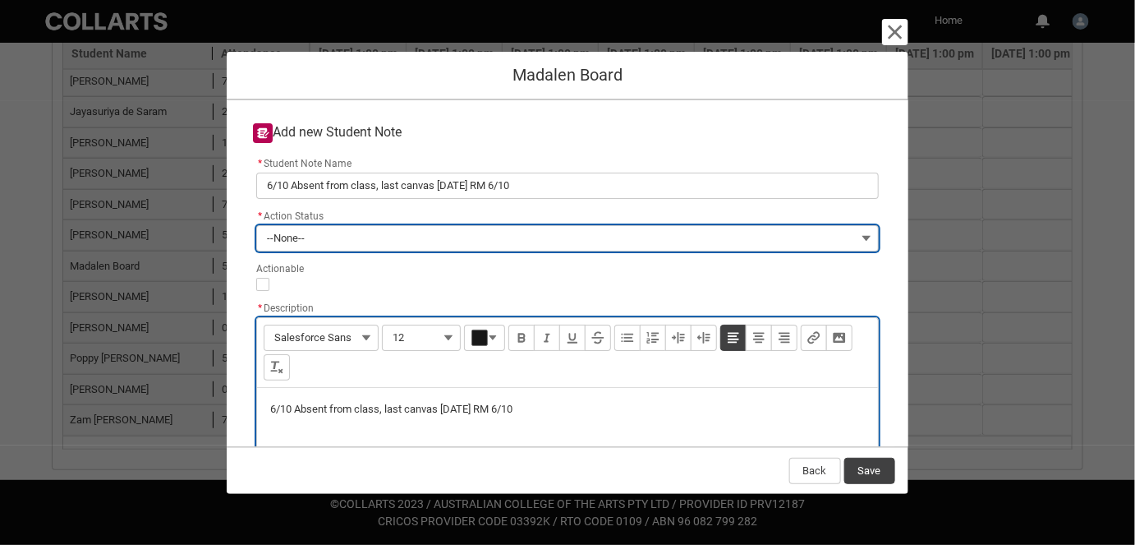
click at [308, 246] on button "--None--" at bounding box center [567, 238] width 622 height 26
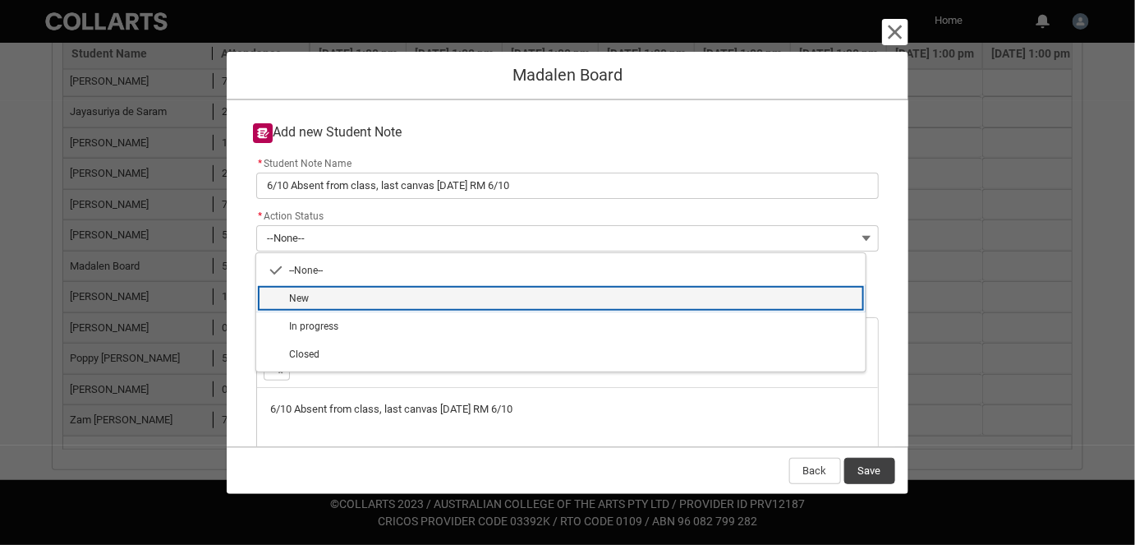
click at [333, 300] on span "New" at bounding box center [572, 298] width 567 height 15
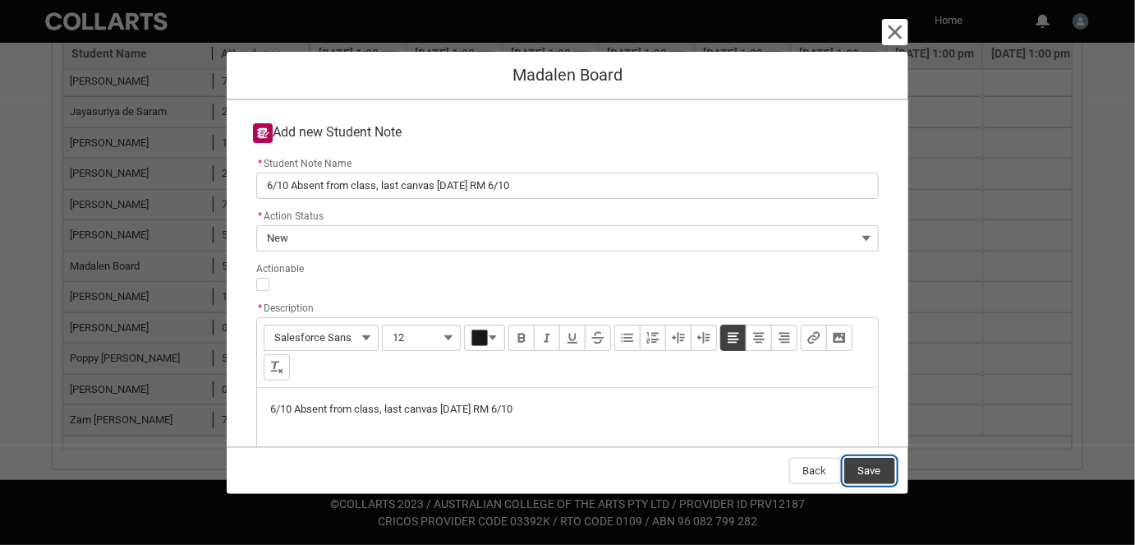
click at [873, 467] on button "Save" at bounding box center [869, 471] width 51 height 26
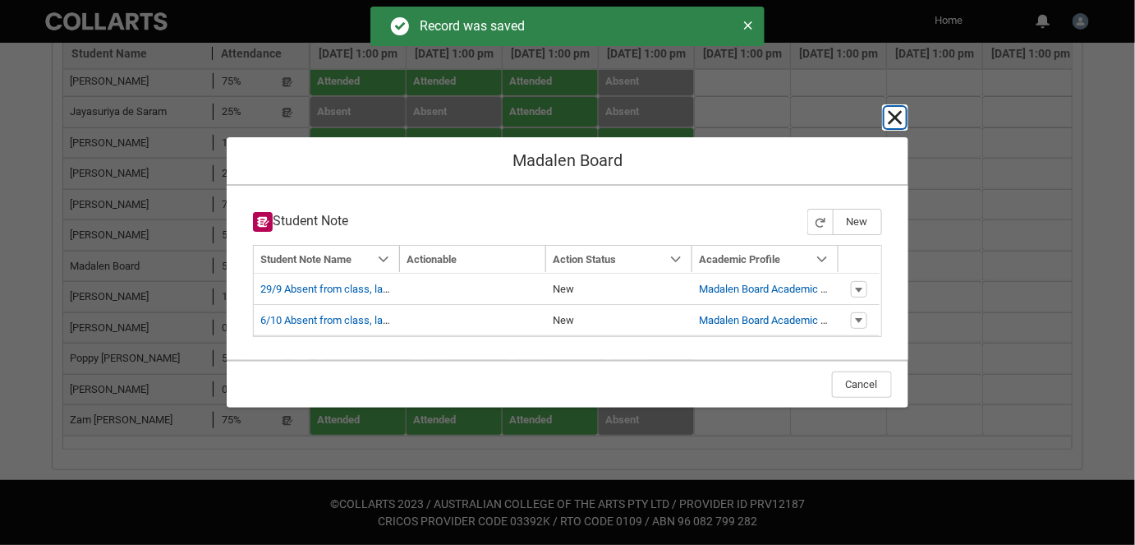
click at [890, 125] on lightning-primitive-icon "button" at bounding box center [896, 118] width 20 height 20
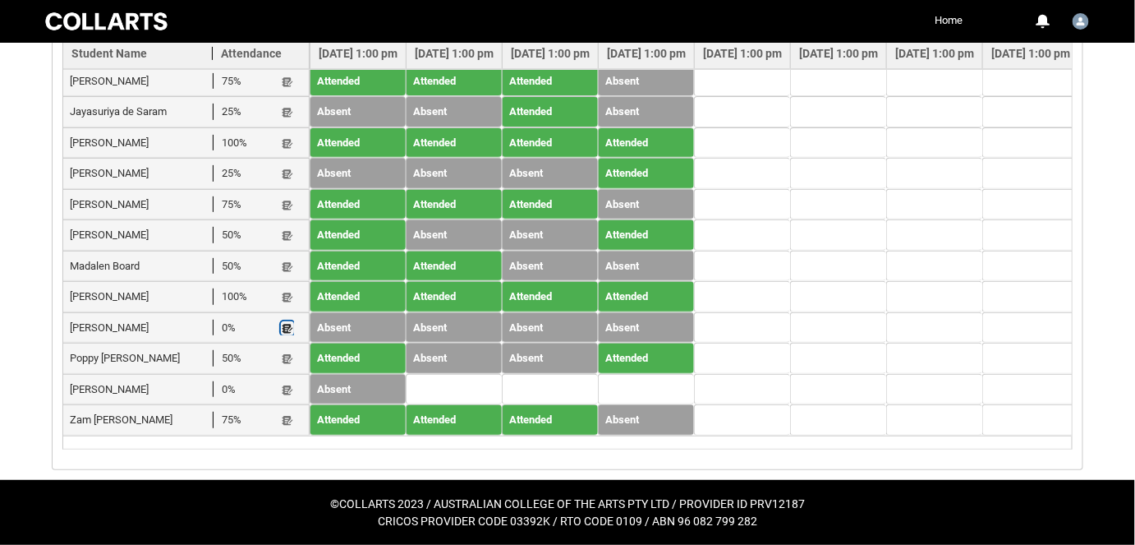
click at [284, 328] on lightning-primitive-icon "button" at bounding box center [288, 328] width 12 height 12
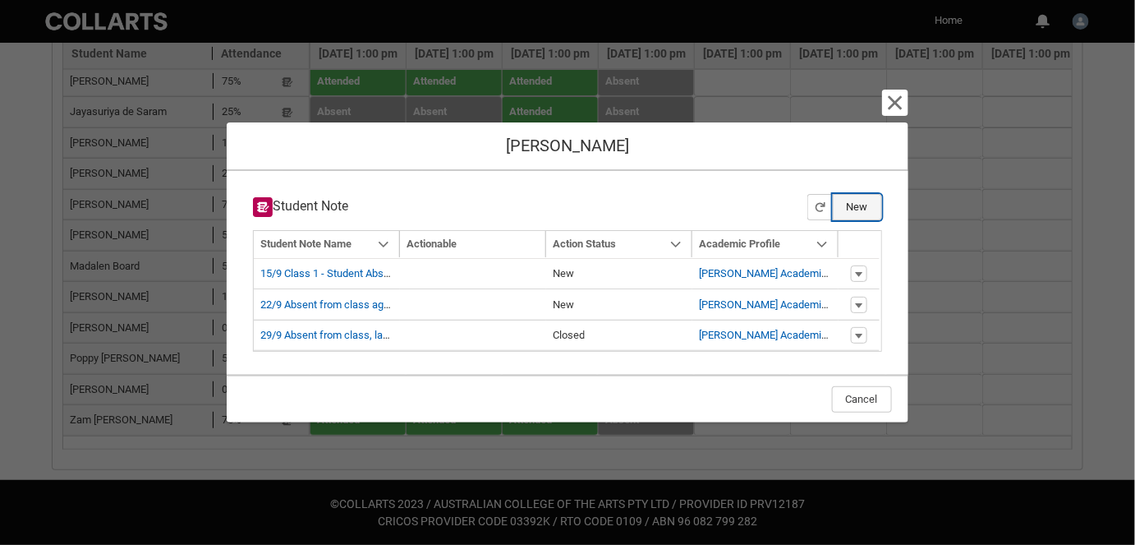
click at [853, 216] on button "New" at bounding box center [857, 207] width 49 height 26
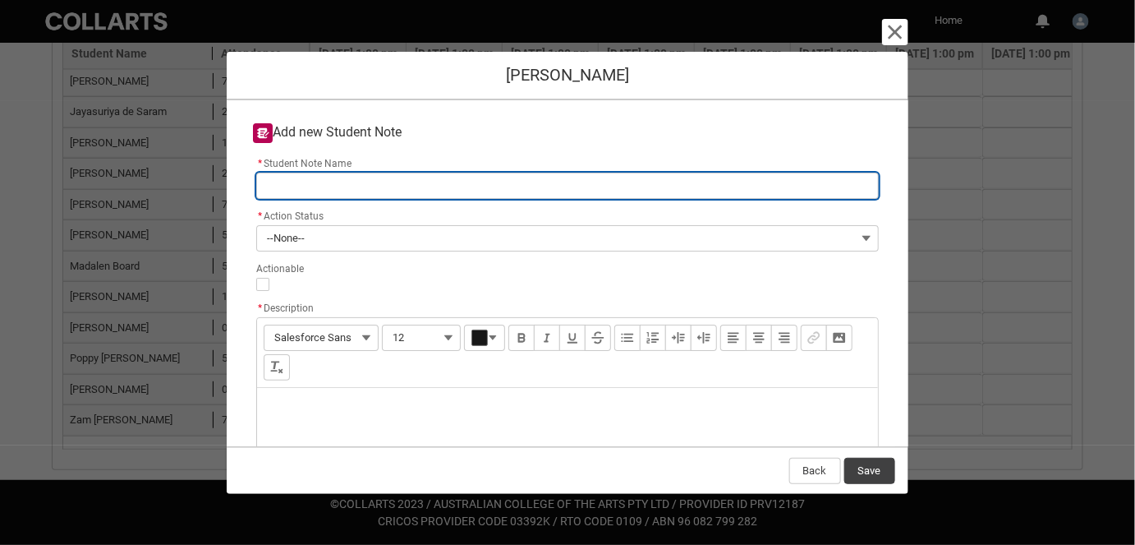
click at [304, 196] on input "* Student Note Name" at bounding box center [567, 186] width 622 height 26
click at [425, 184] on input "6/10 Absent from class, last canvas [DATE]. RM 6/10" at bounding box center [567, 186] width 622 height 26
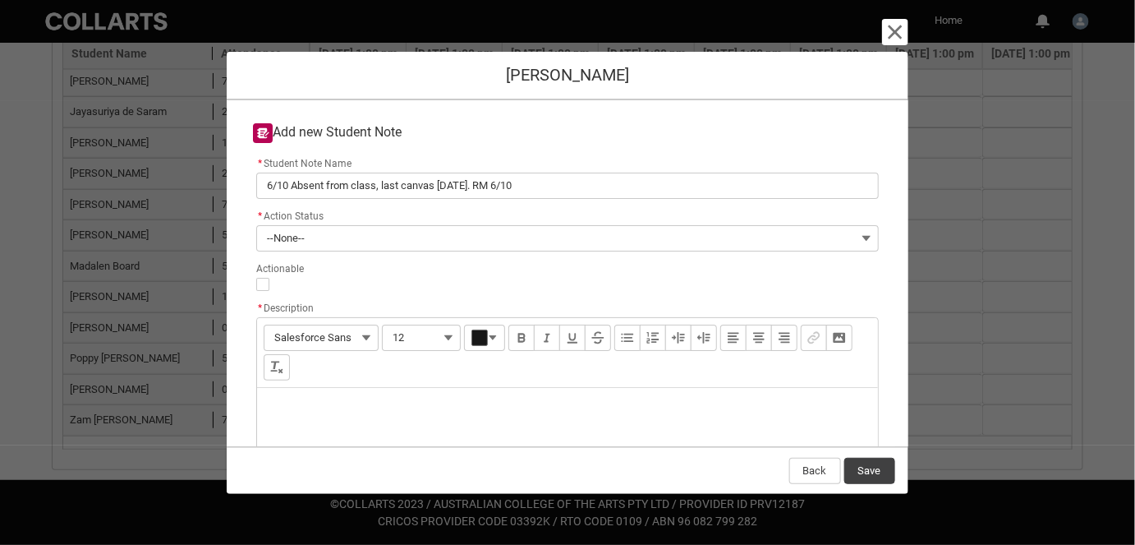
click at [334, 405] on div "Description" at bounding box center [567, 427] width 620 height 79
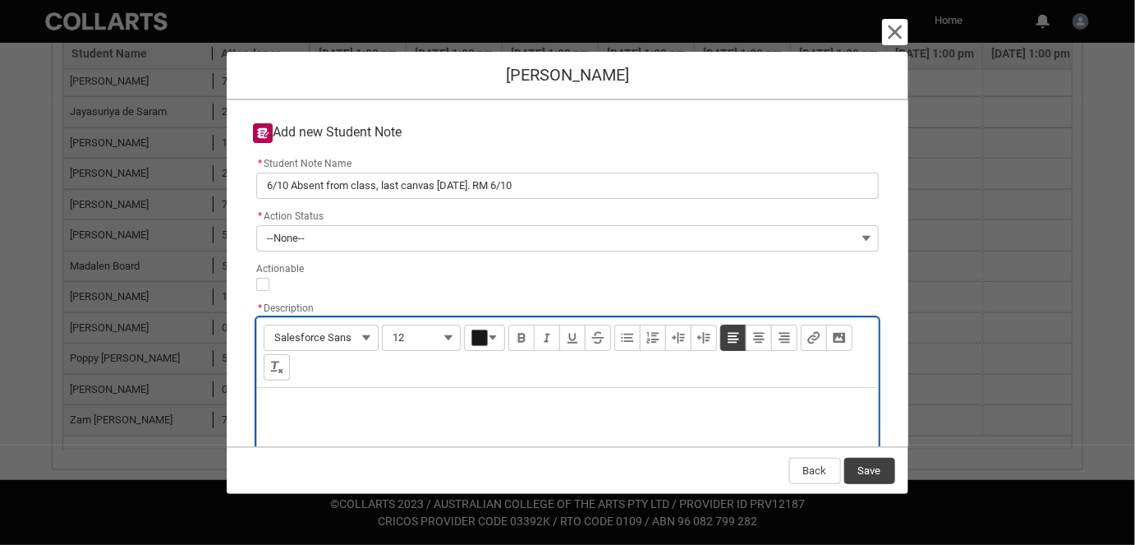
paste div "Description"
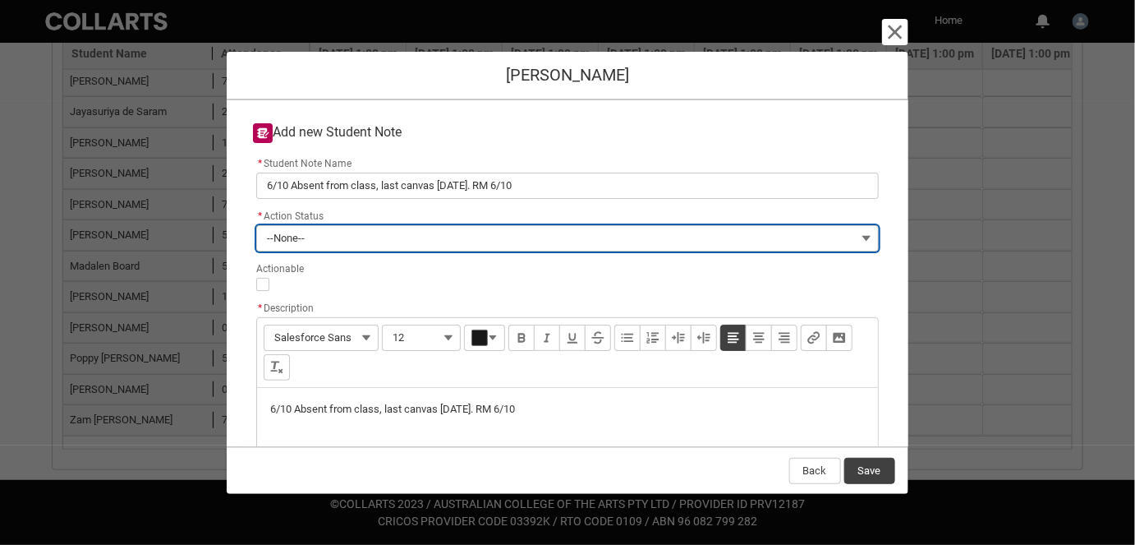
click at [315, 243] on button "--None--" at bounding box center [567, 238] width 622 height 26
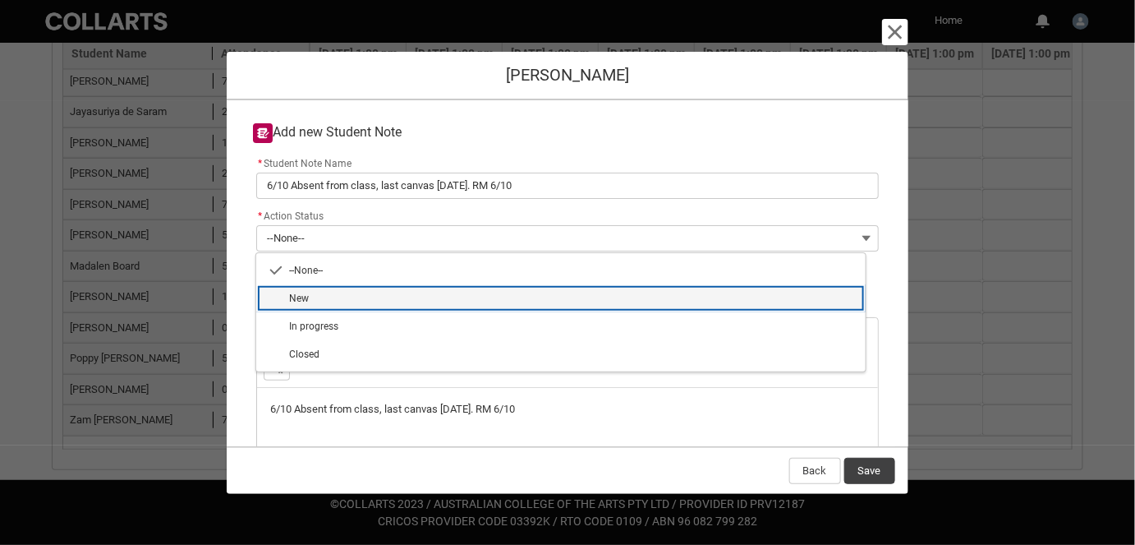
drag, startPoint x: 305, startPoint y: 289, endPoint x: 459, endPoint y: 311, distance: 156.0
click at [306, 289] on lightning-base-combobox-item "New" at bounding box center [561, 298] width 610 height 28
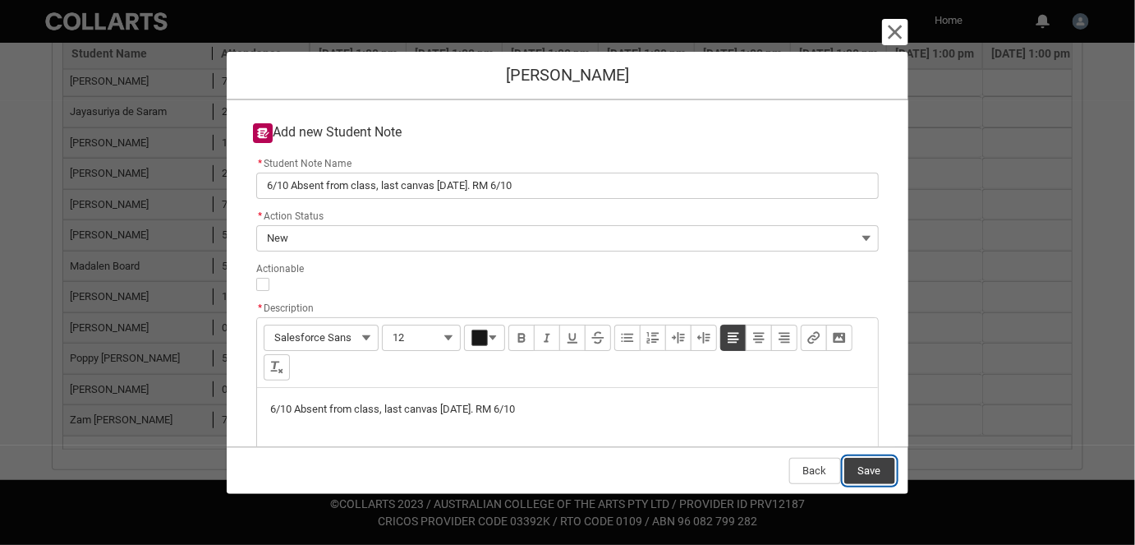
click at [863, 468] on button "Save" at bounding box center [869, 471] width 51 height 26
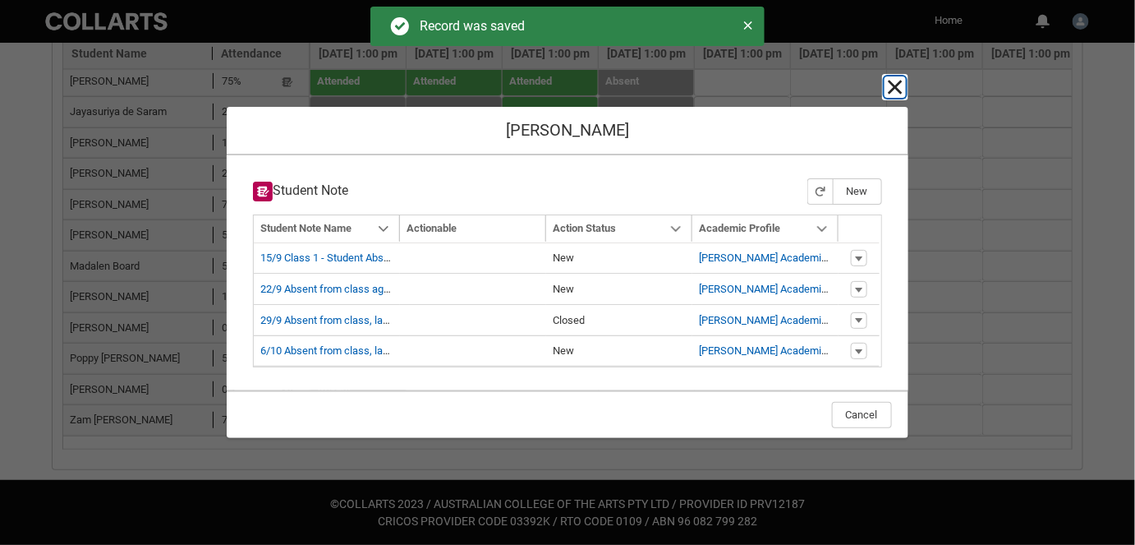
click at [898, 79] on lightning-primitive-icon "button" at bounding box center [896, 87] width 20 height 20
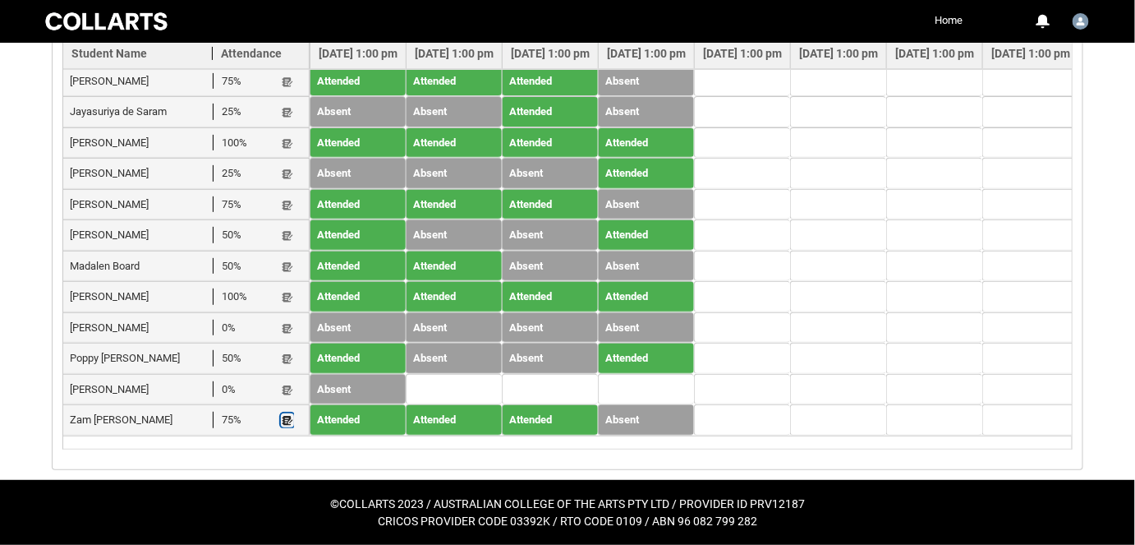
click at [287, 414] on lightning-primitive-icon "button" at bounding box center [288, 420] width 12 height 12
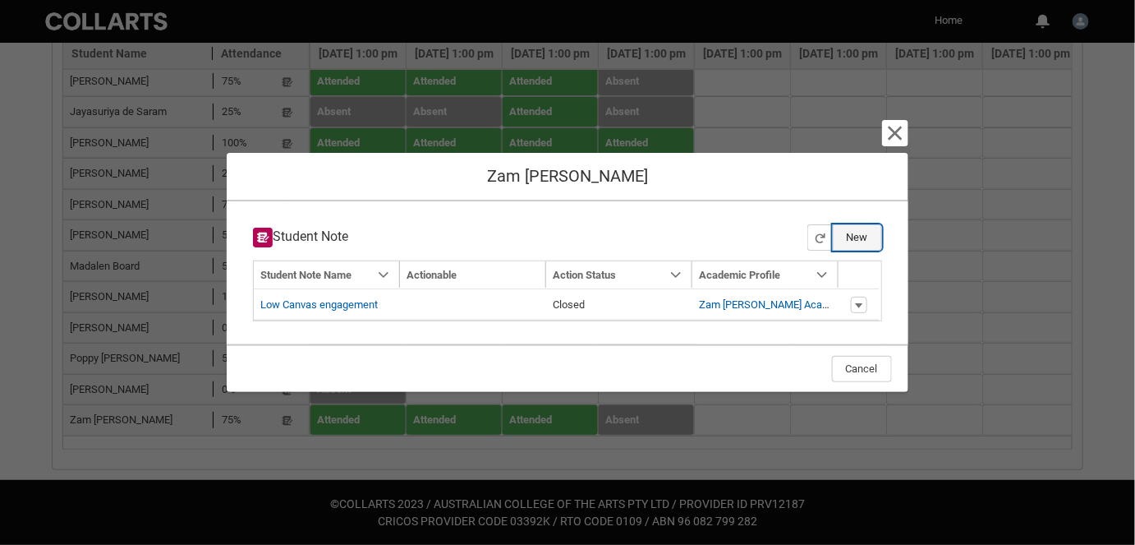
click at [869, 231] on button "New" at bounding box center [857, 237] width 49 height 26
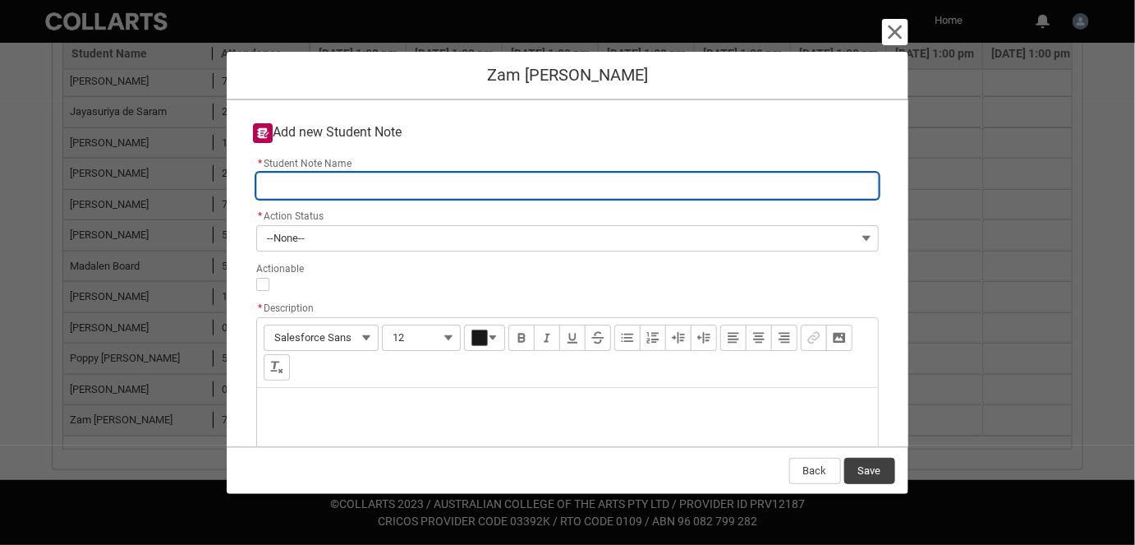
click at [352, 194] on input "* Student Note Name" at bounding box center [567, 186] width 622 height 26
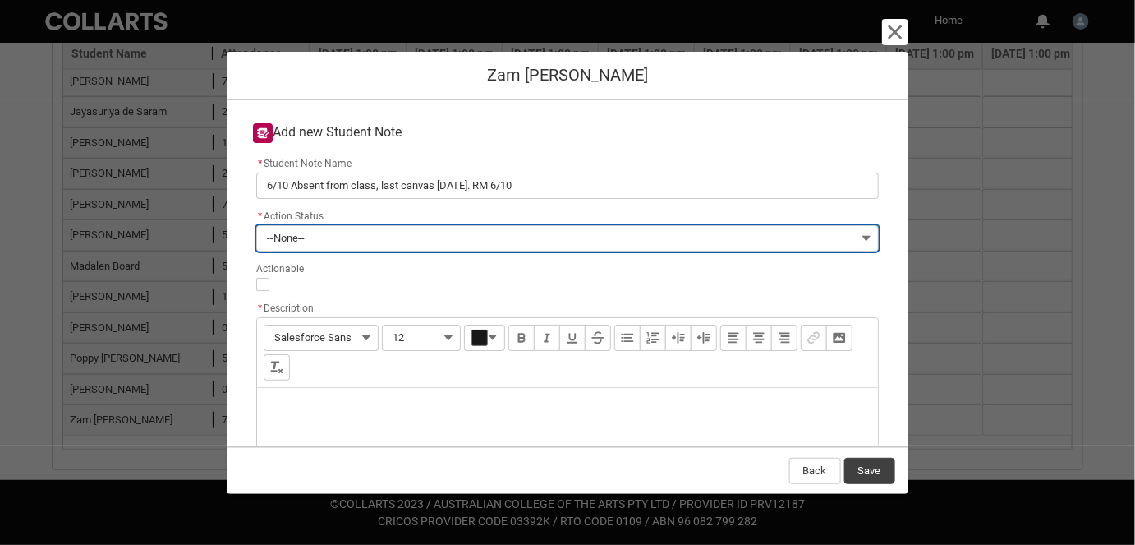
click at [392, 228] on button "--None--" at bounding box center [567, 238] width 622 height 26
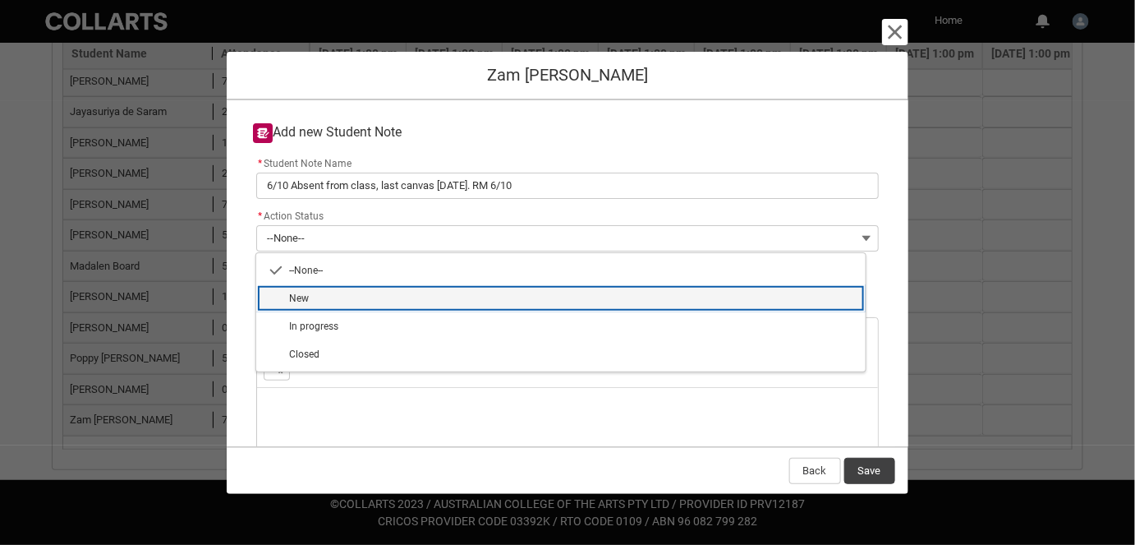
click at [354, 299] on span "New" at bounding box center [572, 298] width 567 height 15
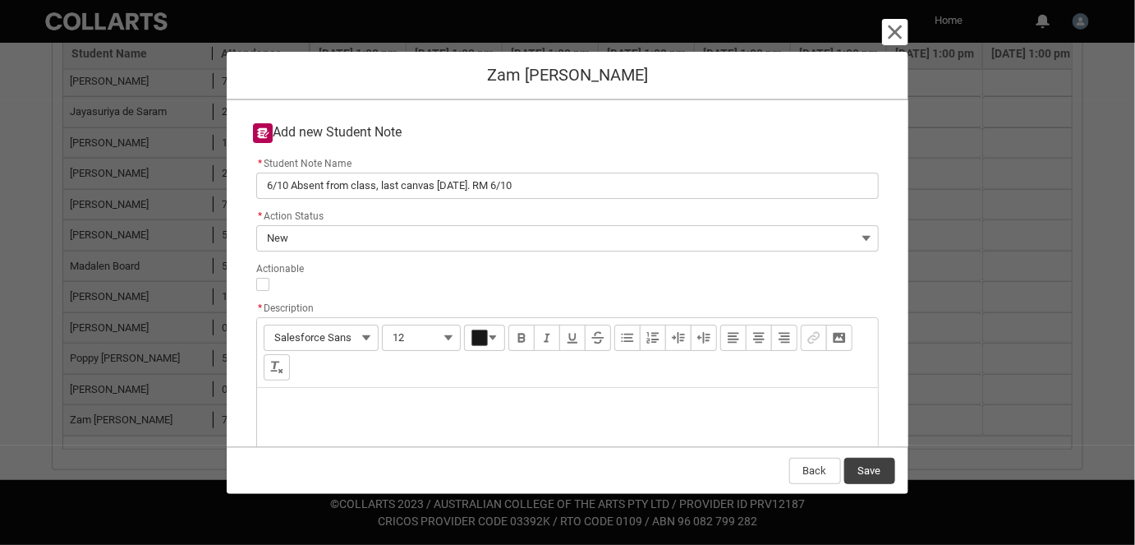
click at [317, 445] on div "Description" at bounding box center [567, 427] width 620 height 79
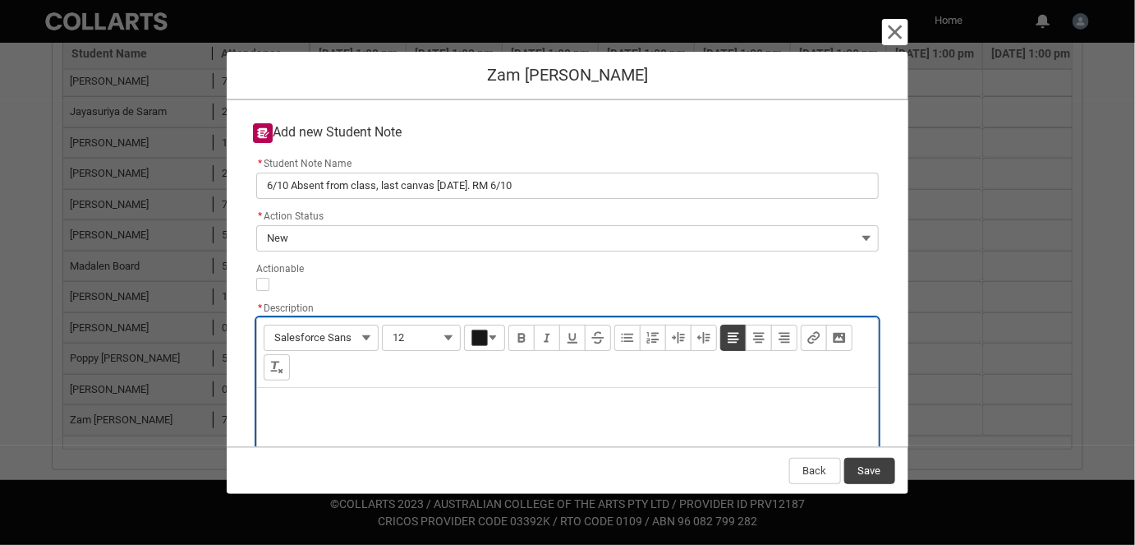
click at [317, 417] on div "Description" at bounding box center [567, 427] width 620 height 79
paste div "Description"
click at [861, 462] on button "Save" at bounding box center [869, 471] width 51 height 26
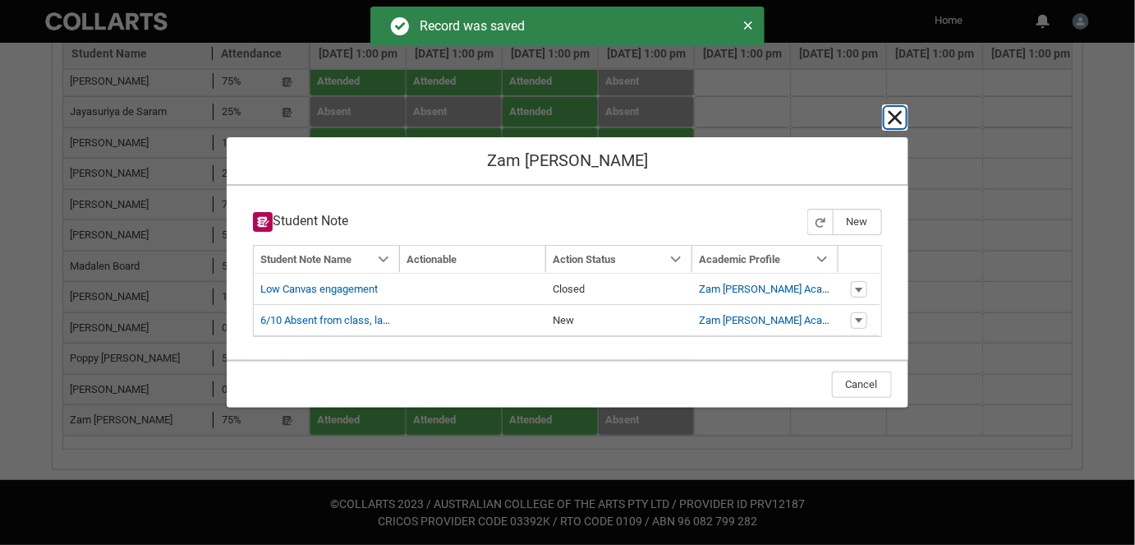
click at [891, 119] on lightning-primitive-icon "button" at bounding box center [896, 118] width 20 height 20
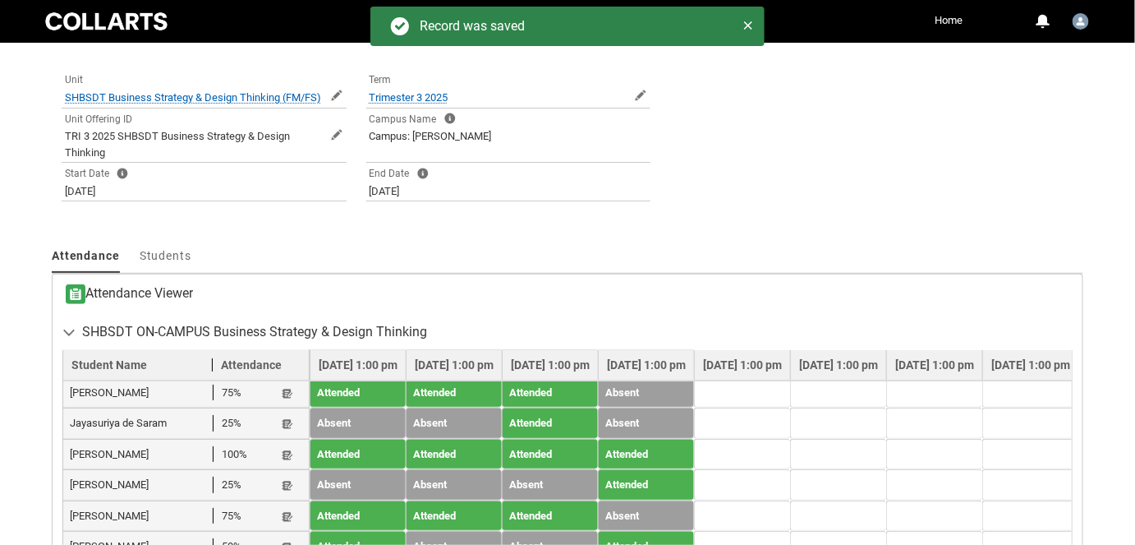
scroll to position [252, 0]
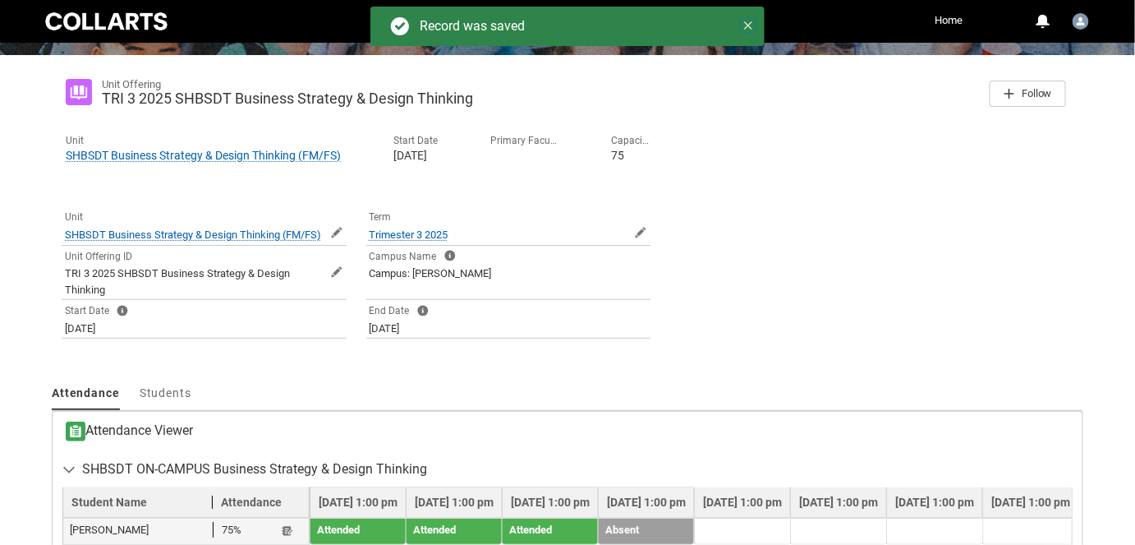
click at [747, 26] on icon at bounding box center [748, 25] width 8 height 8
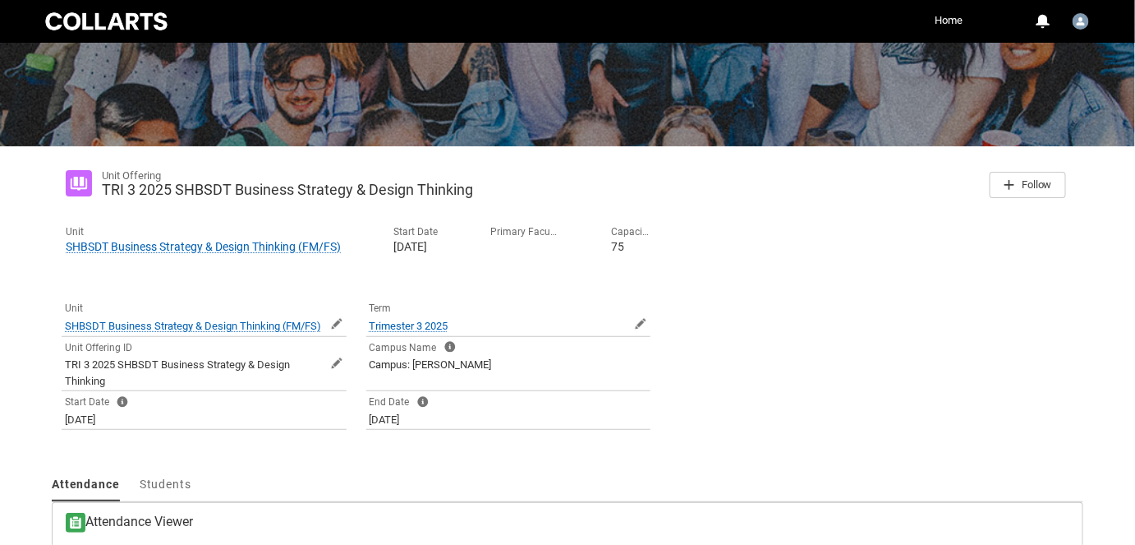
scroll to position [0, 0]
